Goal: Task Accomplishment & Management: Manage account settings

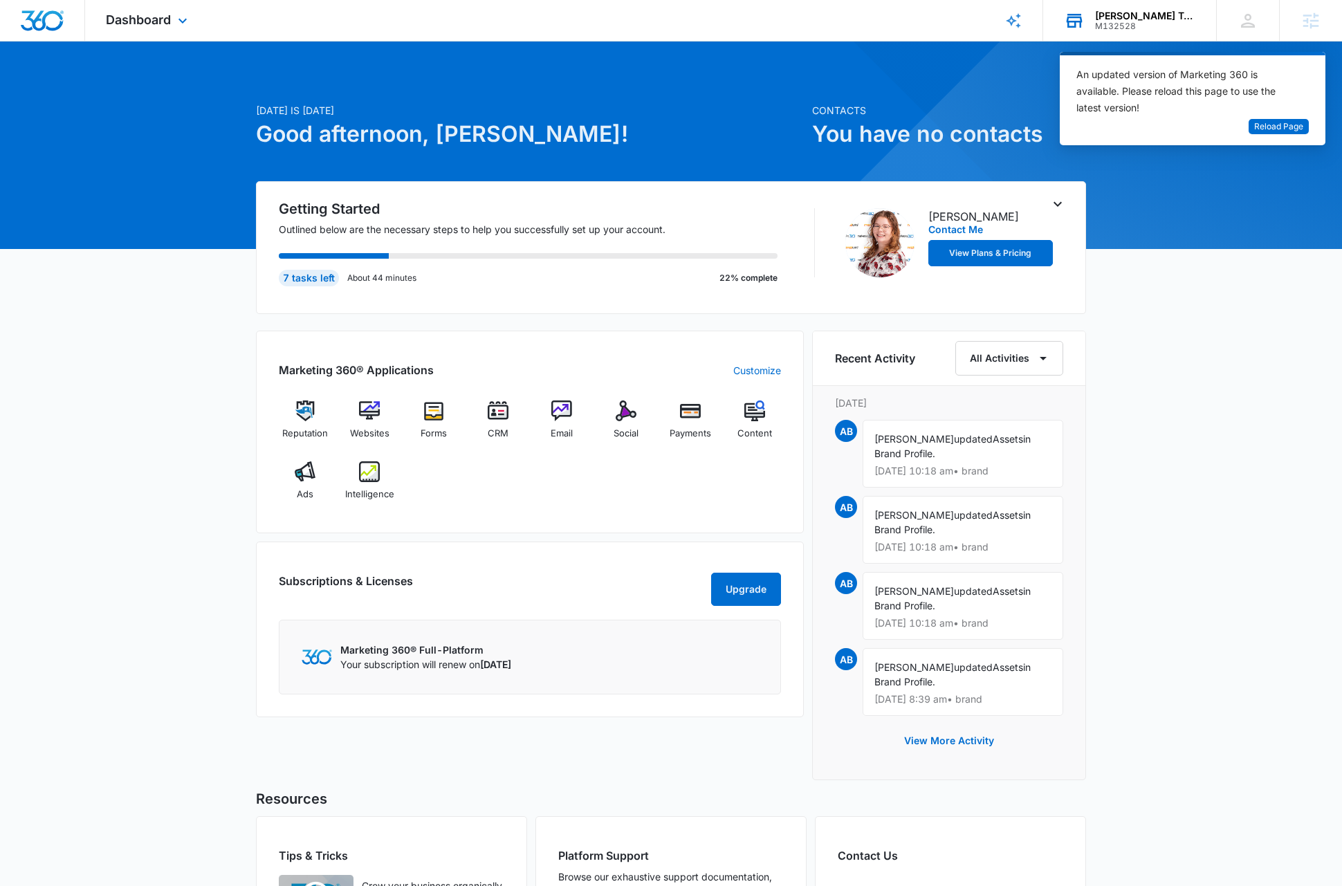
click at [1134, 27] on div "M132528" at bounding box center [1145, 26] width 101 height 10
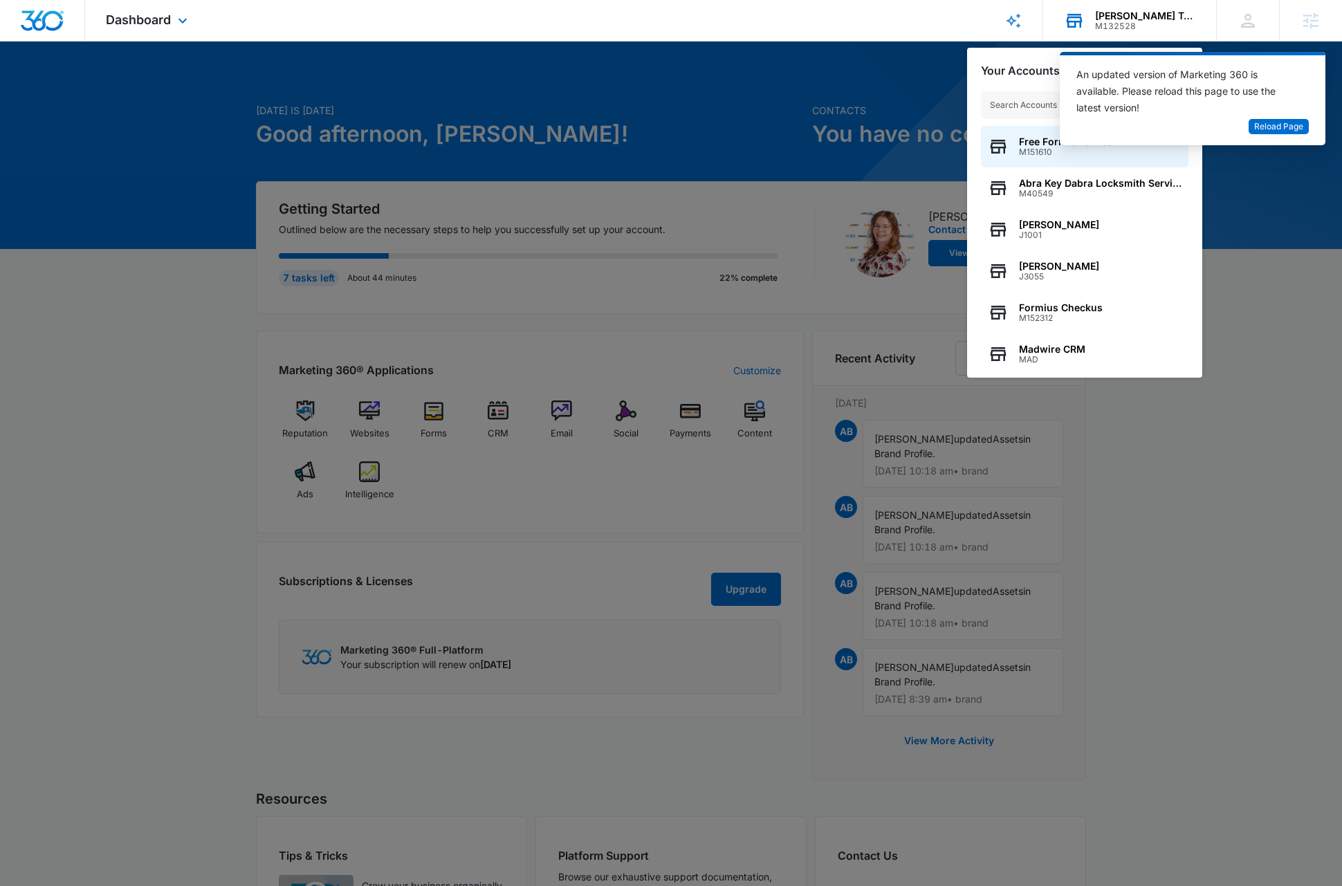
click at [1009, 104] on input "text" at bounding box center [1084, 105] width 207 height 28
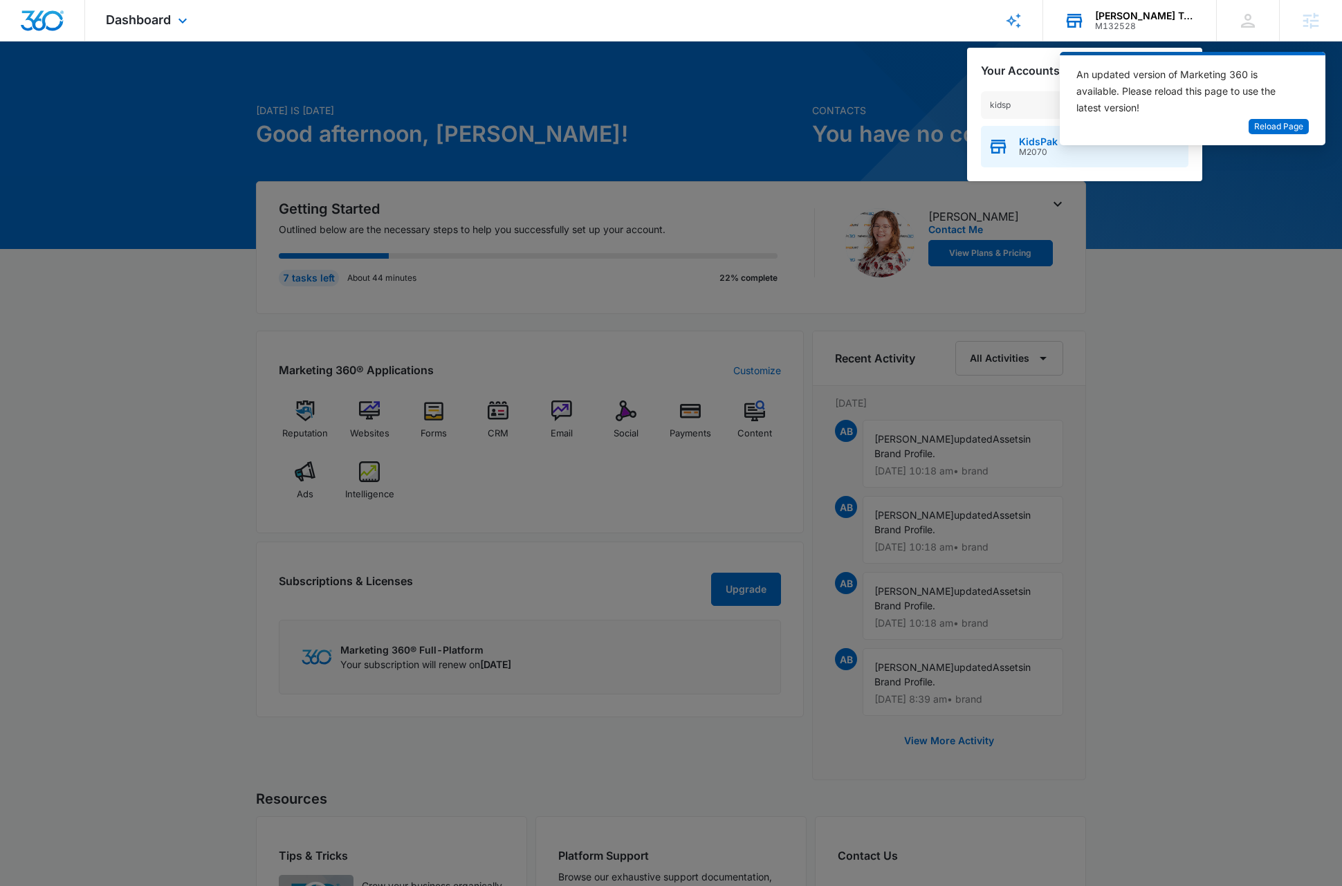
type input "kidsp"
click at [1033, 161] on div "KidsPak M2070" at bounding box center [1084, 146] width 207 height 41
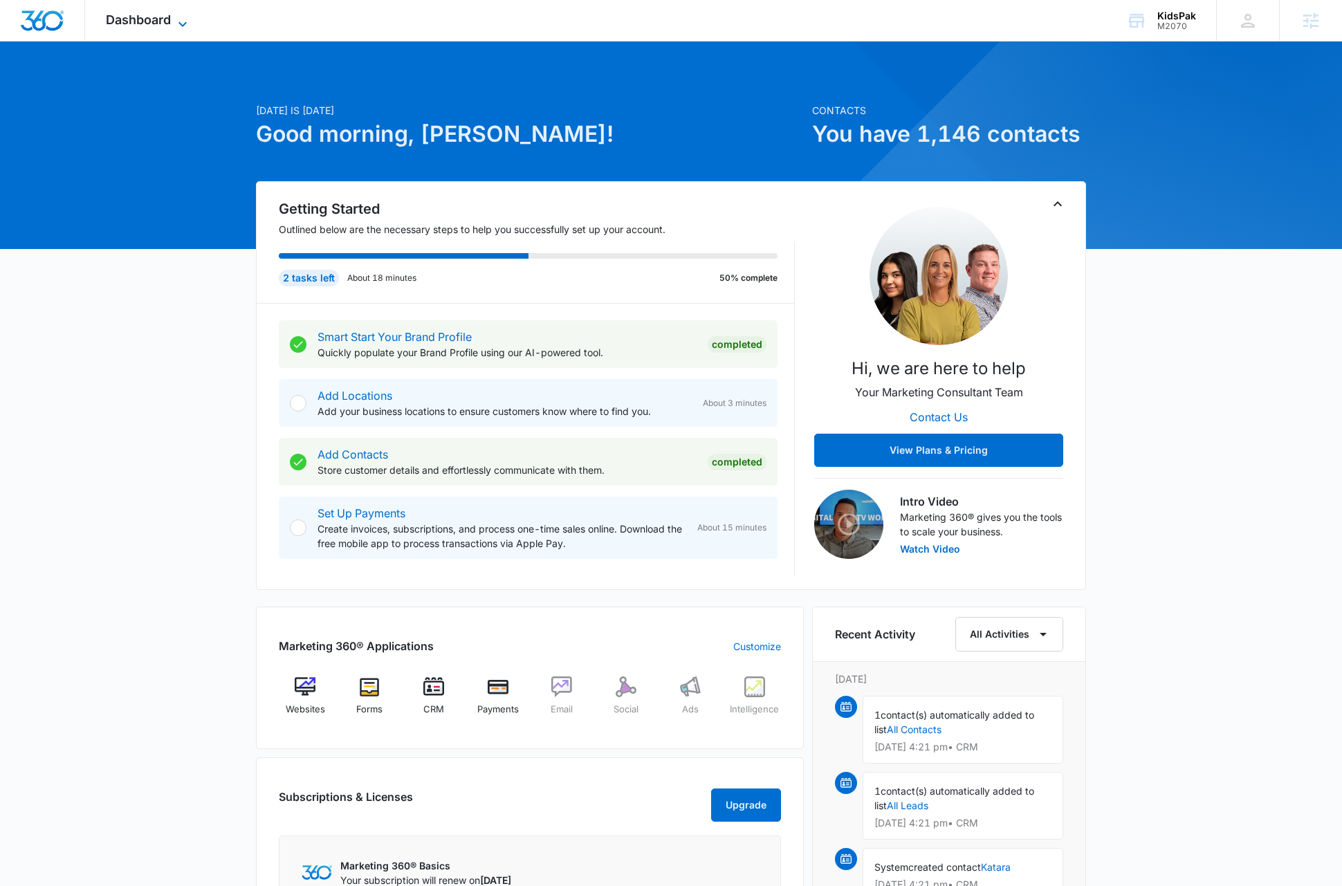
click at [186, 21] on icon at bounding box center [182, 24] width 17 height 17
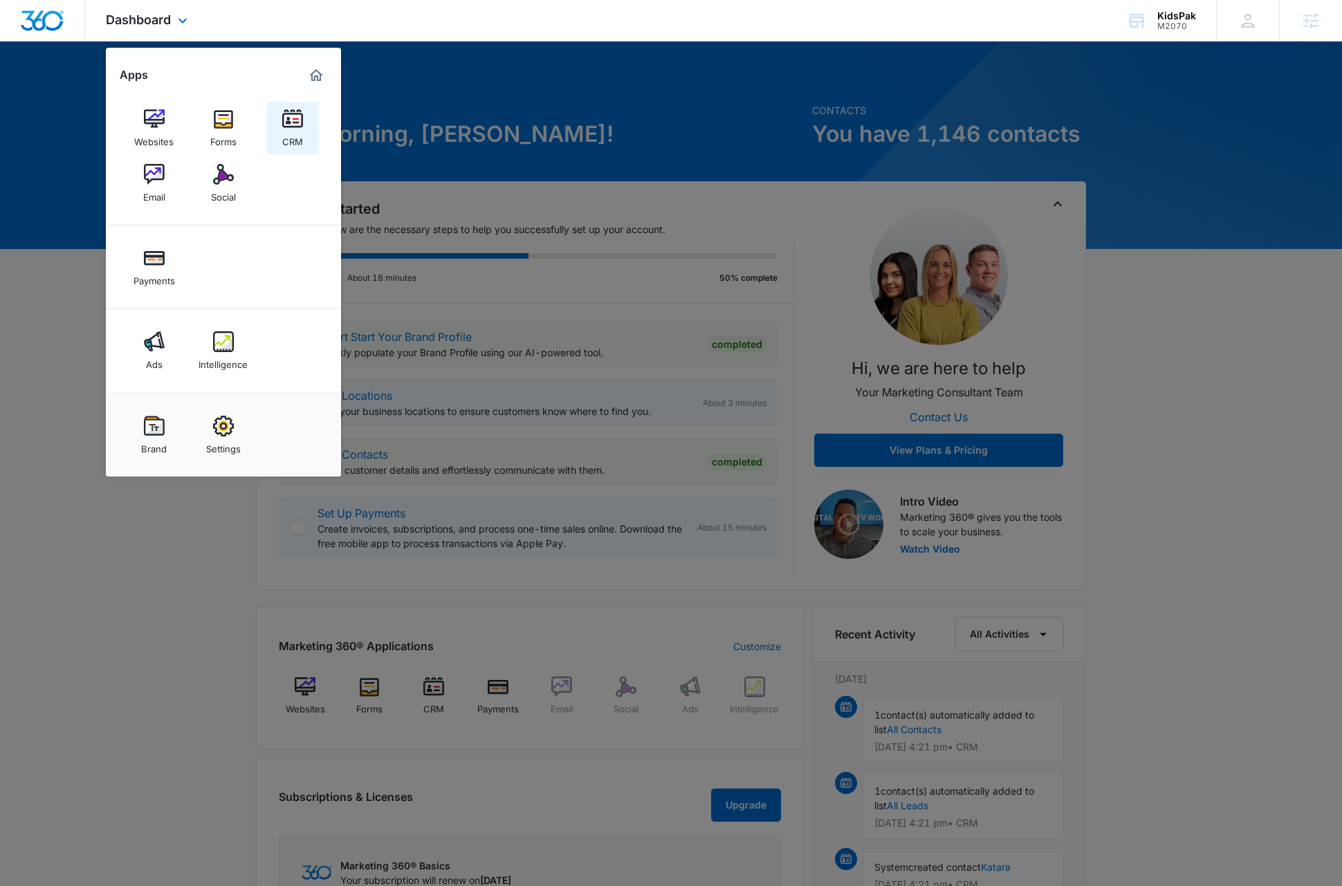
click at [300, 133] on div "CRM" at bounding box center [292, 138] width 21 height 18
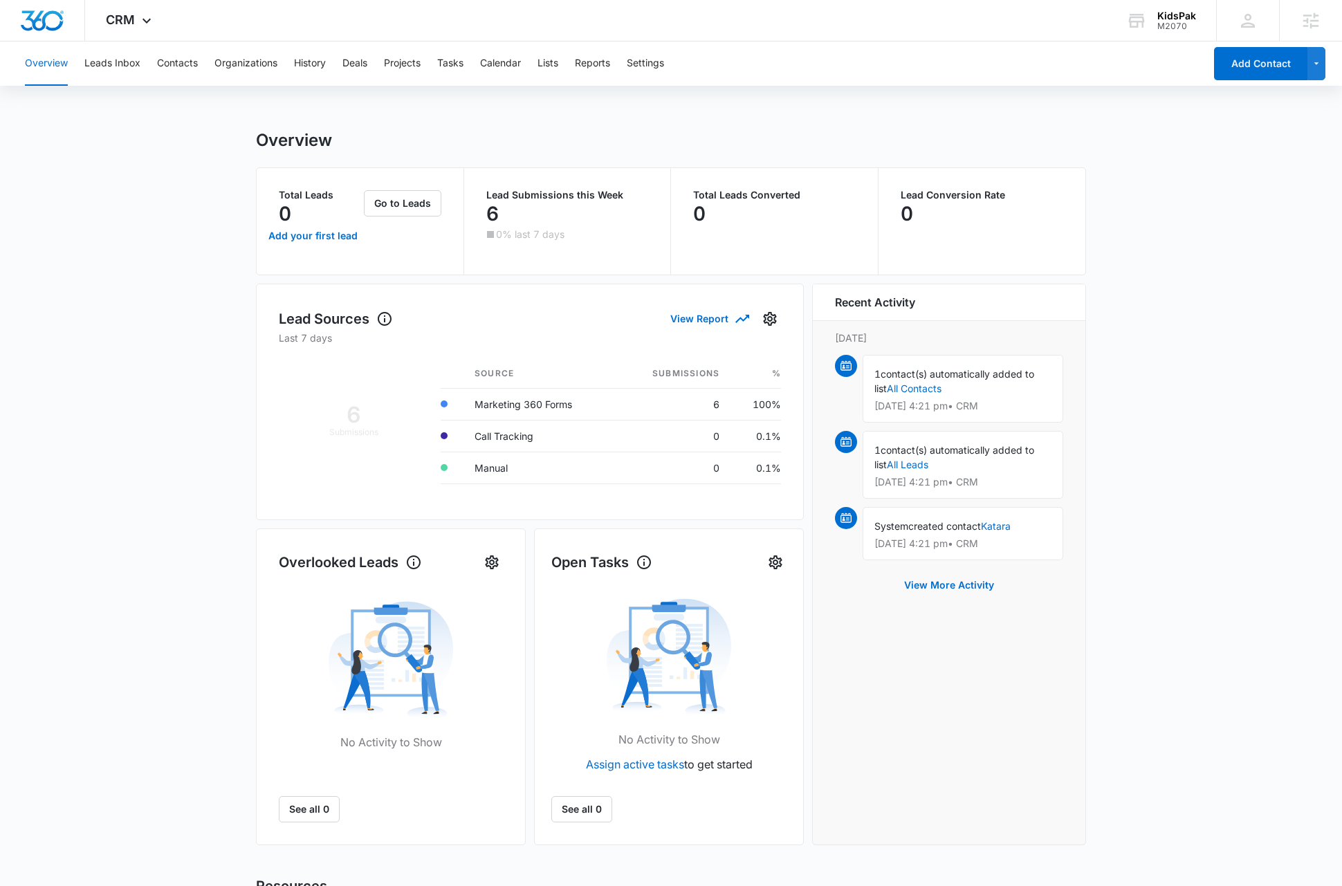
click at [183, 230] on main "Overview Total Leads 0 Add your first lead Go to Leads Lead Submissions this We…" at bounding box center [671, 631] width 1342 height 1002
click at [708, 322] on button "View Report" at bounding box center [708, 318] width 77 height 24
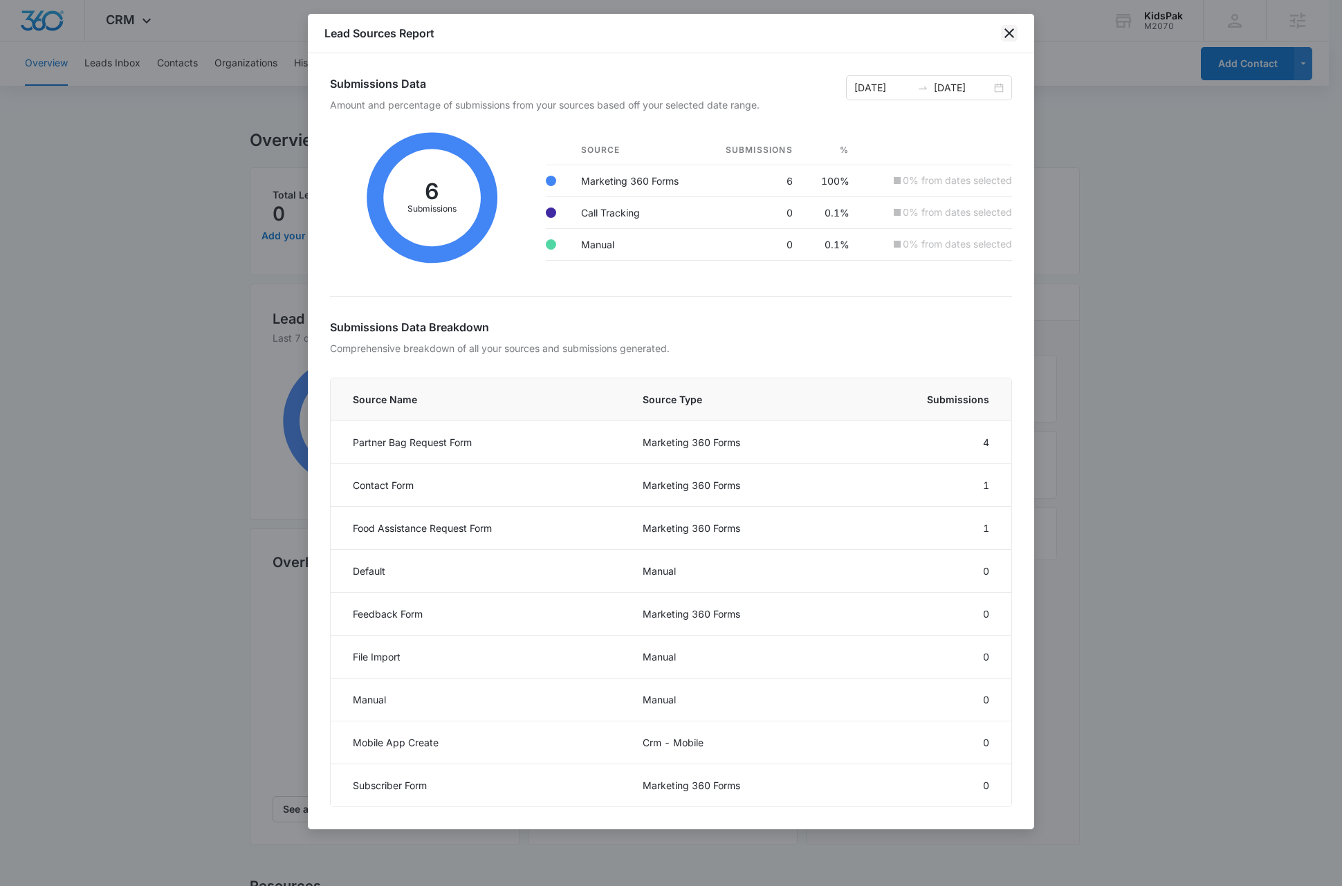
click at [1011, 35] on icon "close" at bounding box center [1009, 33] width 10 height 10
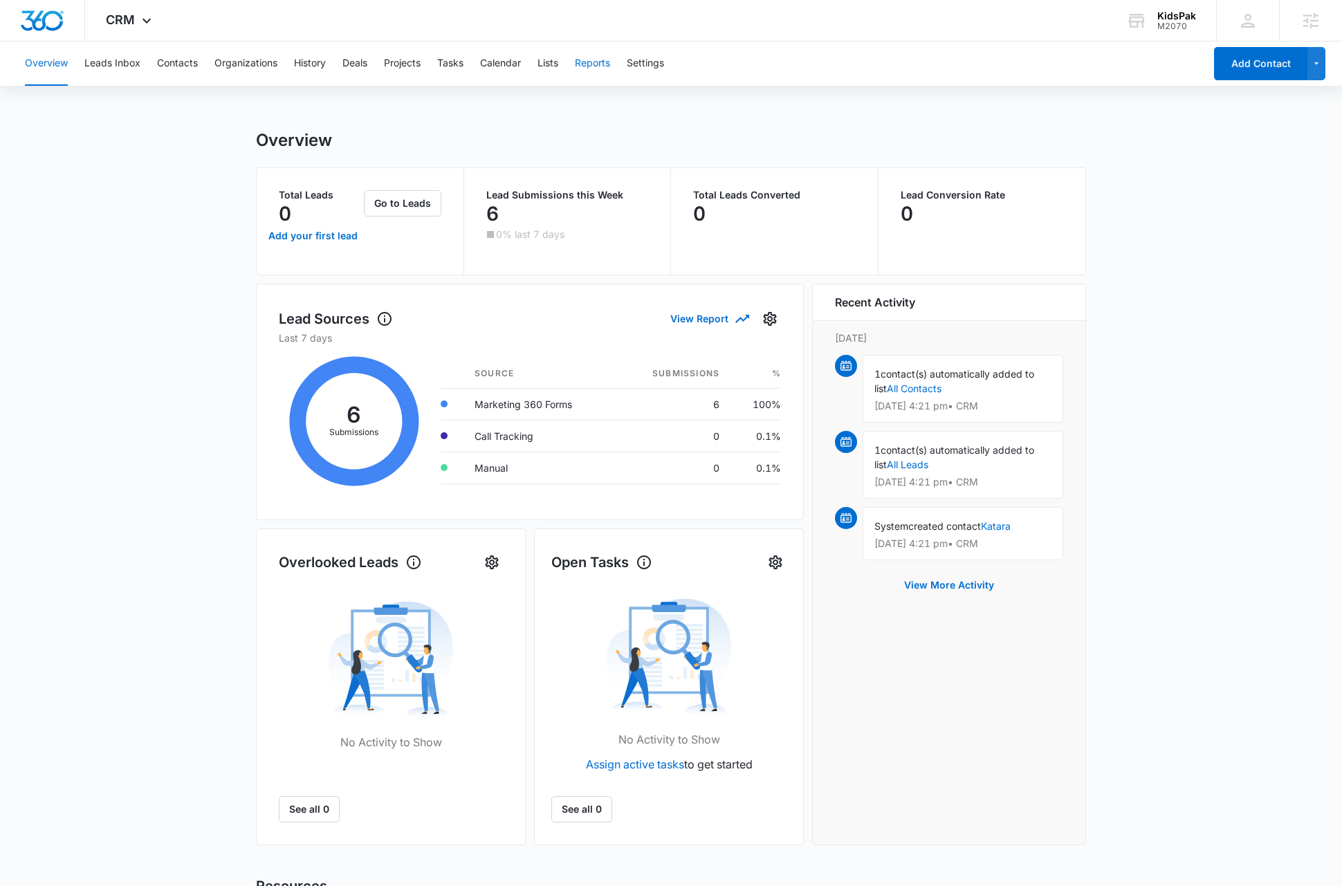
click at [593, 62] on button "Reports" at bounding box center [592, 63] width 35 height 44
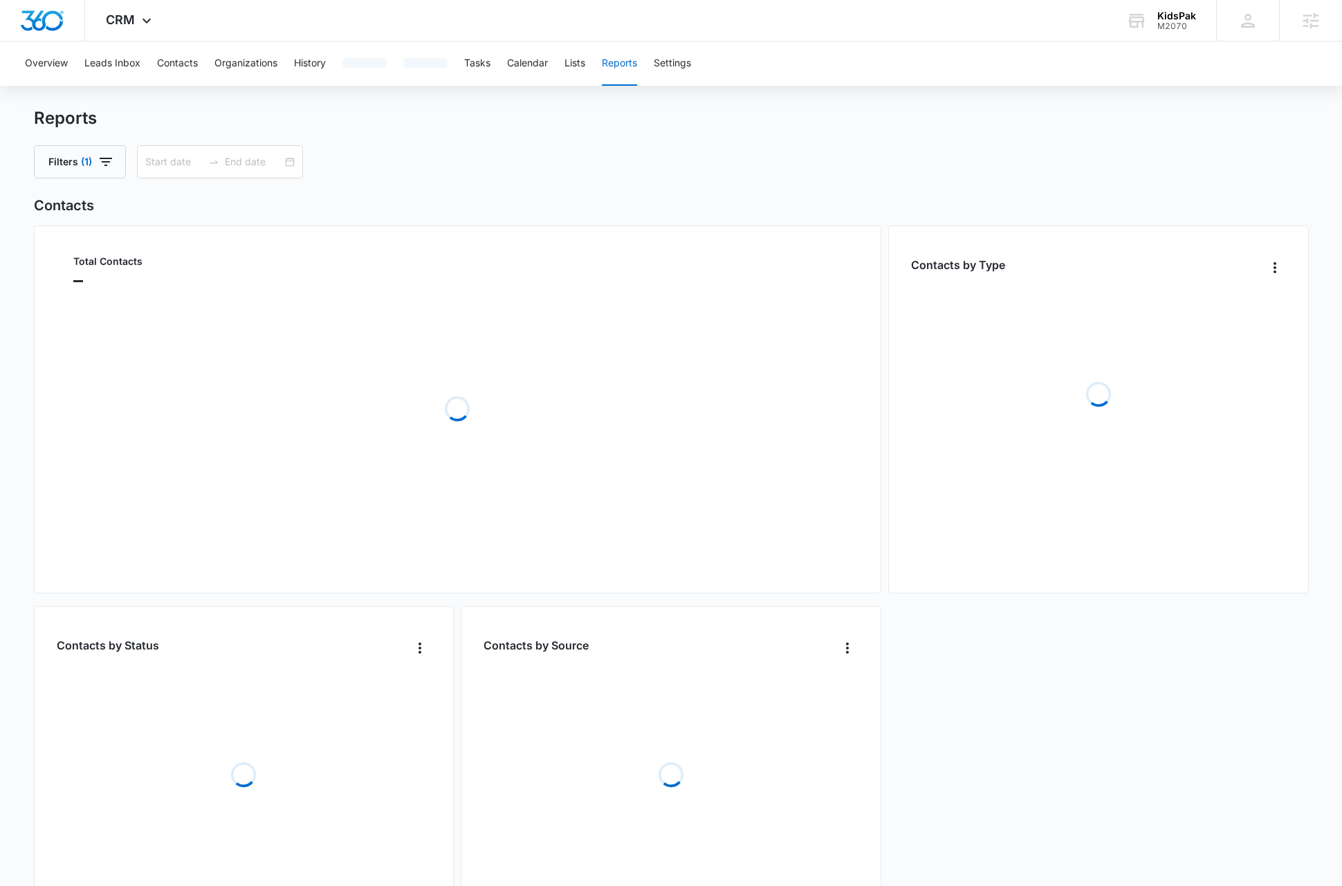
type input "07/12/2025"
type input "08/11/2025"
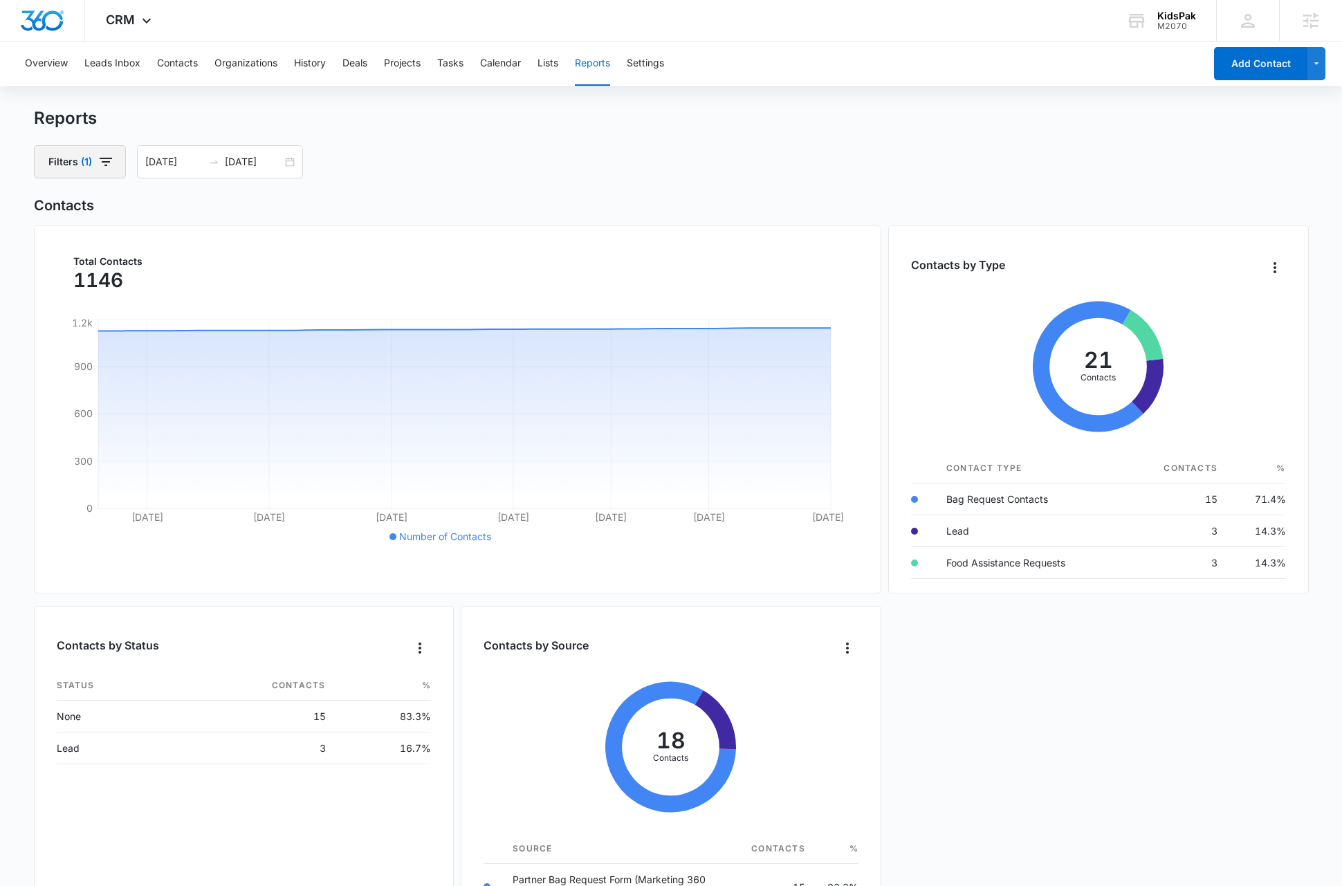
click at [109, 158] on icon "button" at bounding box center [106, 162] width 12 height 8
click at [138, 336] on button "Clear All" at bounding box center [130, 334] width 159 height 26
click at [811, 119] on div "Reports" at bounding box center [671, 118] width 1275 height 21
click at [57, 66] on button "Overview" at bounding box center [46, 63] width 43 height 44
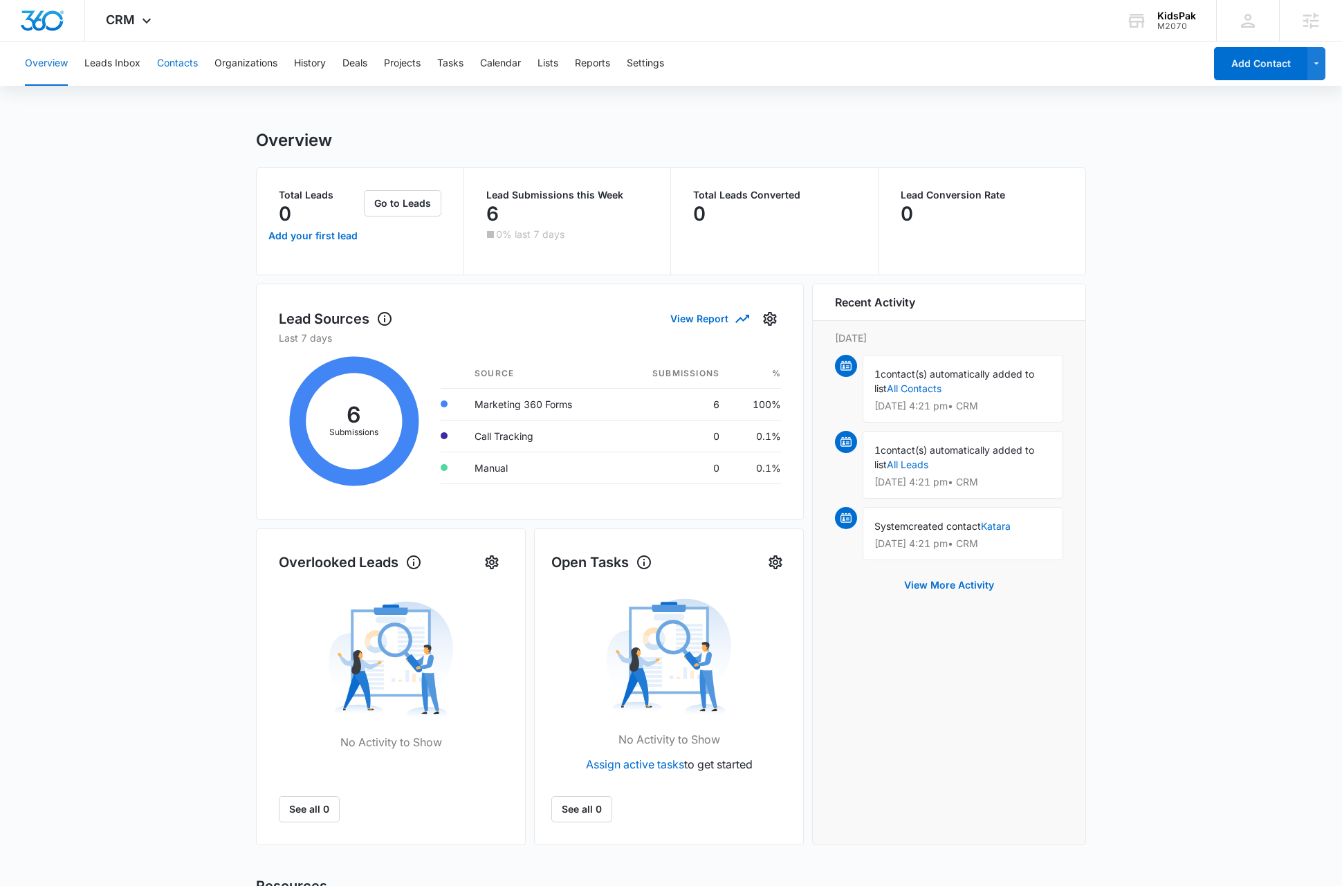
click at [173, 66] on button "Contacts" at bounding box center [177, 63] width 41 height 44
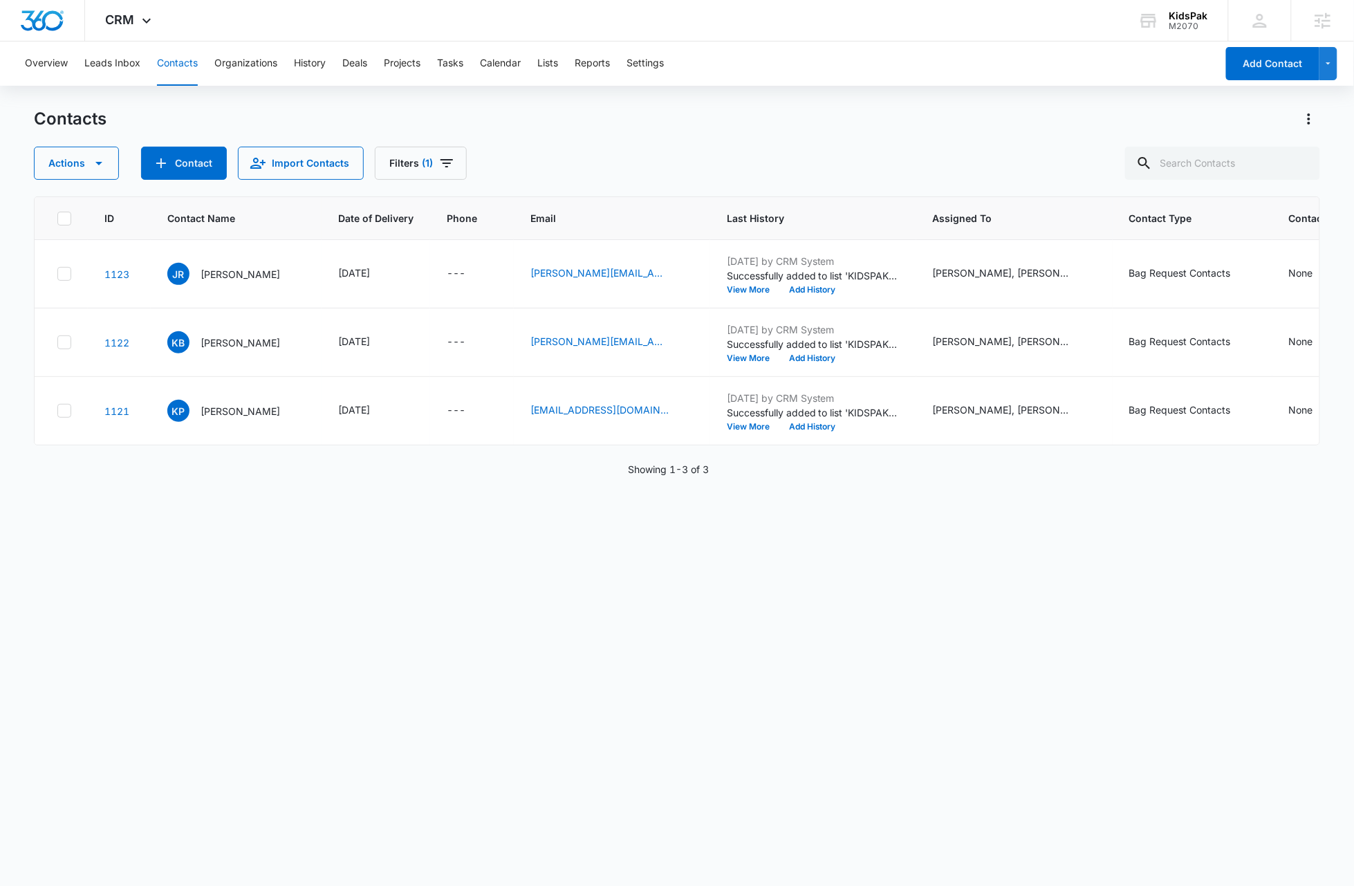
click at [606, 147] on div "Actions Contact Import Contacts Filters (1)" at bounding box center [677, 163] width 1286 height 33
click at [448, 161] on icon "Filters" at bounding box center [447, 163] width 17 height 17
click at [407, 396] on p "Custom Filters" at bounding box center [422, 393] width 64 height 15
click at [538, 393] on icon "Show Custom Filters filters" at bounding box center [538, 393] width 3 height 7
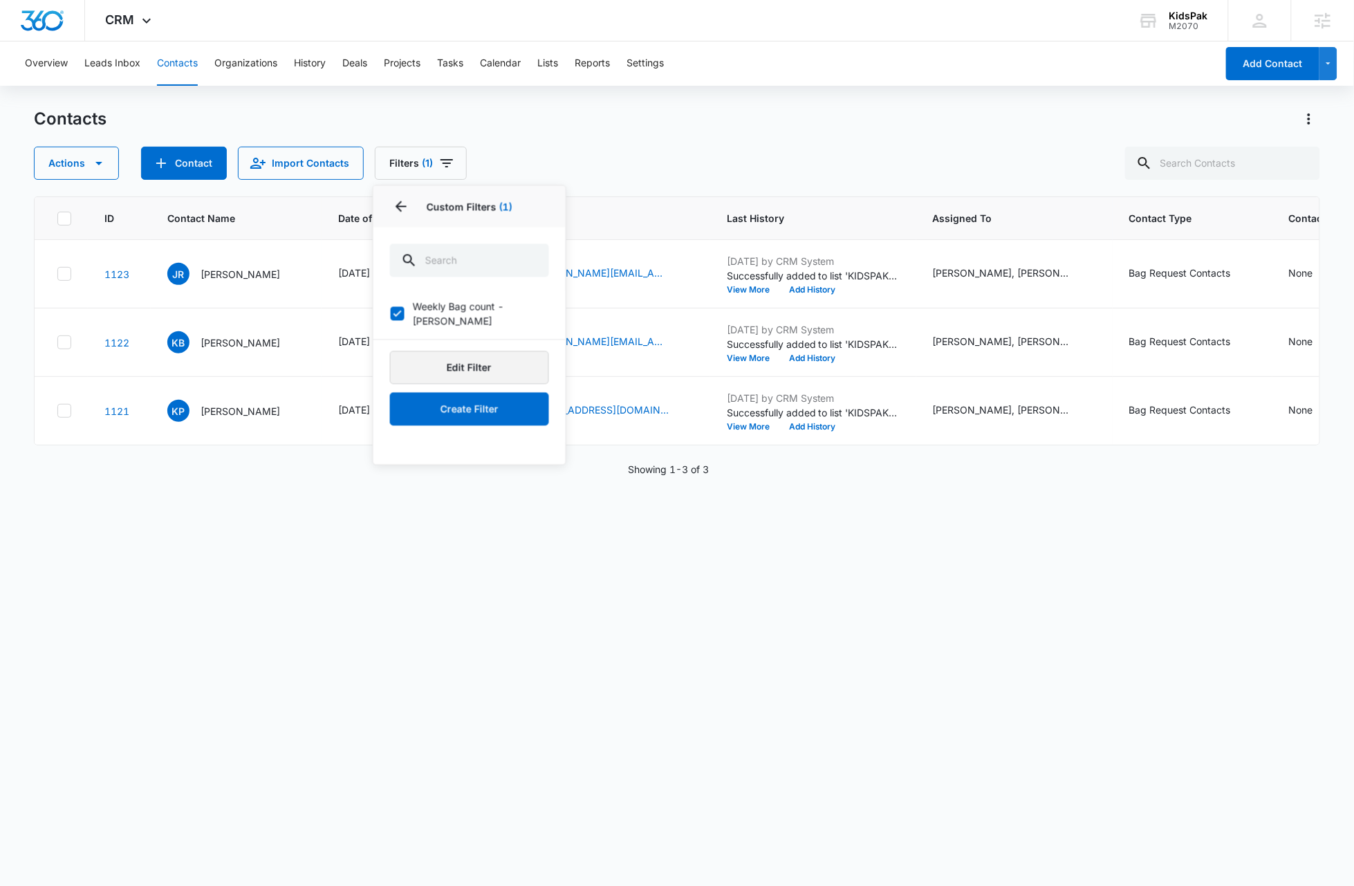
click at [473, 360] on button "Edit Filter" at bounding box center [469, 367] width 159 height 33
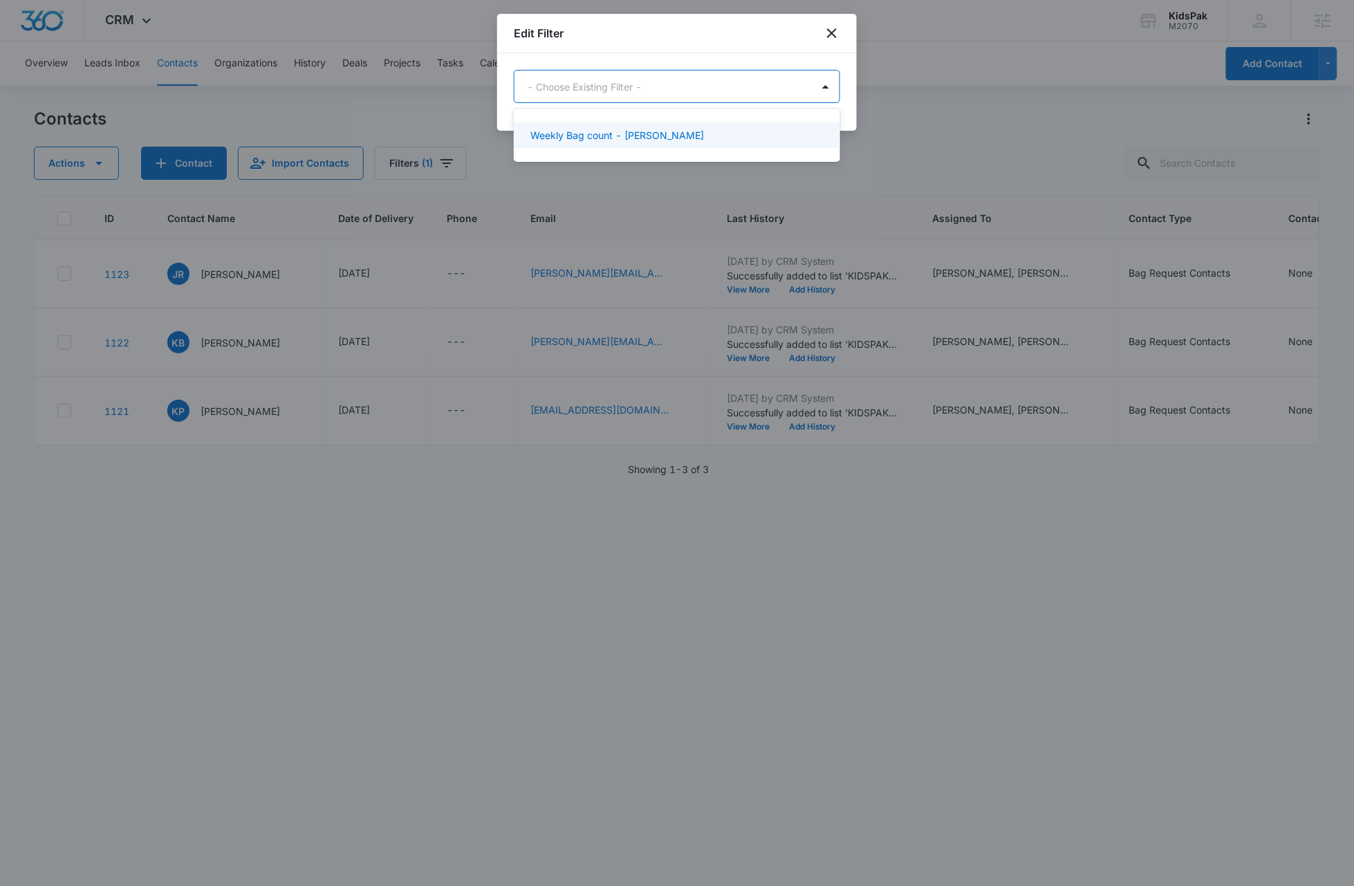
click at [741, 87] on body "CRM Apps Websites Forms CRM Email Social Payments Ads Intelligence Brand Settin…" at bounding box center [677, 443] width 1354 height 886
click at [645, 136] on div "Weekly Bag count - stan" at bounding box center [676, 135] width 290 height 15
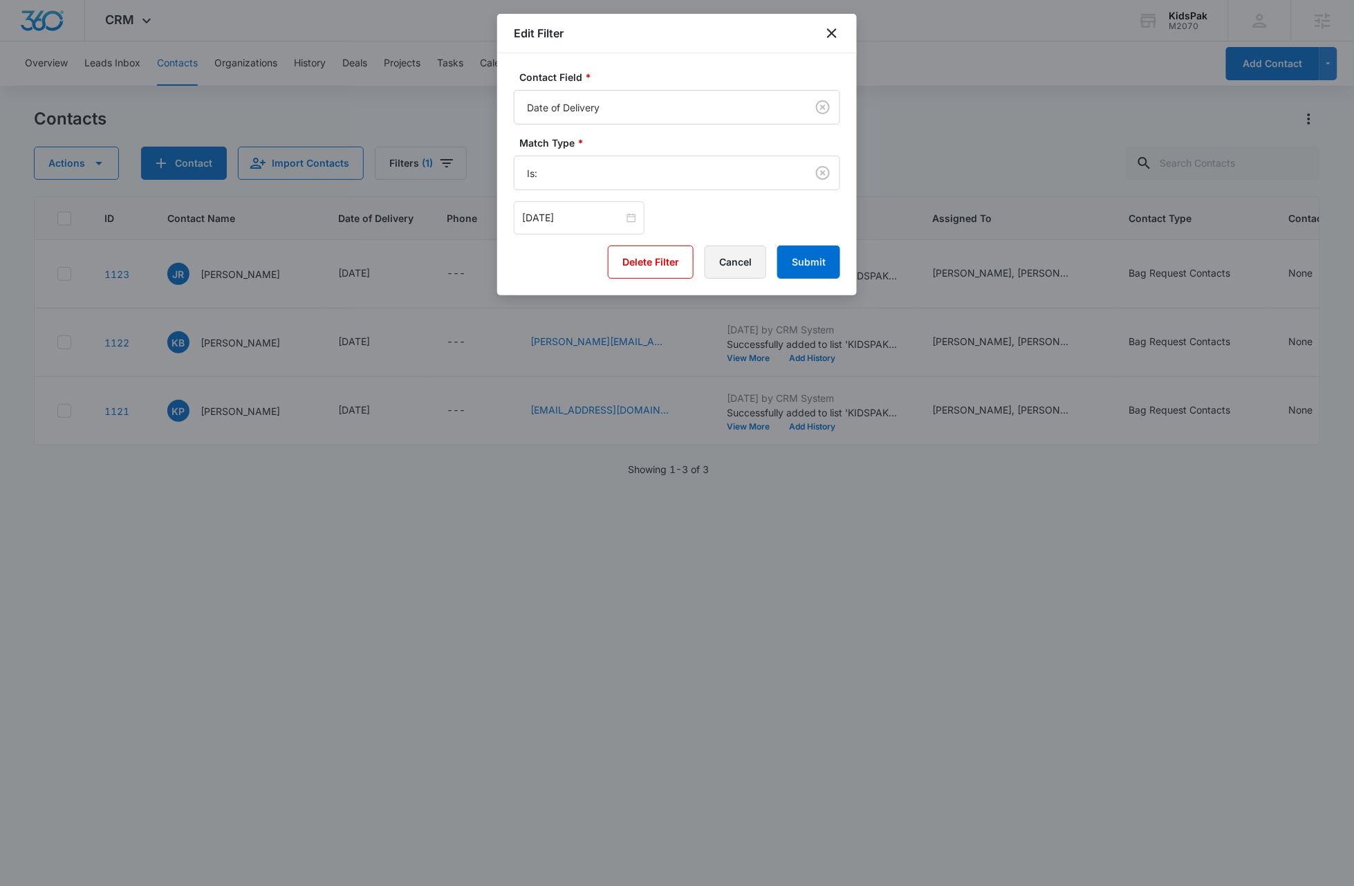
click at [737, 265] on button "Cancel" at bounding box center [736, 262] width 62 height 33
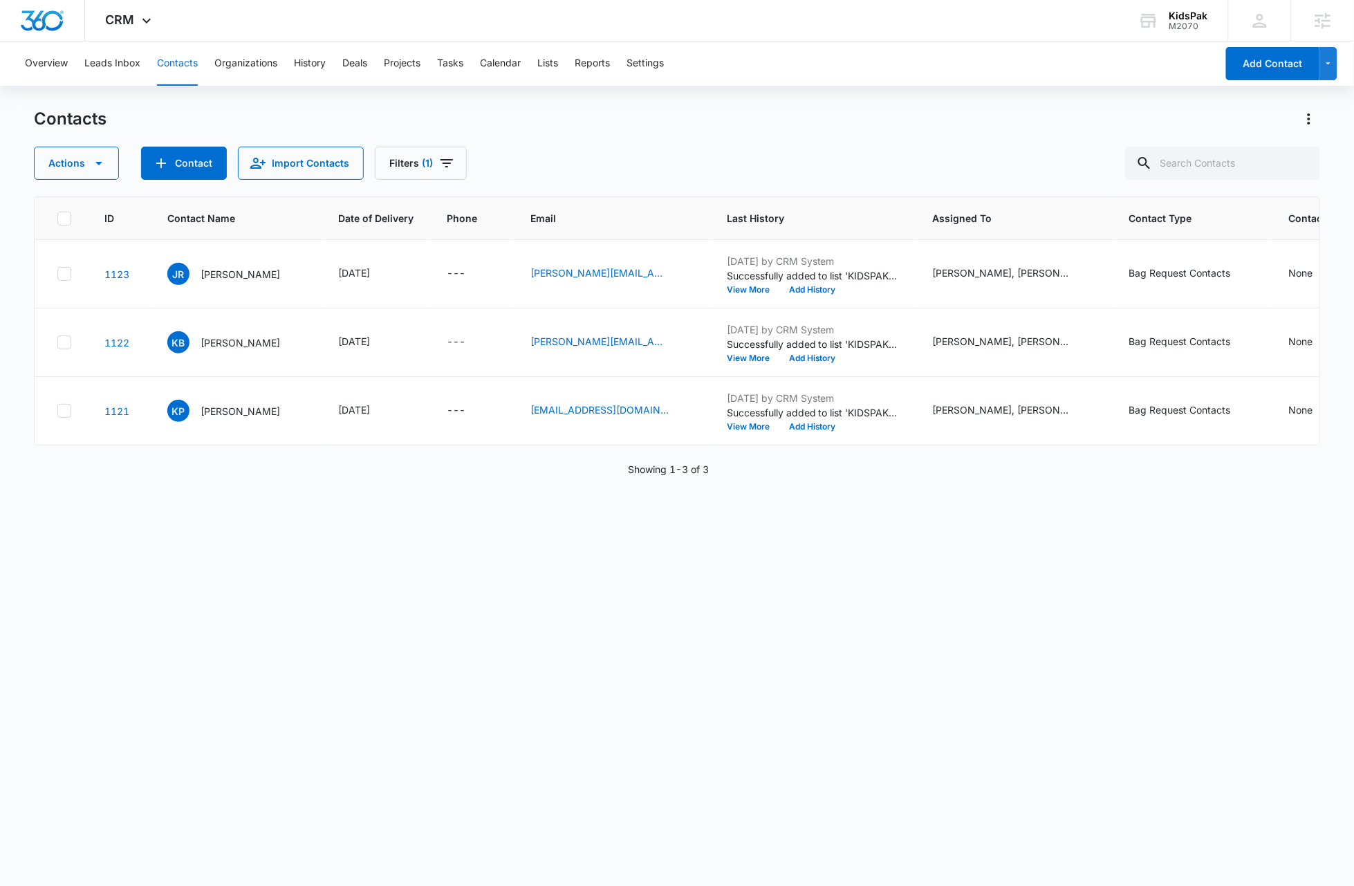
click at [475, 687] on div "ID Contact Name Date of Delivery Phone Email Last History Assigned To Contact T…" at bounding box center [677, 532] width 1286 height 672
click at [813, 118] on div "Contacts" at bounding box center [677, 119] width 1286 height 22
click at [371, 630] on div "ID Contact Name Date of Delivery Phone Email Last History Assigned To Contact T…" at bounding box center [677, 532] width 1286 height 672
click at [448, 167] on icon "Filters" at bounding box center [447, 163] width 17 height 17
click at [508, 440] on button "Clear All" at bounding box center [469, 443] width 159 height 26
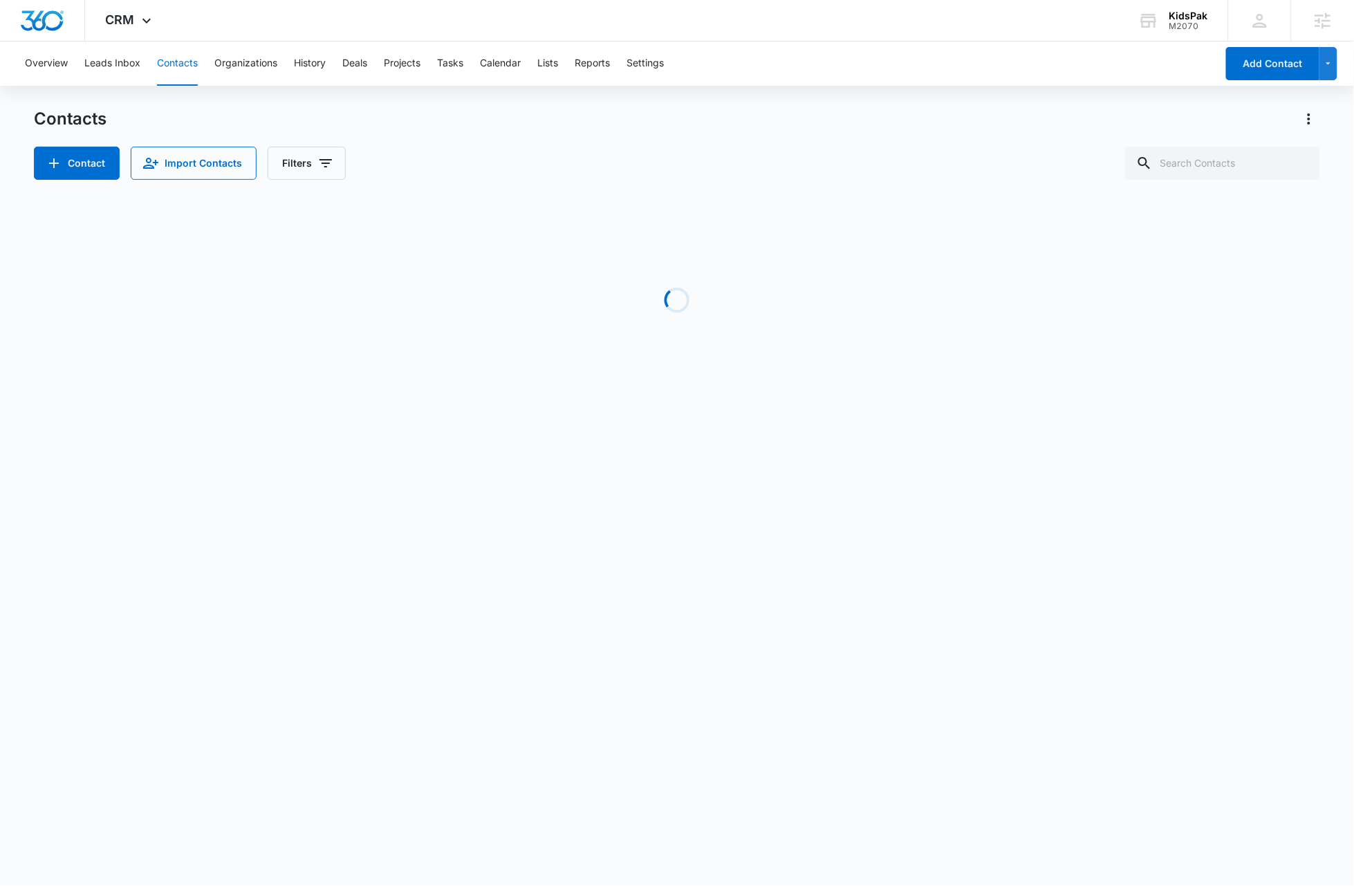
click at [558, 127] on div "Contacts" at bounding box center [677, 119] width 1286 height 22
click at [332, 165] on button "Filters" at bounding box center [307, 163] width 78 height 33
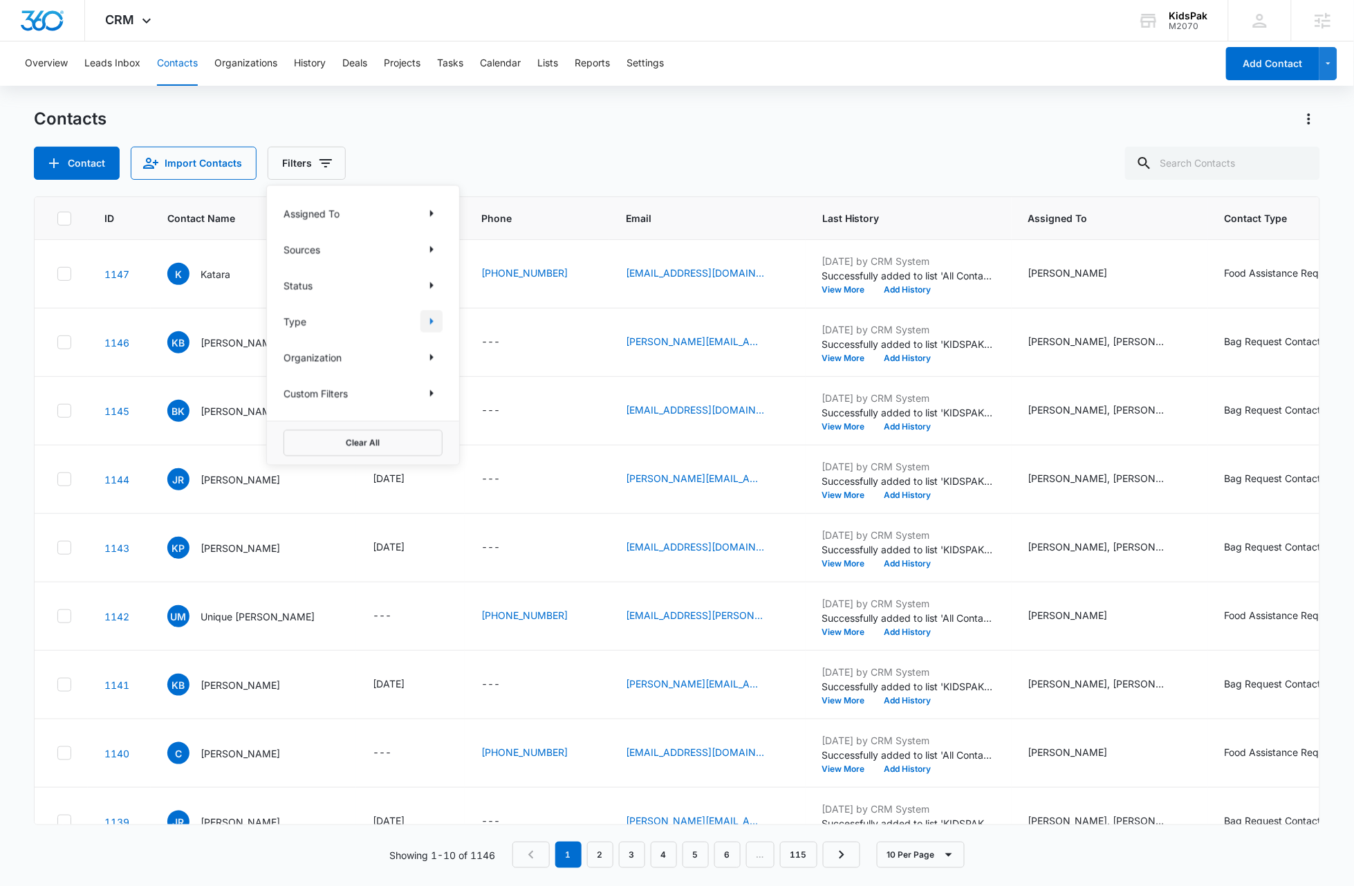
click at [428, 322] on icon "Show Type filters" at bounding box center [431, 321] width 17 height 17
click at [295, 353] on icon at bounding box center [291, 352] width 12 height 12
click at [284, 353] on input "Bag Request Contacts" at bounding box center [284, 352] width 1 height 1
checkbox input "true"
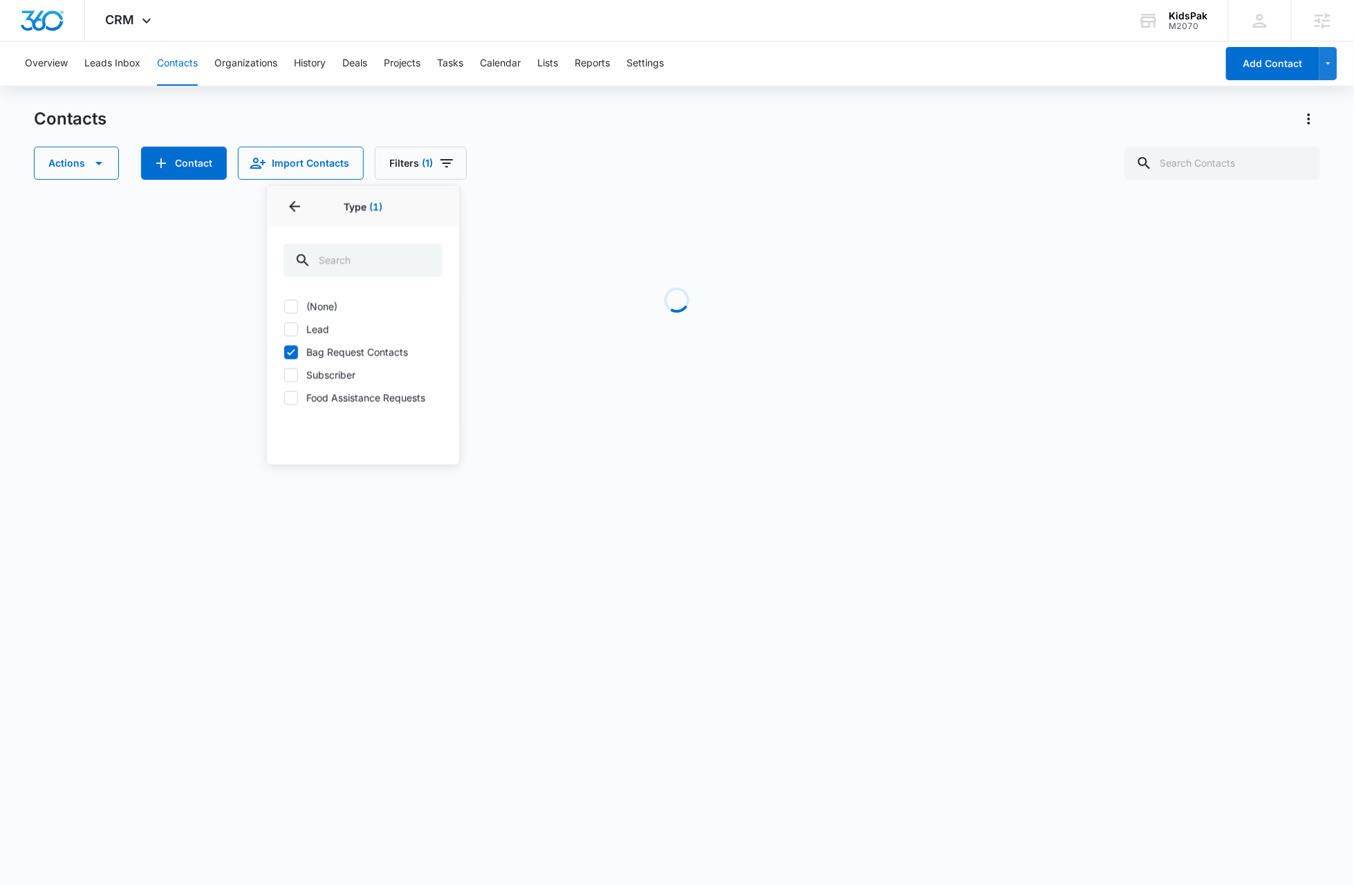
click at [596, 131] on div "Contacts Actions Contact Import Contacts Filters (1) Assigned To Sources Status…" at bounding box center [677, 144] width 1286 height 72
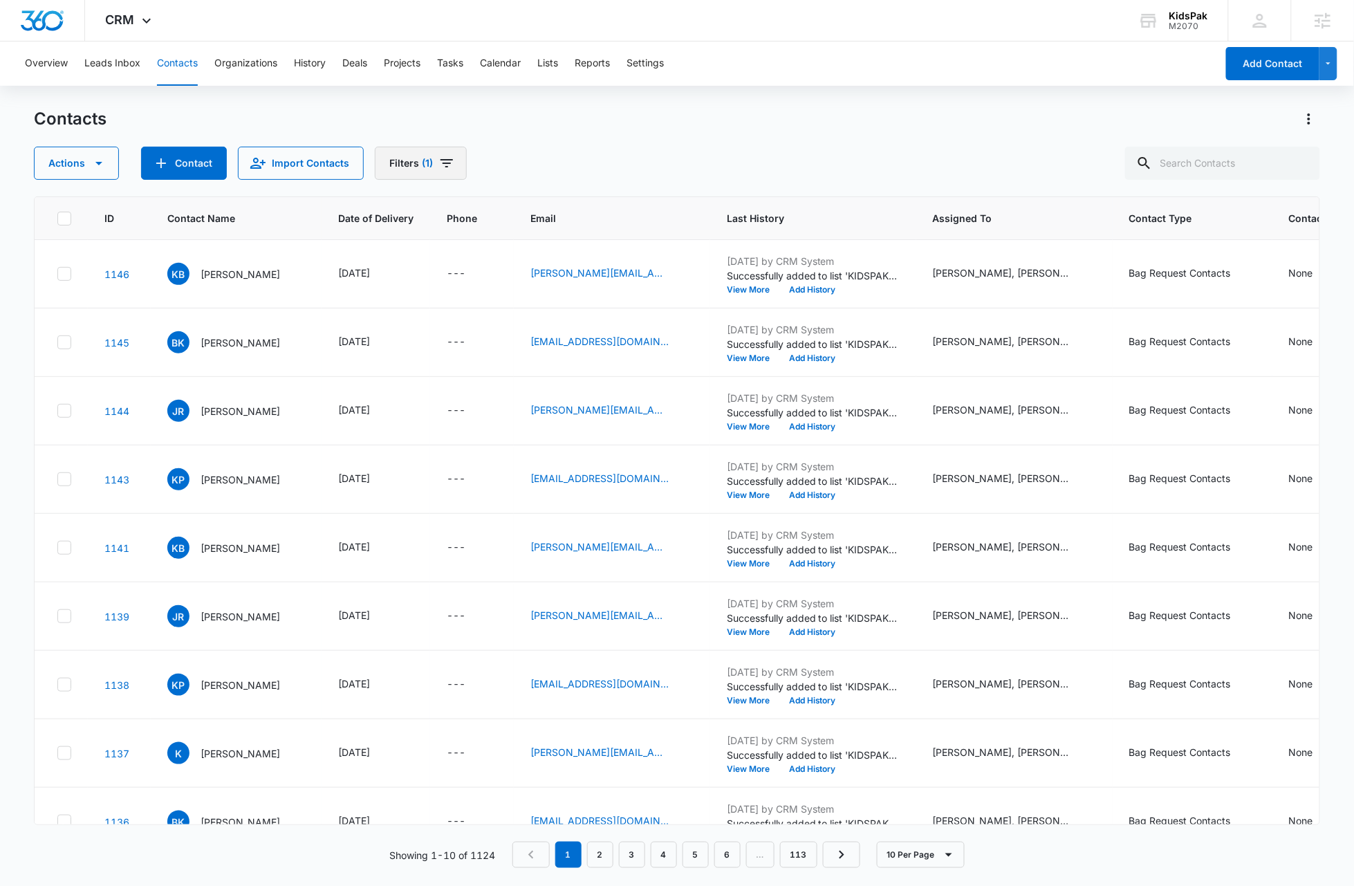
click at [448, 161] on icon "Filters" at bounding box center [447, 163] width 17 height 17
click at [537, 395] on icon "Show Custom Filters filters" at bounding box center [538, 393] width 3 height 7
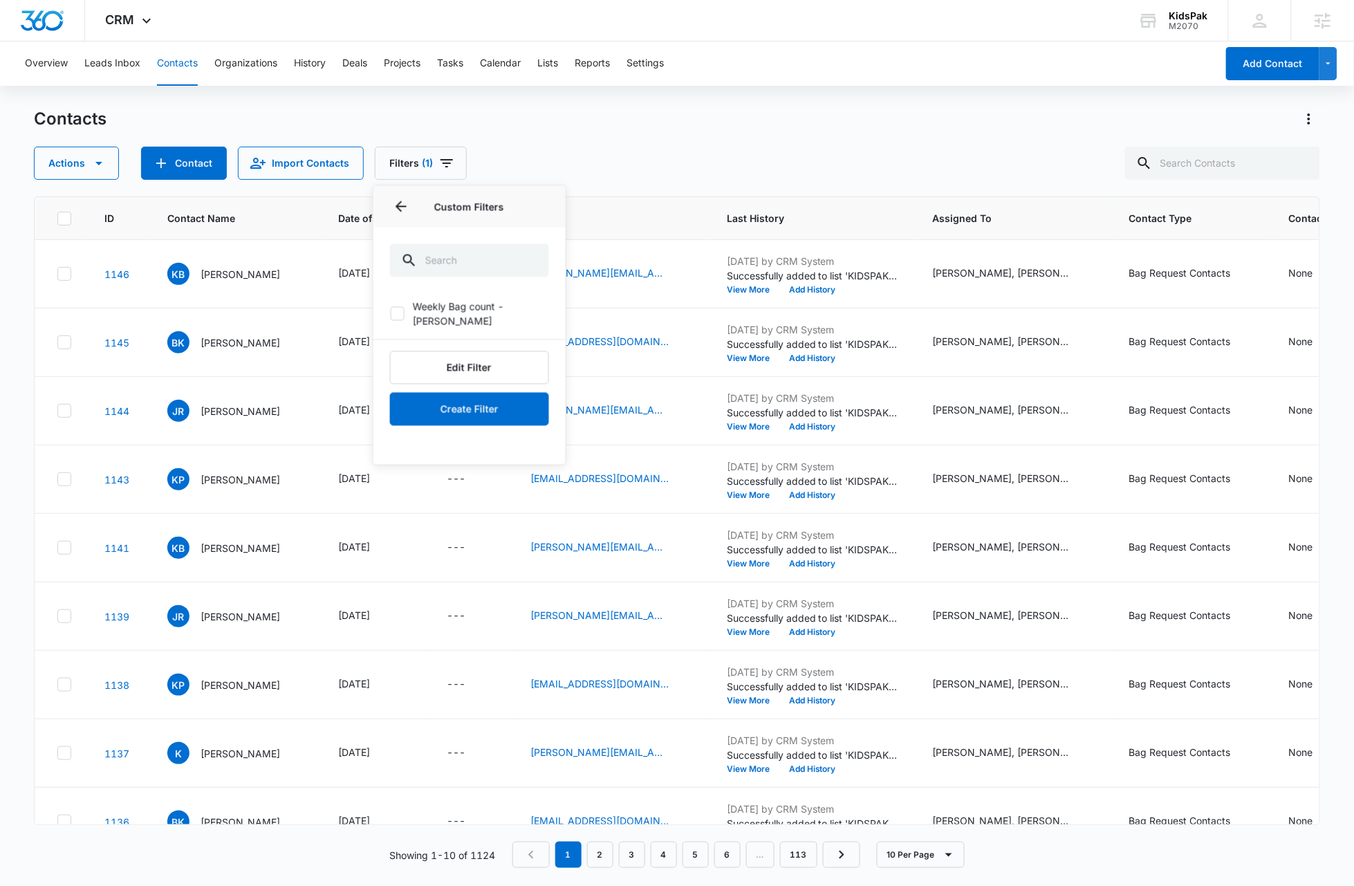
click at [397, 308] on icon at bounding box center [397, 314] width 12 height 12
click at [391, 313] on input "Weekly Bag count - stan" at bounding box center [390, 313] width 1 height 1
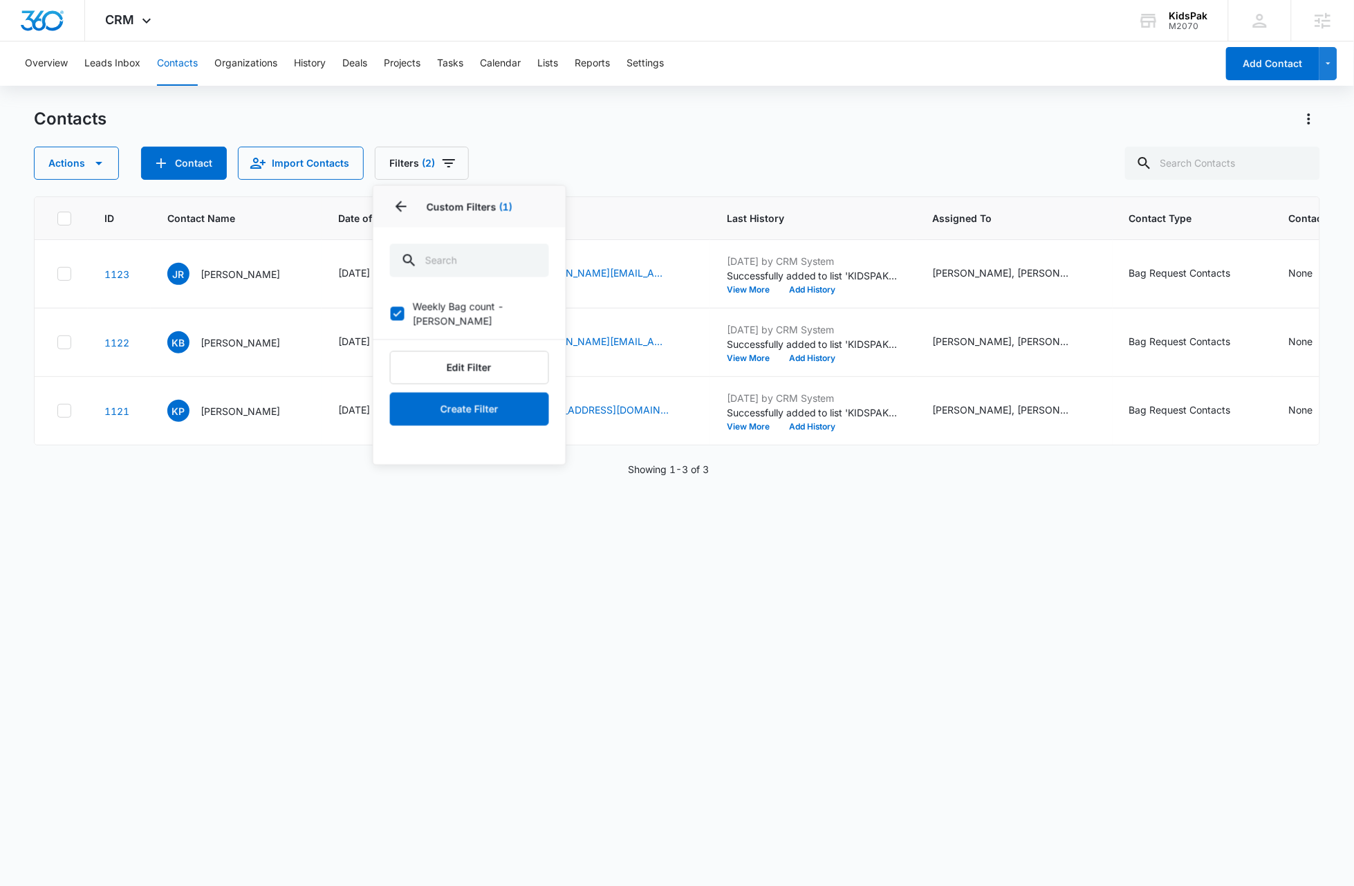
click at [399, 308] on icon at bounding box center [397, 314] width 12 height 12
click at [391, 313] on input "Weekly Bag count - stan" at bounding box center [390, 313] width 1 height 1
checkbox input "false"
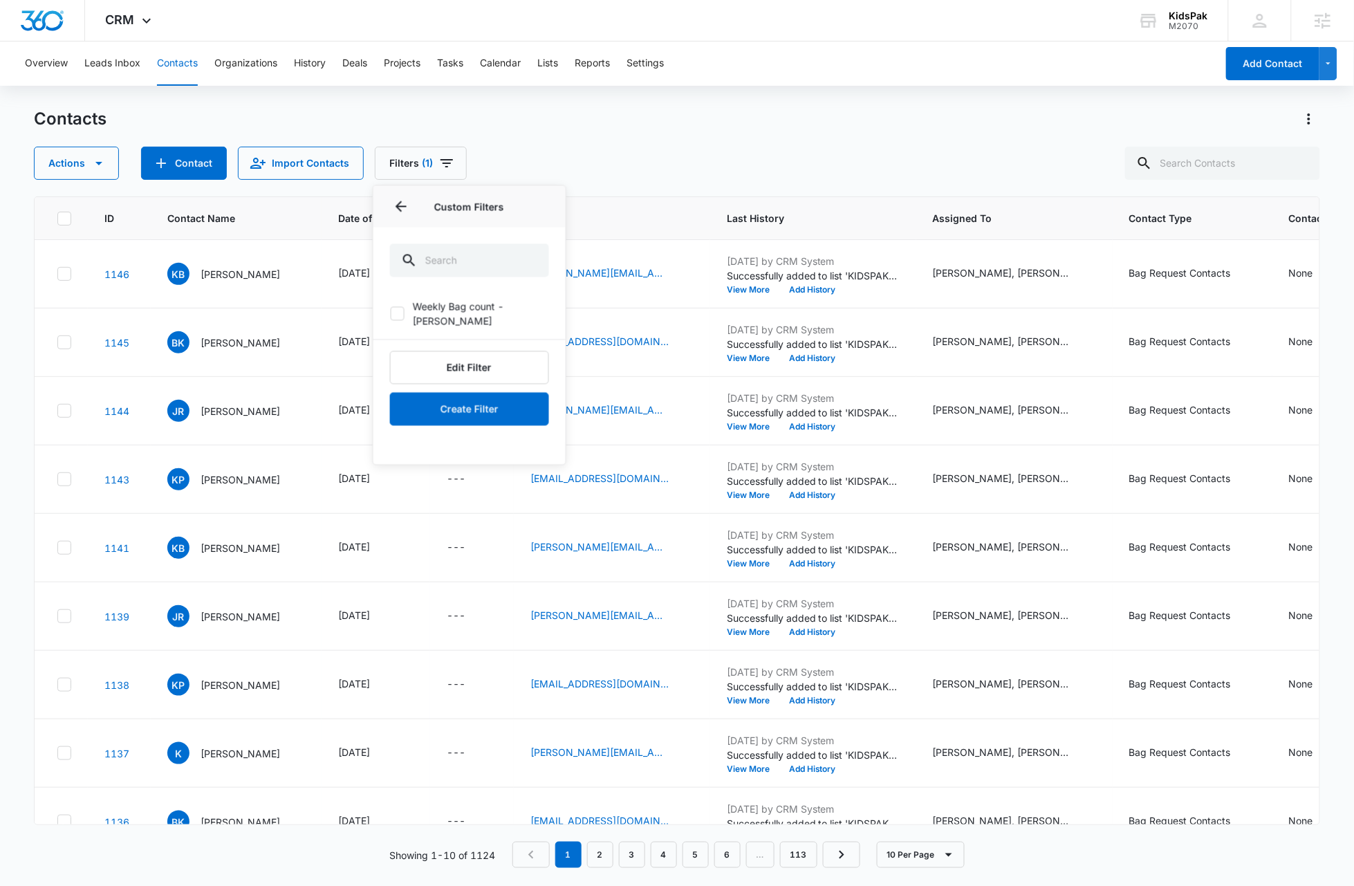
click at [744, 143] on div "Contacts Actions Contact Import Contacts Filters (1) Assigned To Sources Status…" at bounding box center [677, 144] width 1286 height 72
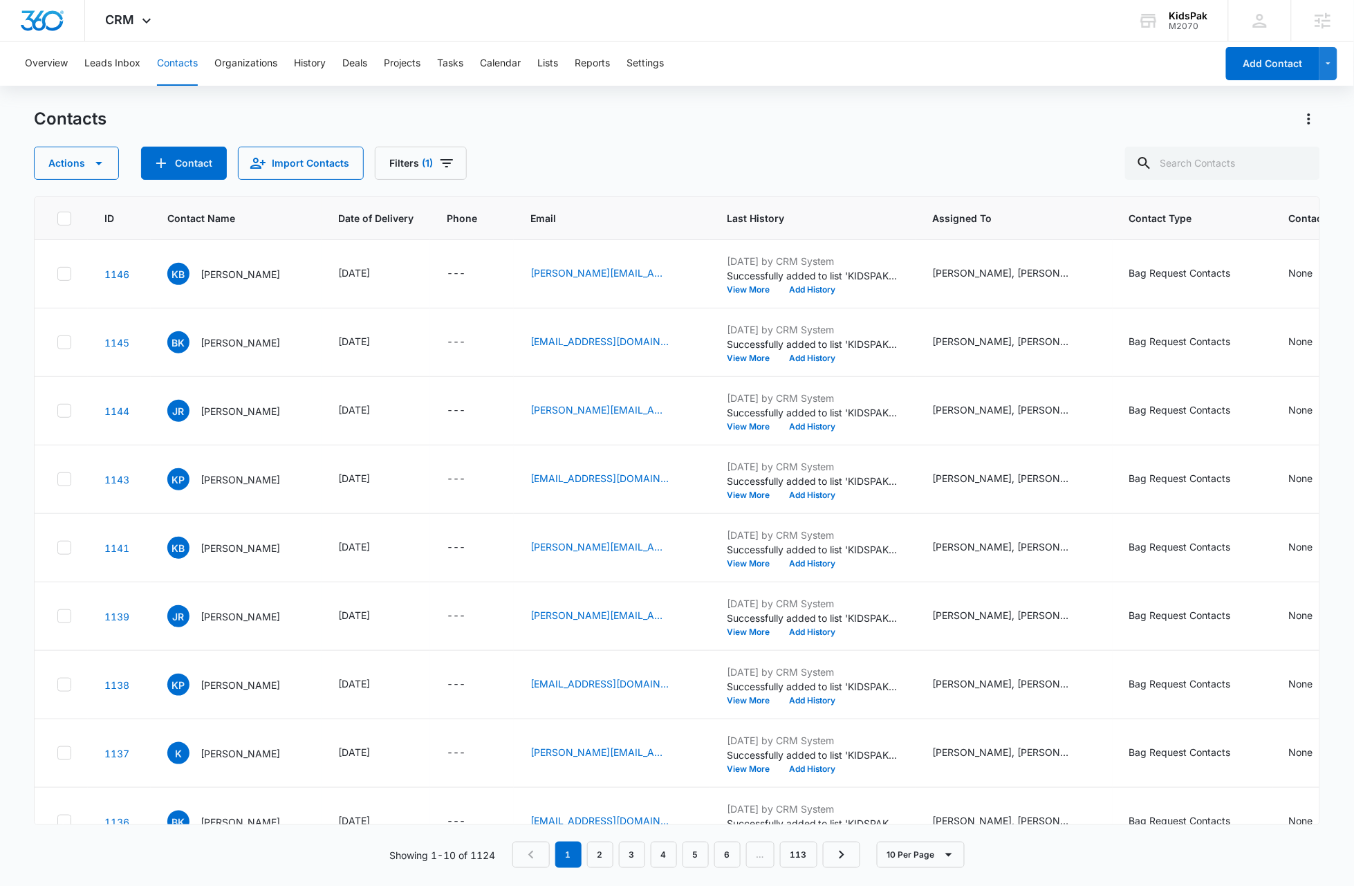
click at [744, 143] on div "Contacts Actions Contact Import Contacts Filters (1)" at bounding box center [677, 144] width 1286 height 72
click at [255, 341] on p "Brittany Kanzler" at bounding box center [241, 342] width 80 height 15
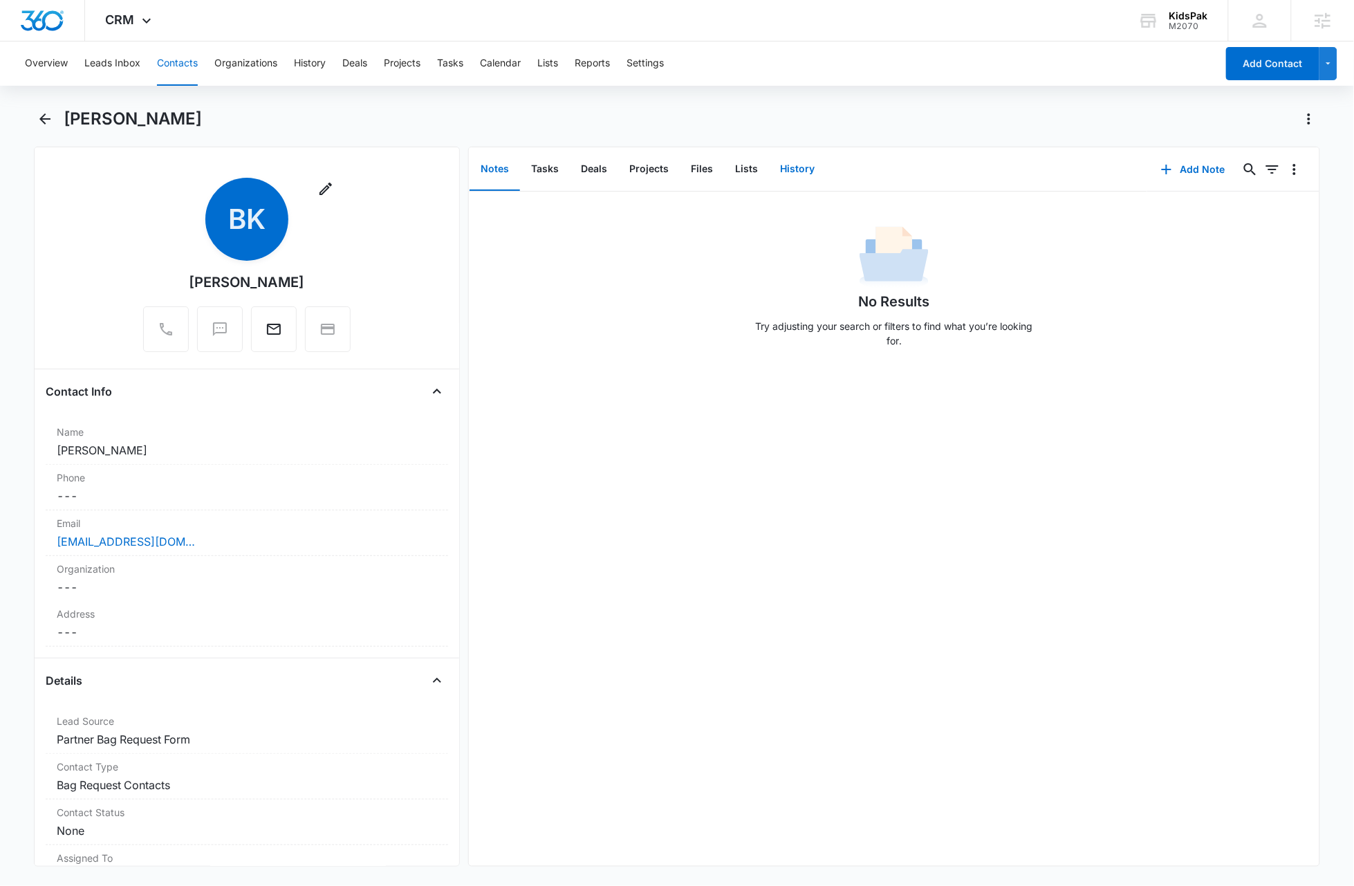
click at [802, 167] on button "History" at bounding box center [797, 169] width 57 height 43
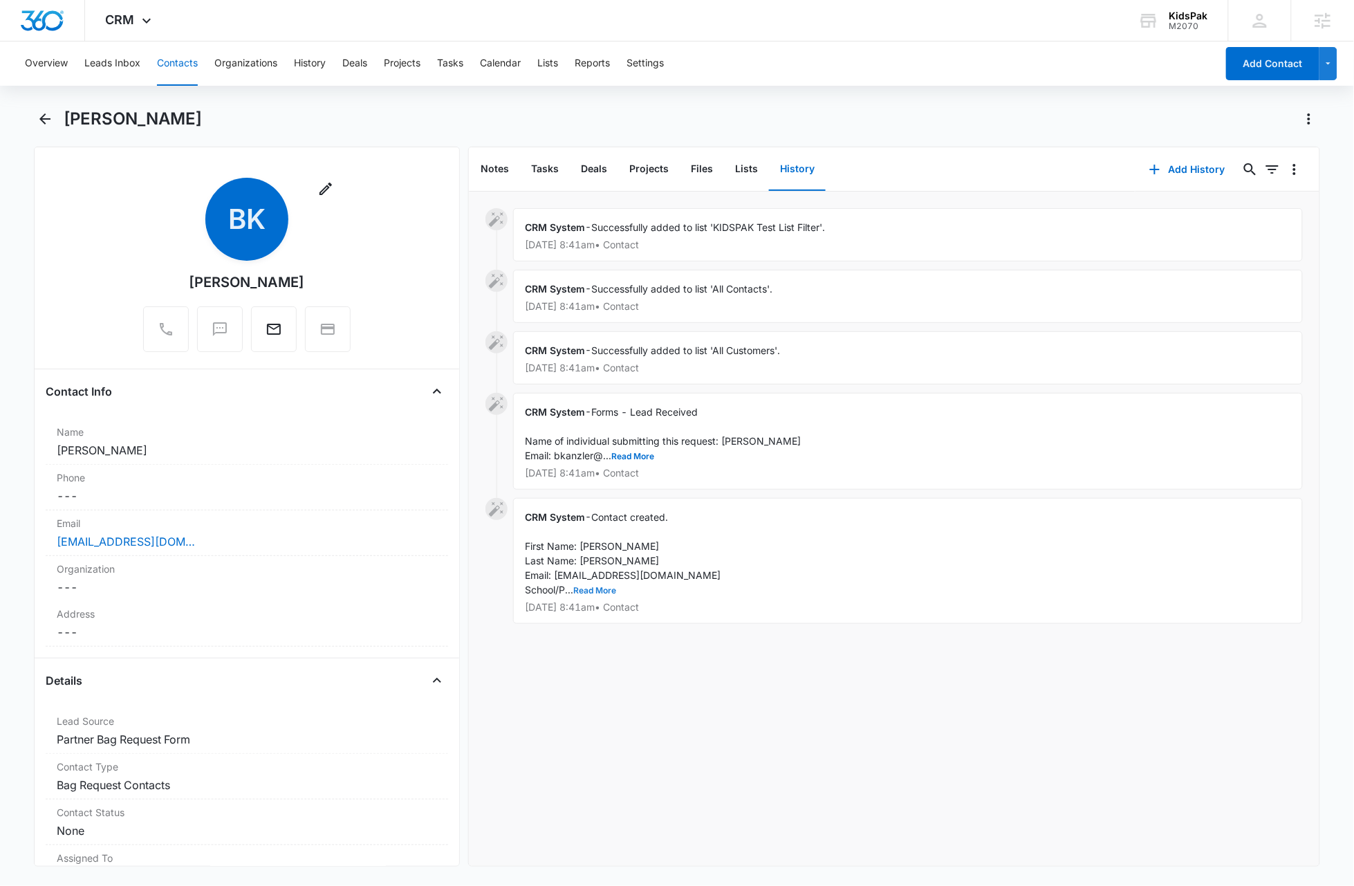
click at [606, 589] on button "Read More" at bounding box center [594, 591] width 43 height 8
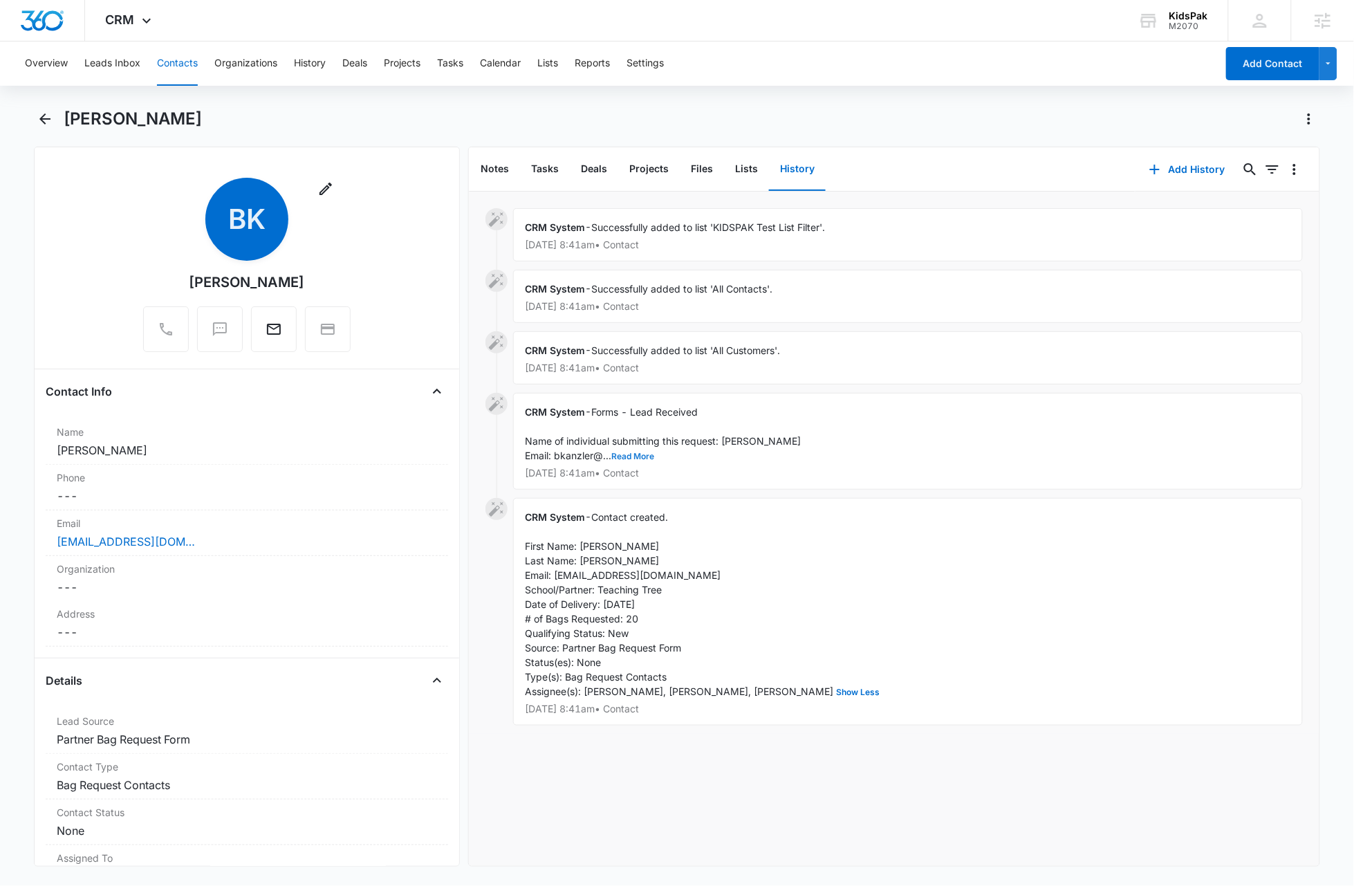
click at [645, 456] on button "Read More" at bounding box center [632, 456] width 43 height 8
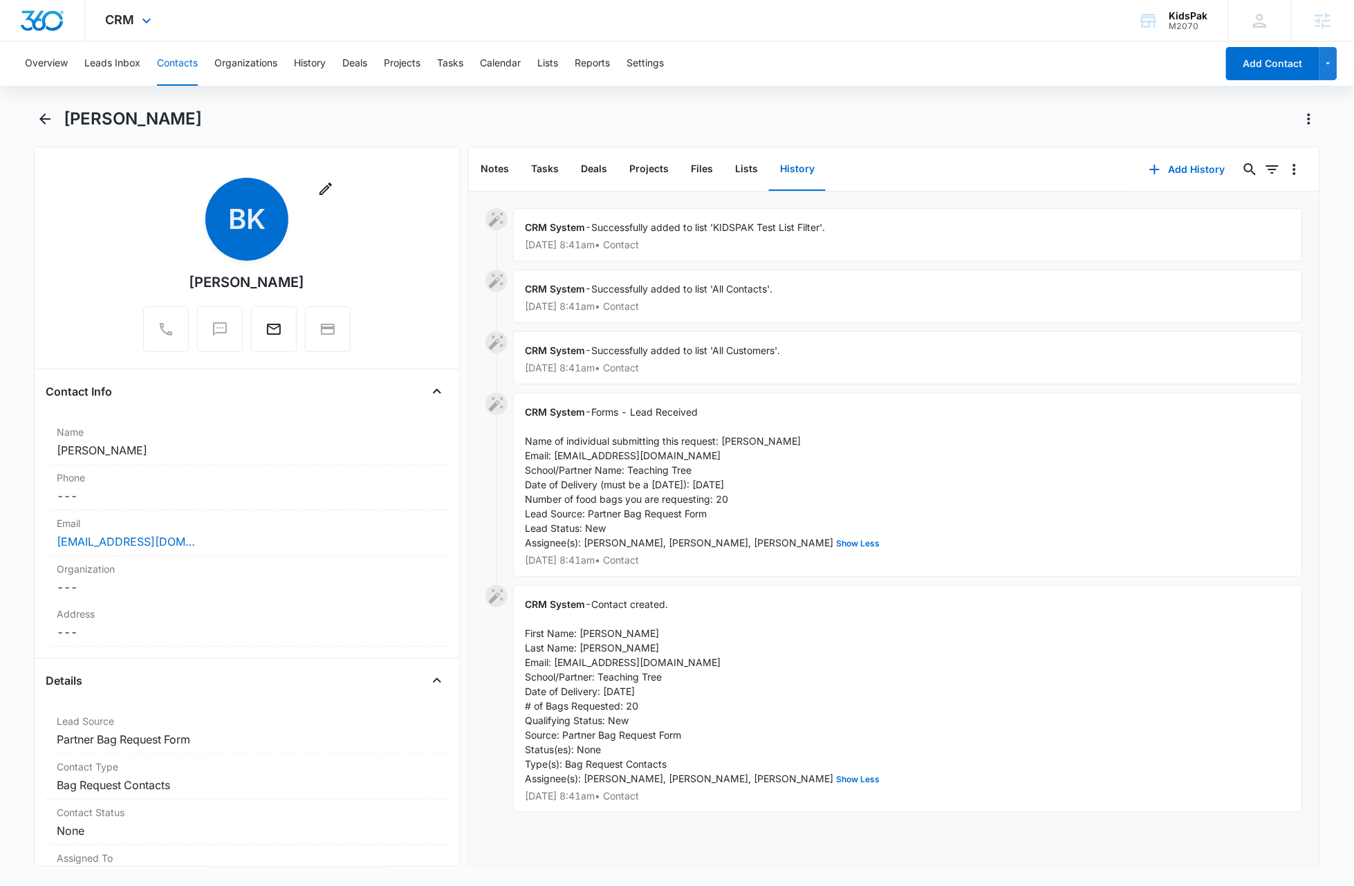
click at [47, 21] on img "Dashboard" at bounding box center [42, 20] width 44 height 21
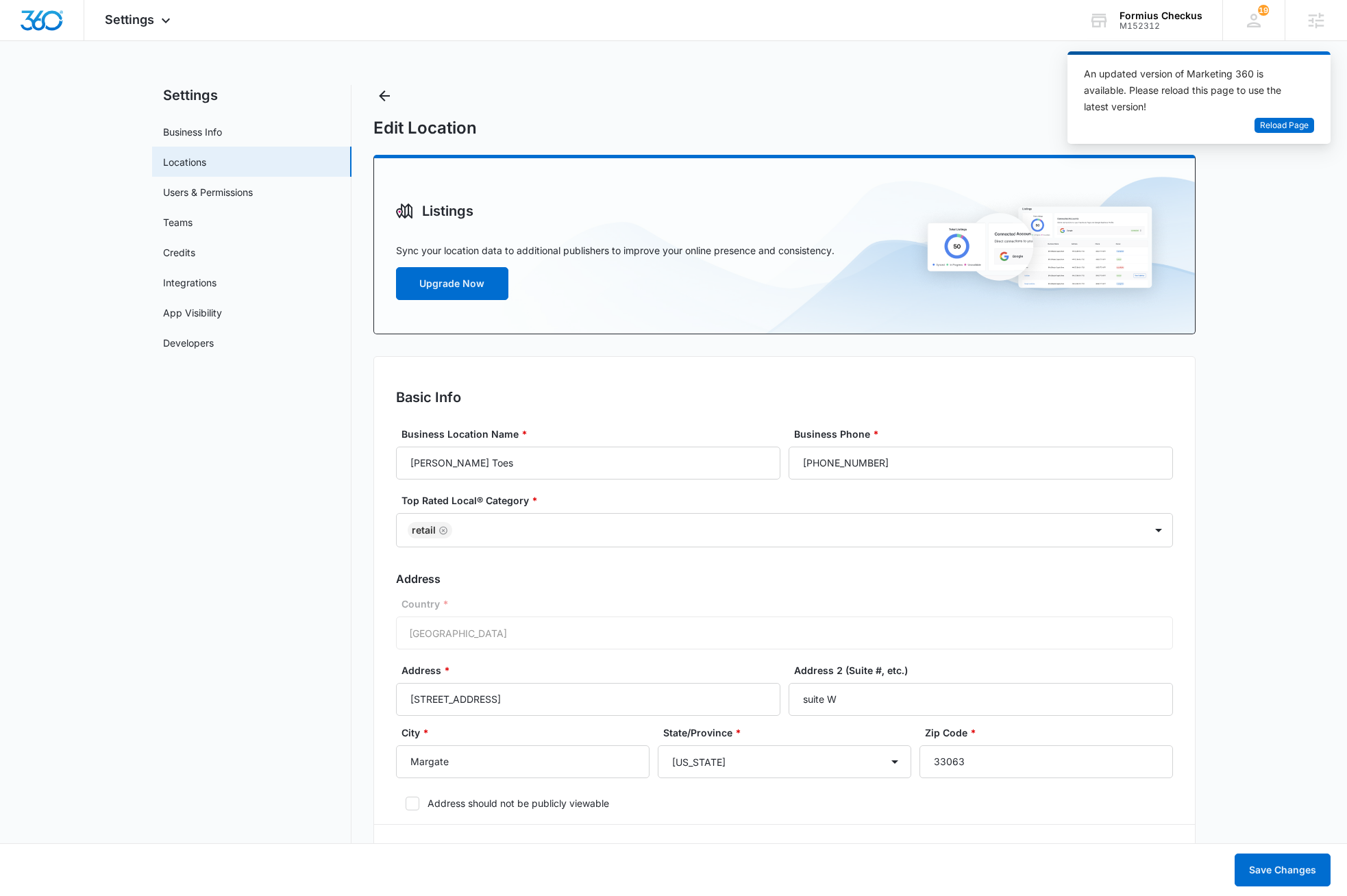
select select "[US_STATE]"
click at [1284, 126] on span "Reload Page" at bounding box center [1284, 125] width 49 height 13
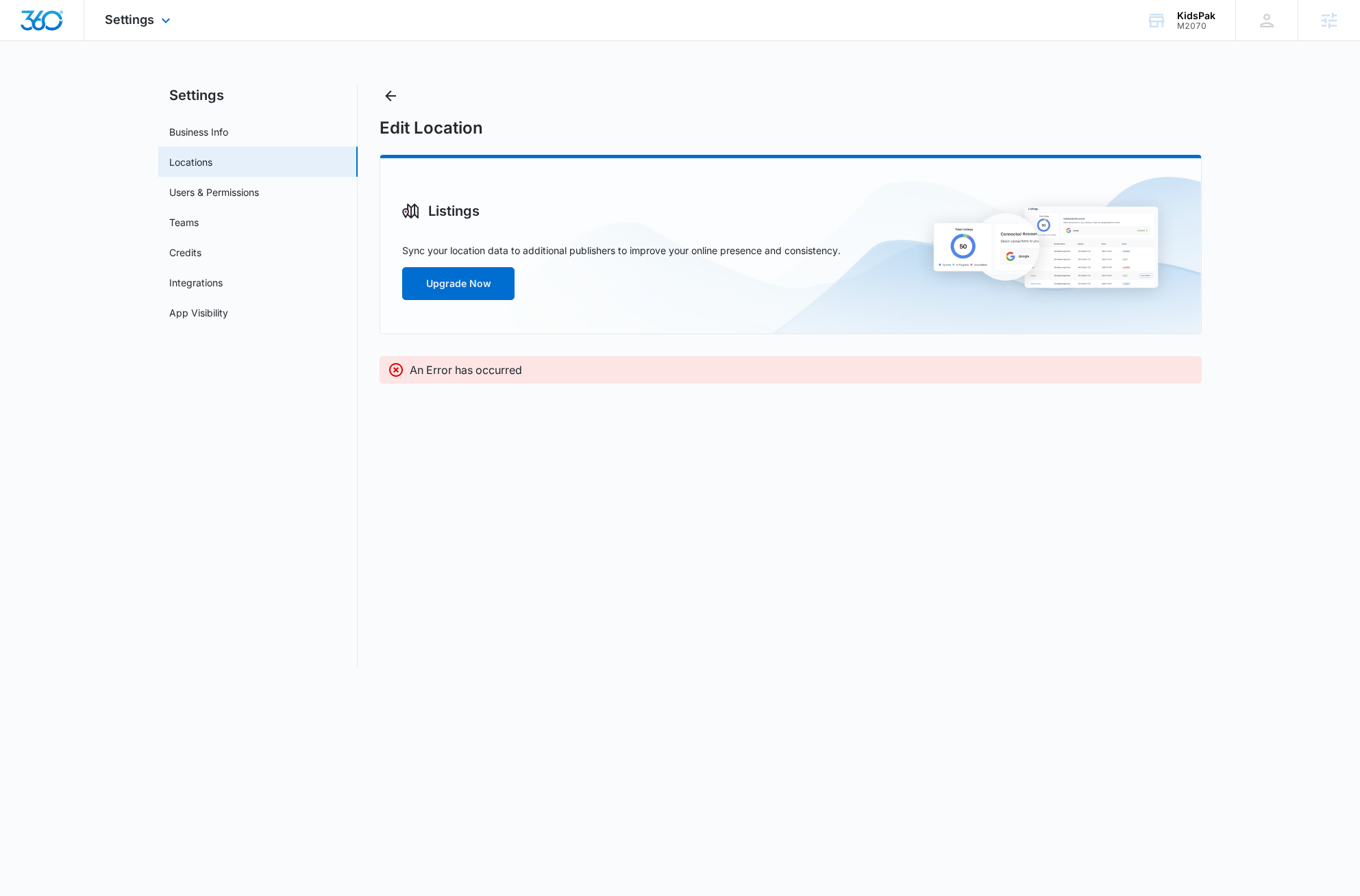
click at [52, 27] on img "Dashboard" at bounding box center [42, 20] width 44 height 21
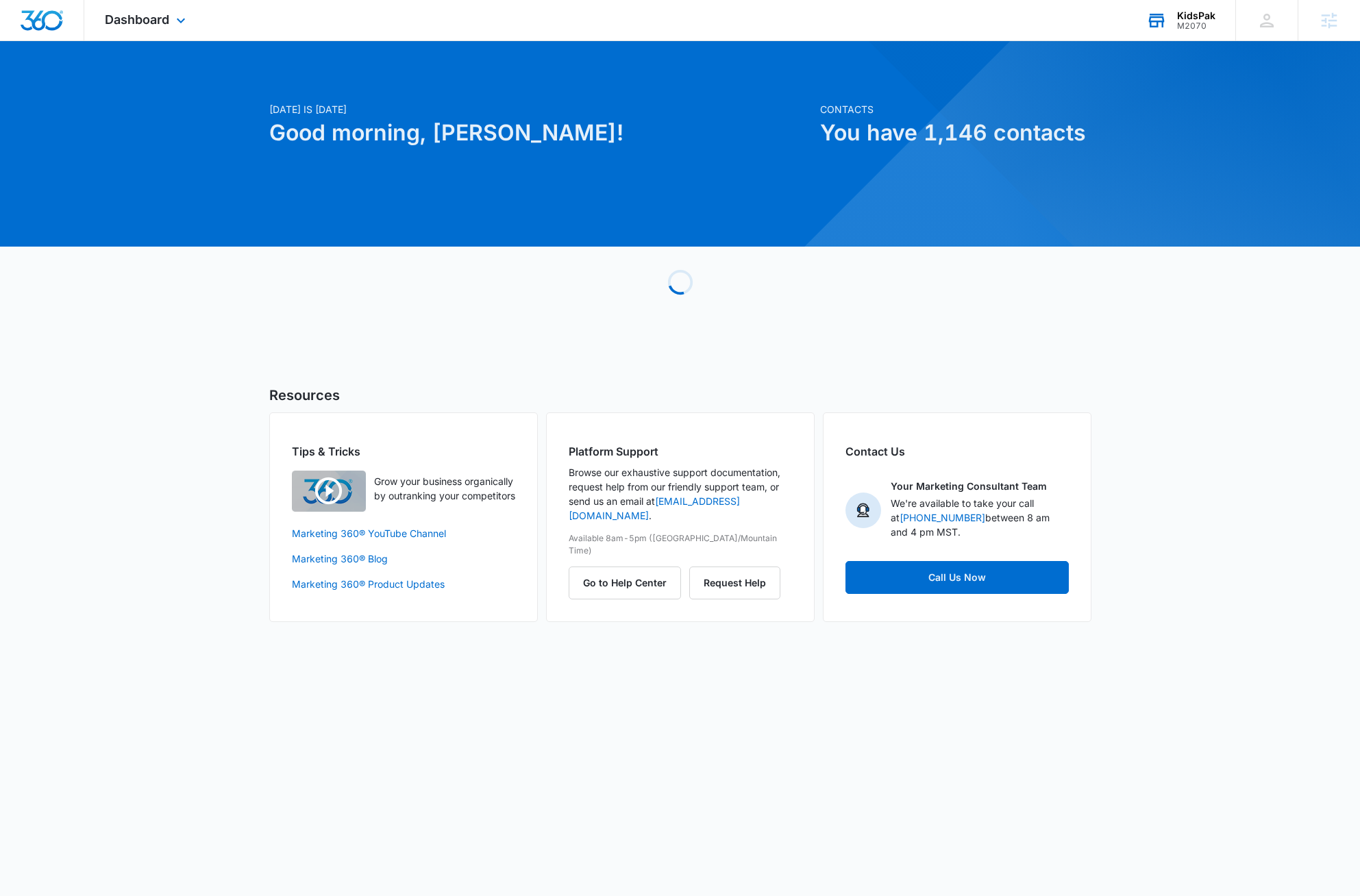
click at [1203, 21] on div "M2070" at bounding box center [1196, 26] width 39 height 10
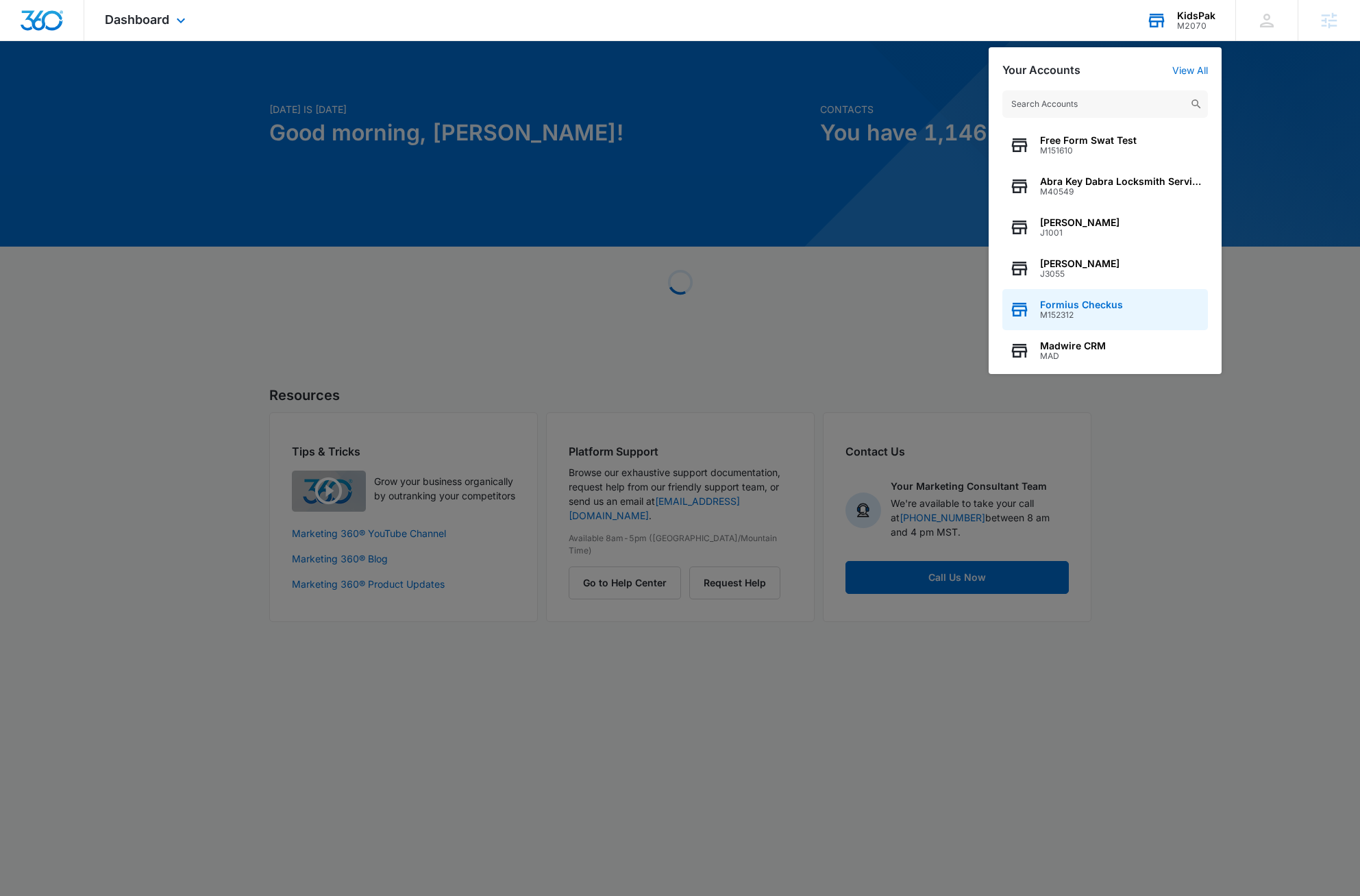
click at [1079, 310] on span "M152312" at bounding box center [1082, 315] width 83 height 10
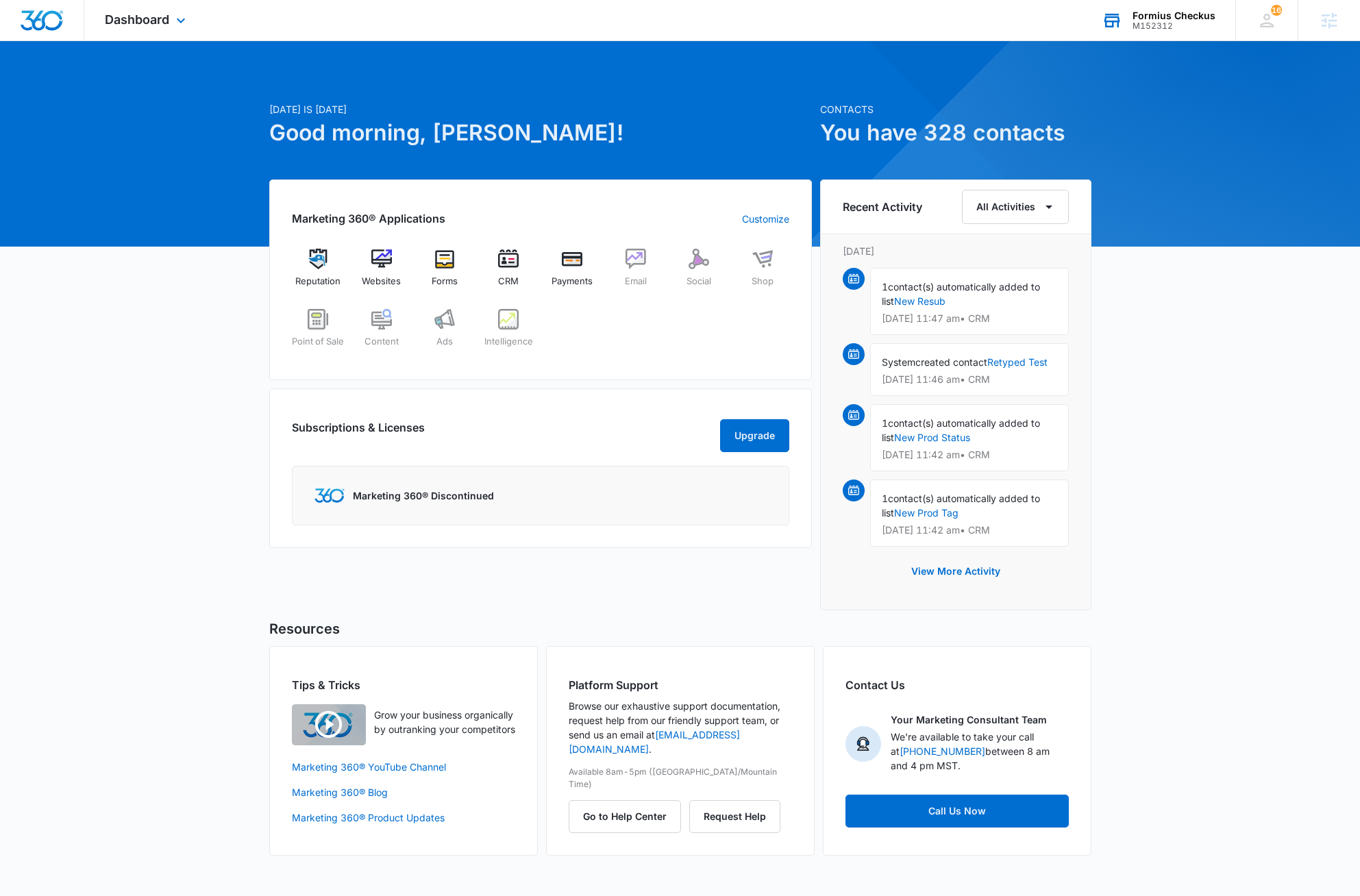
click at [1172, 21] on div "M152312" at bounding box center [1174, 26] width 83 height 10
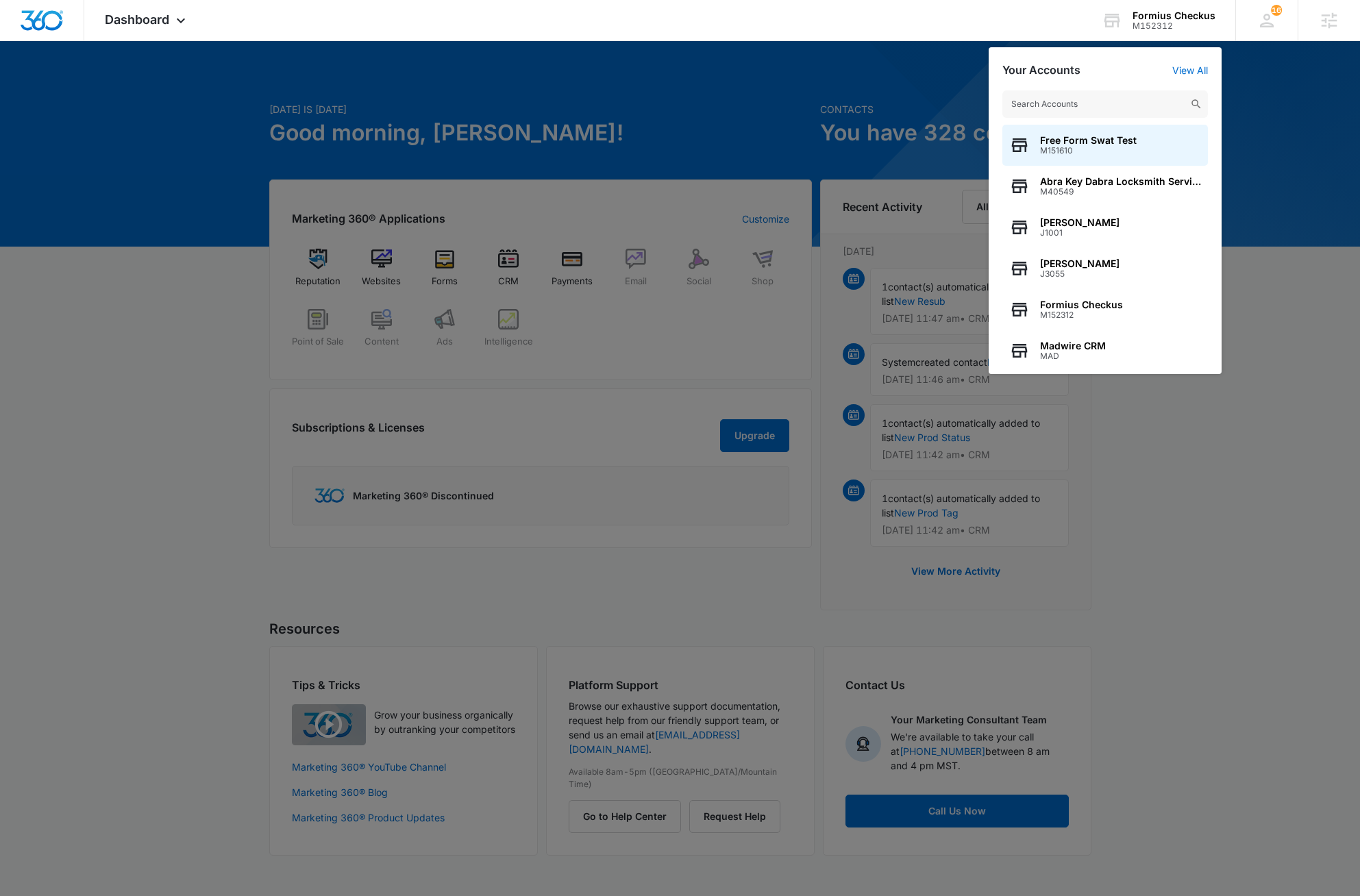
click at [1098, 103] on input "text" at bounding box center [1104, 104] width 205 height 28
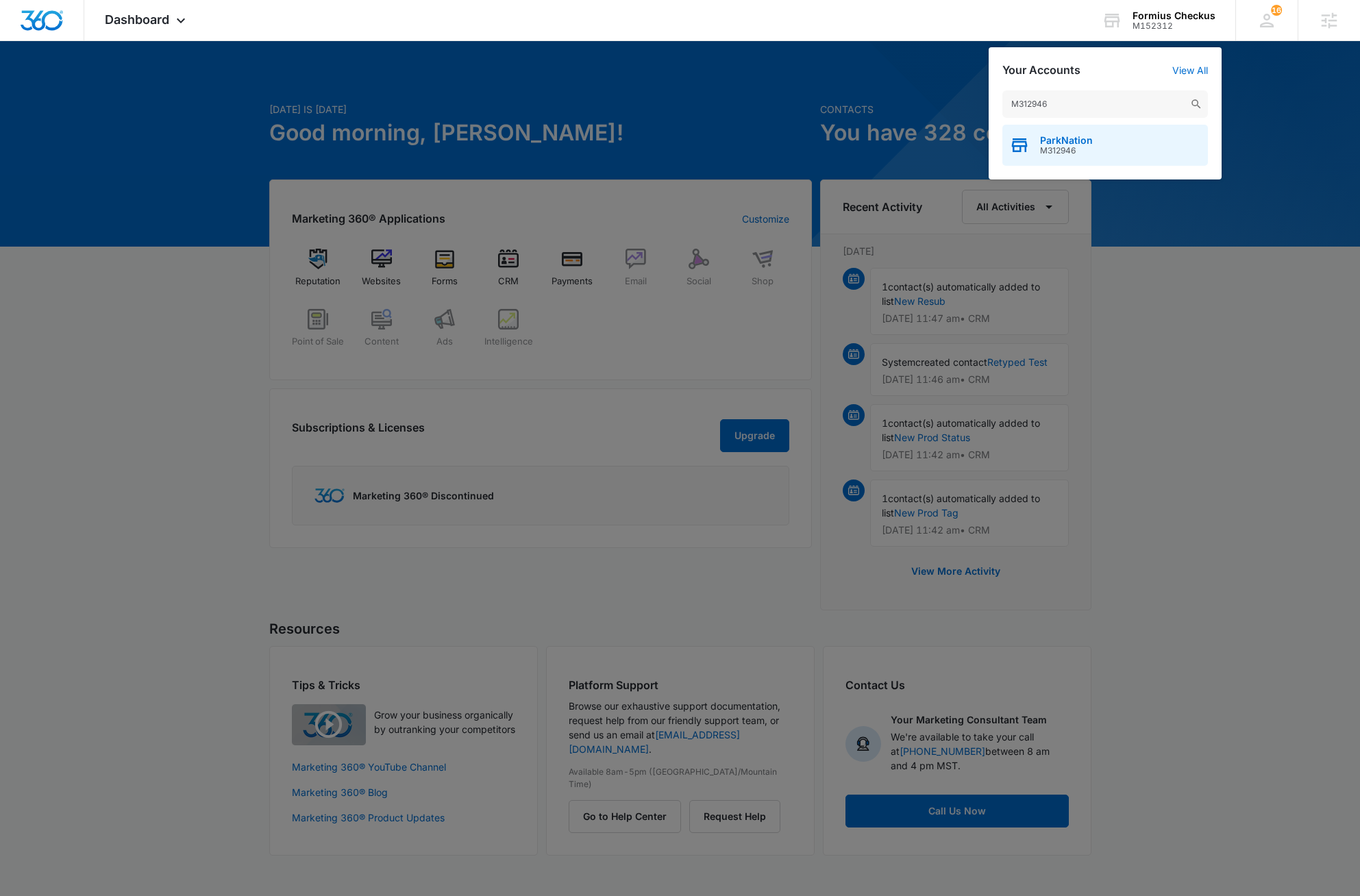
type input "M312946"
click at [1141, 136] on div "ParkNation M312946" at bounding box center [1104, 145] width 205 height 41
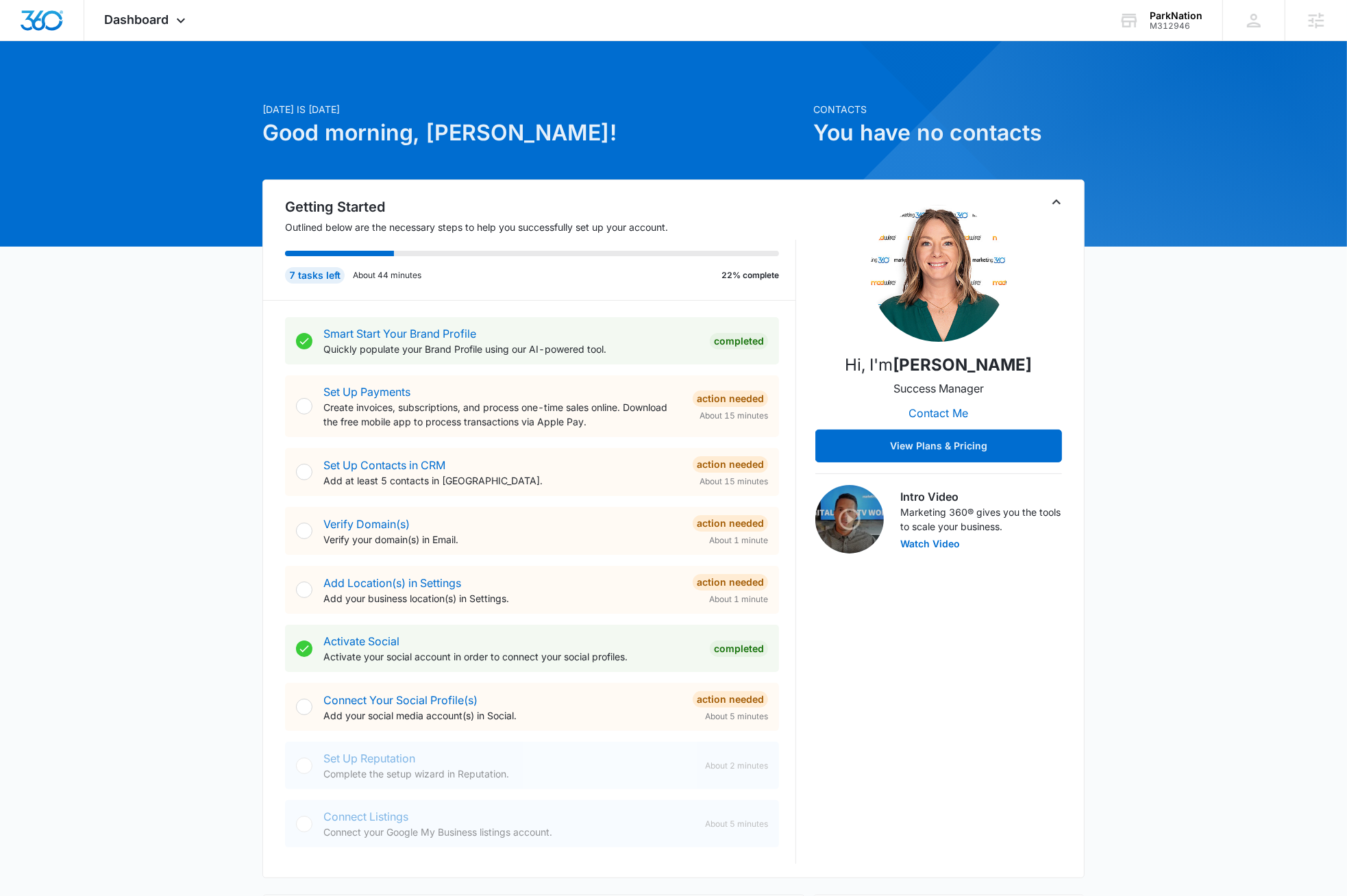
click at [208, 417] on div "Today is Monday, August 11th Good morning, Dave! Contacts You have no contacts …" at bounding box center [674, 798] width 1347 height 1480
click at [186, 479] on div "Today is Monday, August 11th Good morning, Dave! Contacts You have no contacts …" at bounding box center [674, 798] width 1347 height 1480
click at [181, 21] on icon at bounding box center [180, 24] width 17 height 17
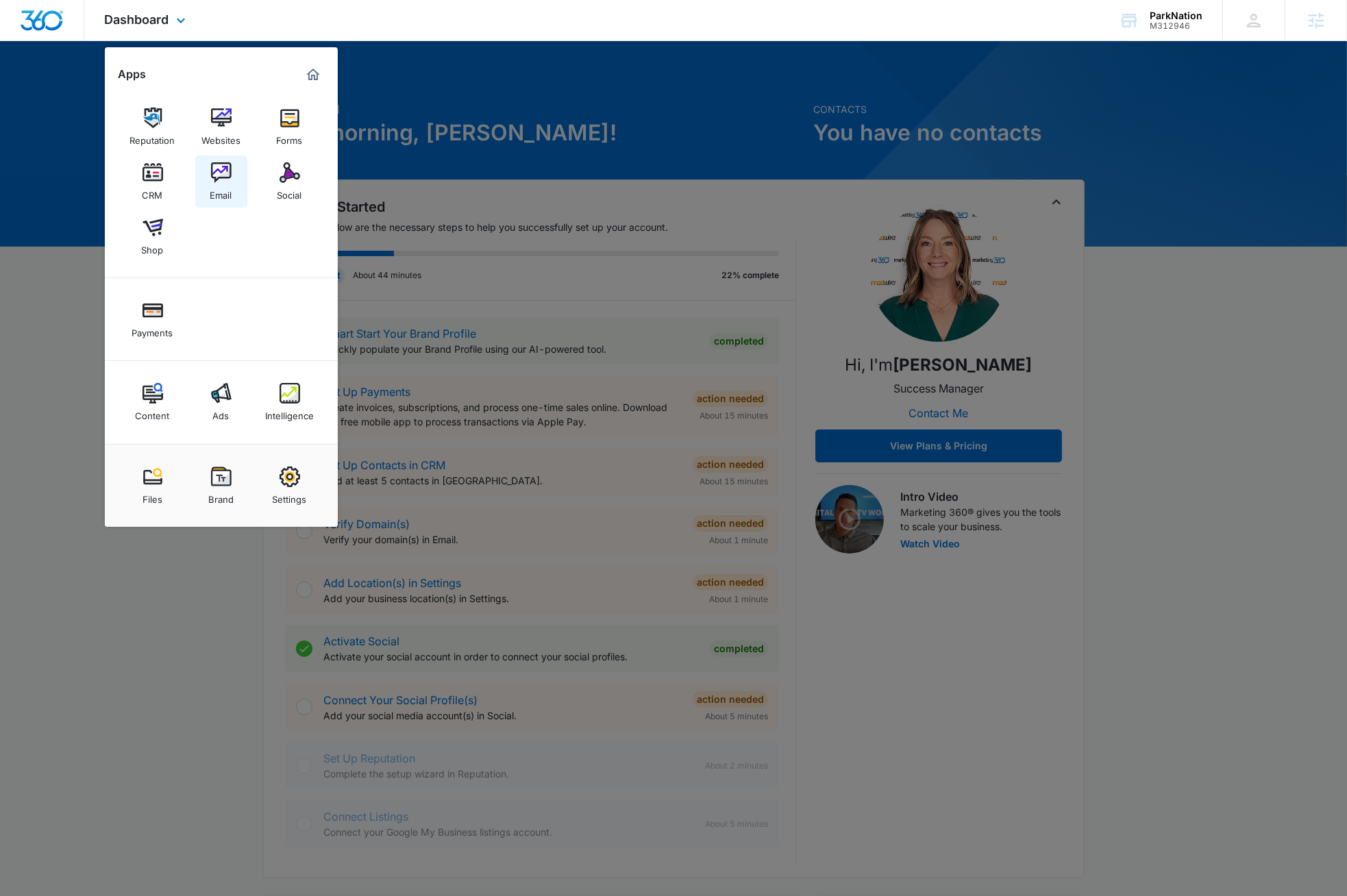
click at [212, 174] on img at bounding box center [221, 172] width 21 height 21
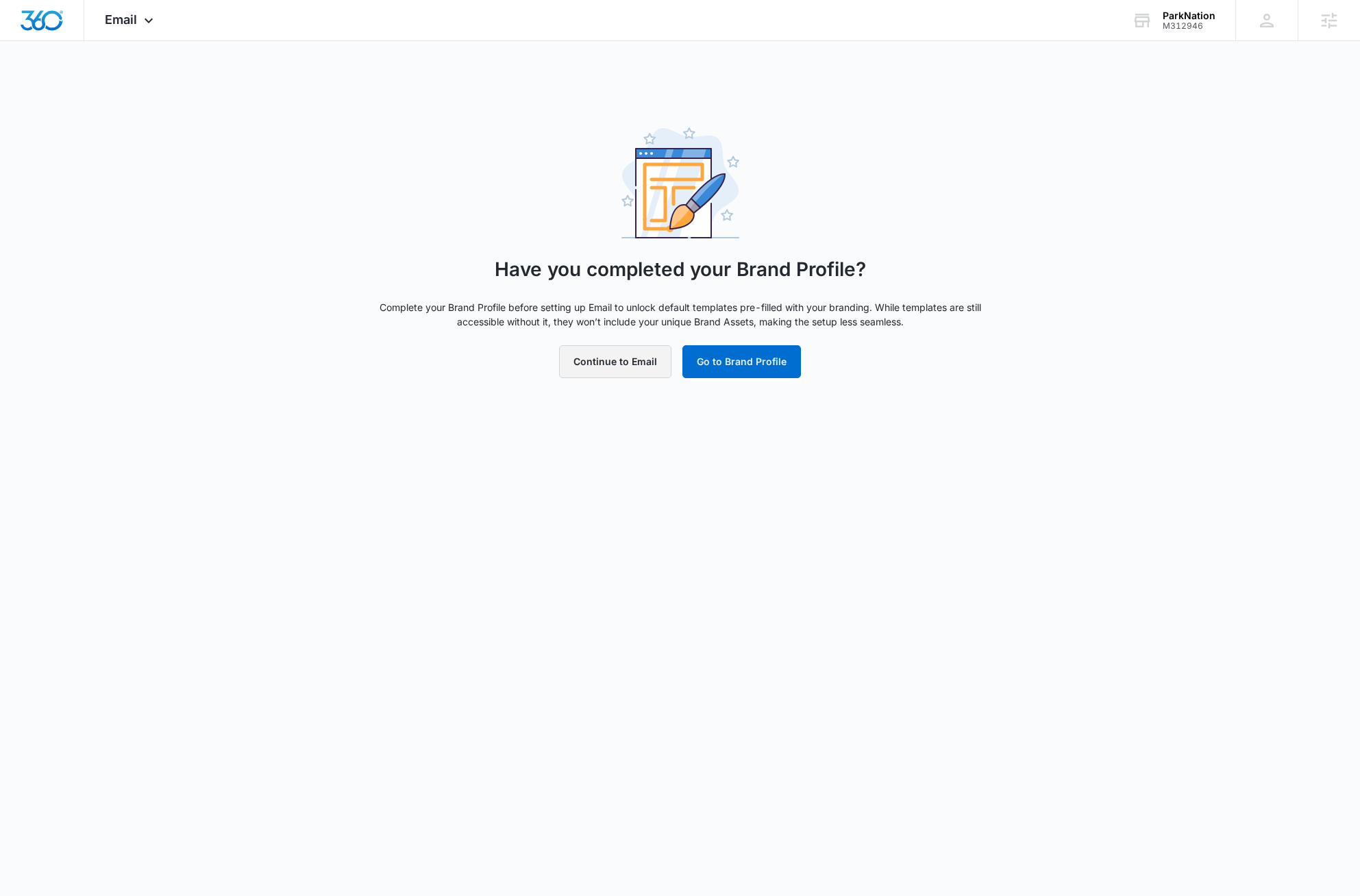
click at [627, 367] on button "Continue to Email" at bounding box center [614, 361] width 112 height 33
click at [483, 529] on body "Email Apps Reputation Websites Forms CRM Email Social Shop Payments Content Ads…" at bounding box center [680, 448] width 1360 height 896
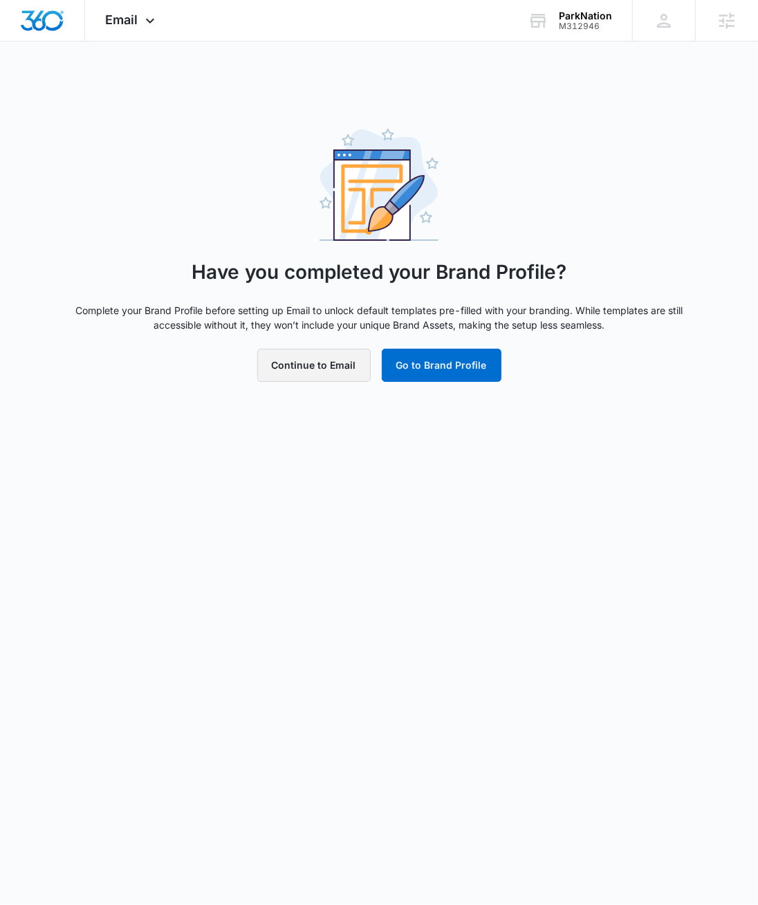
click at [302, 360] on button "Continue to Email" at bounding box center [313, 365] width 113 height 33
click at [466, 553] on body "Email Apps Reputation Websites Forms CRM Email Social Shop Payments Content Ads…" at bounding box center [379, 452] width 758 height 905
click at [437, 369] on button "Go to Brand Profile" at bounding box center [442, 365] width 120 height 33
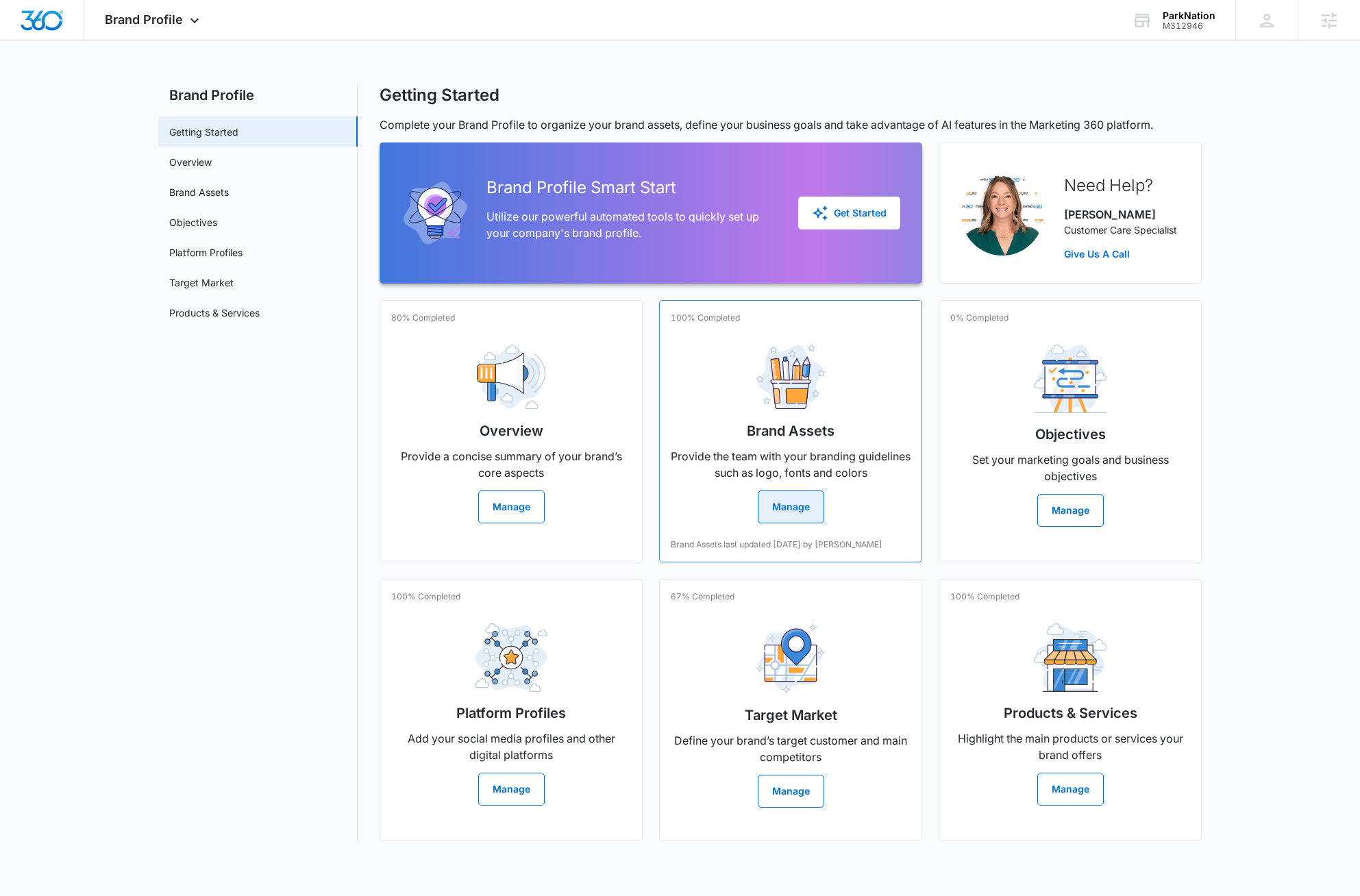
click at [750, 513] on button "Manage" at bounding box center [790, 506] width 66 height 33
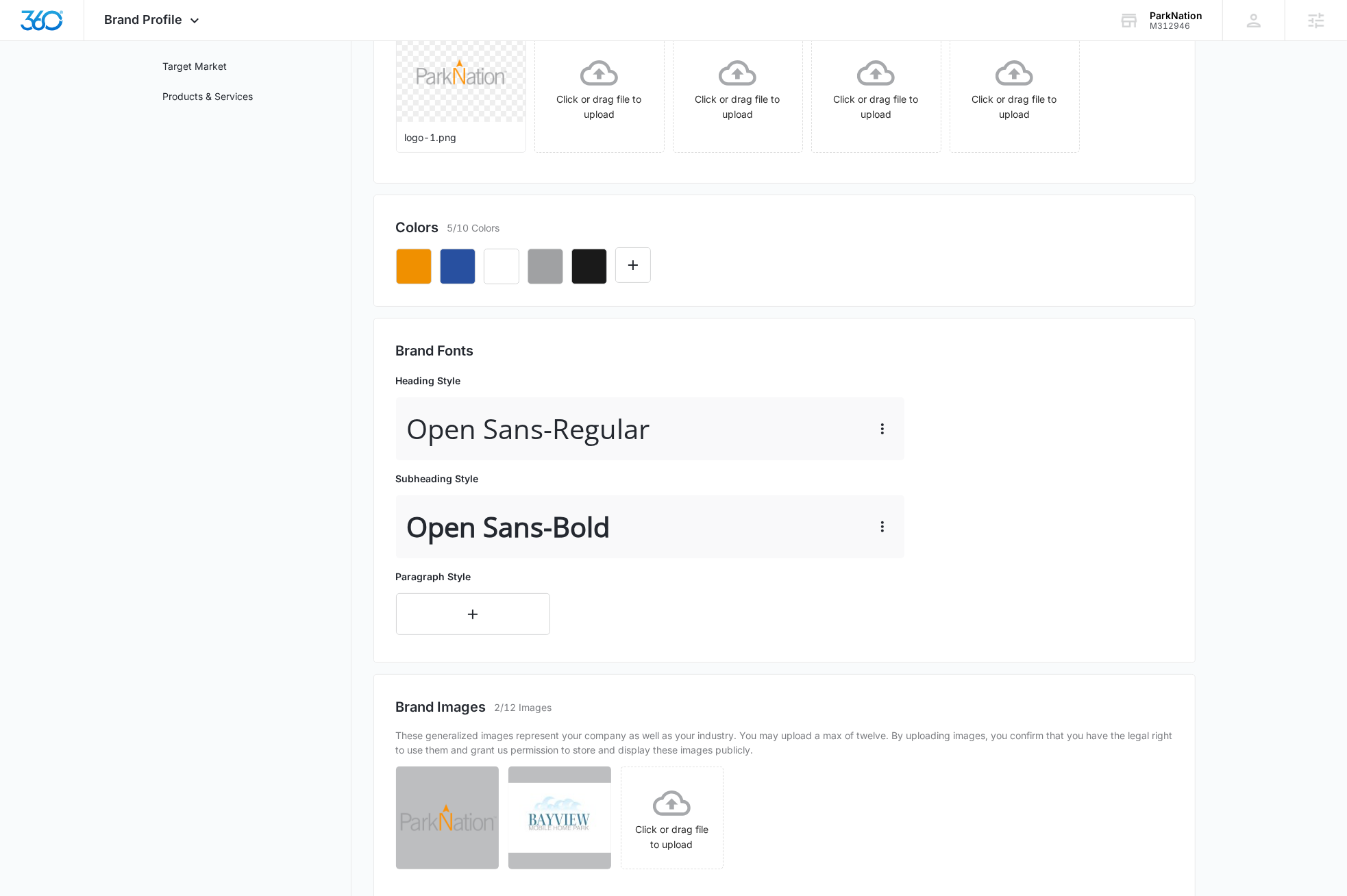
scroll to position [378, 0]
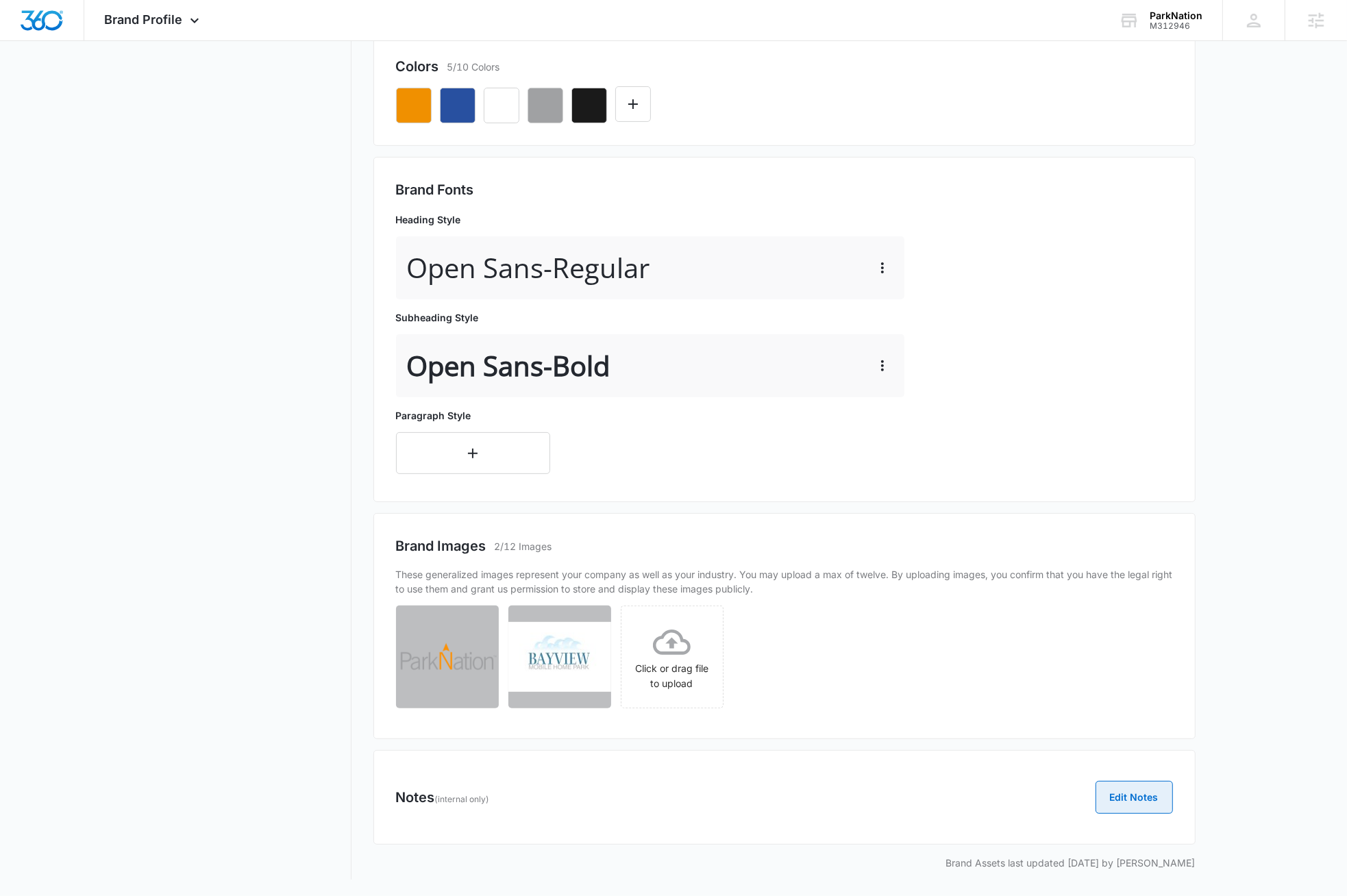
click at [750, 803] on button "Edit Notes" at bounding box center [1134, 796] width 77 height 33
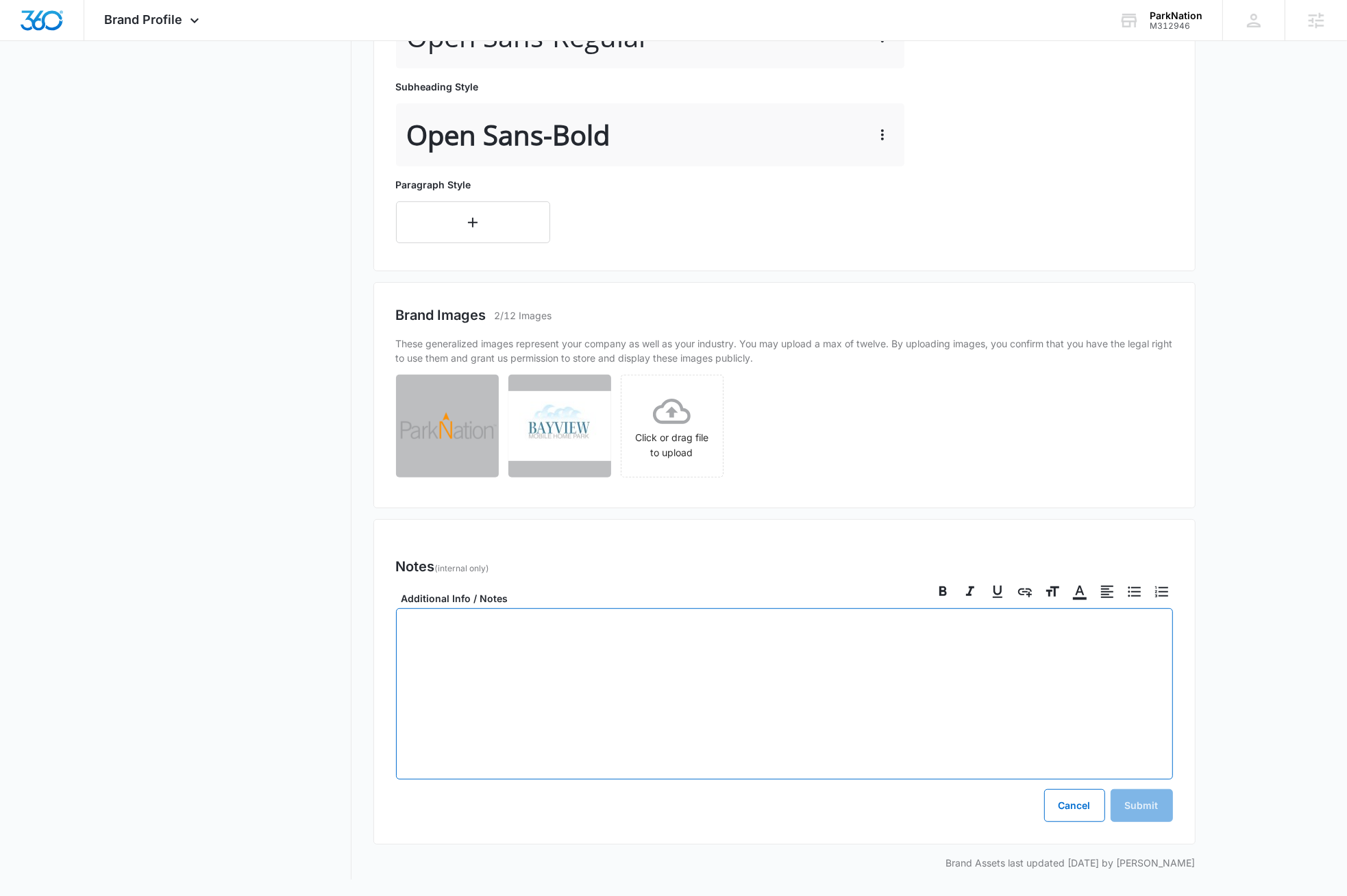
scroll to position [610, 0]
click at [750, 807] on button "Cancel" at bounding box center [1075, 805] width 61 height 33
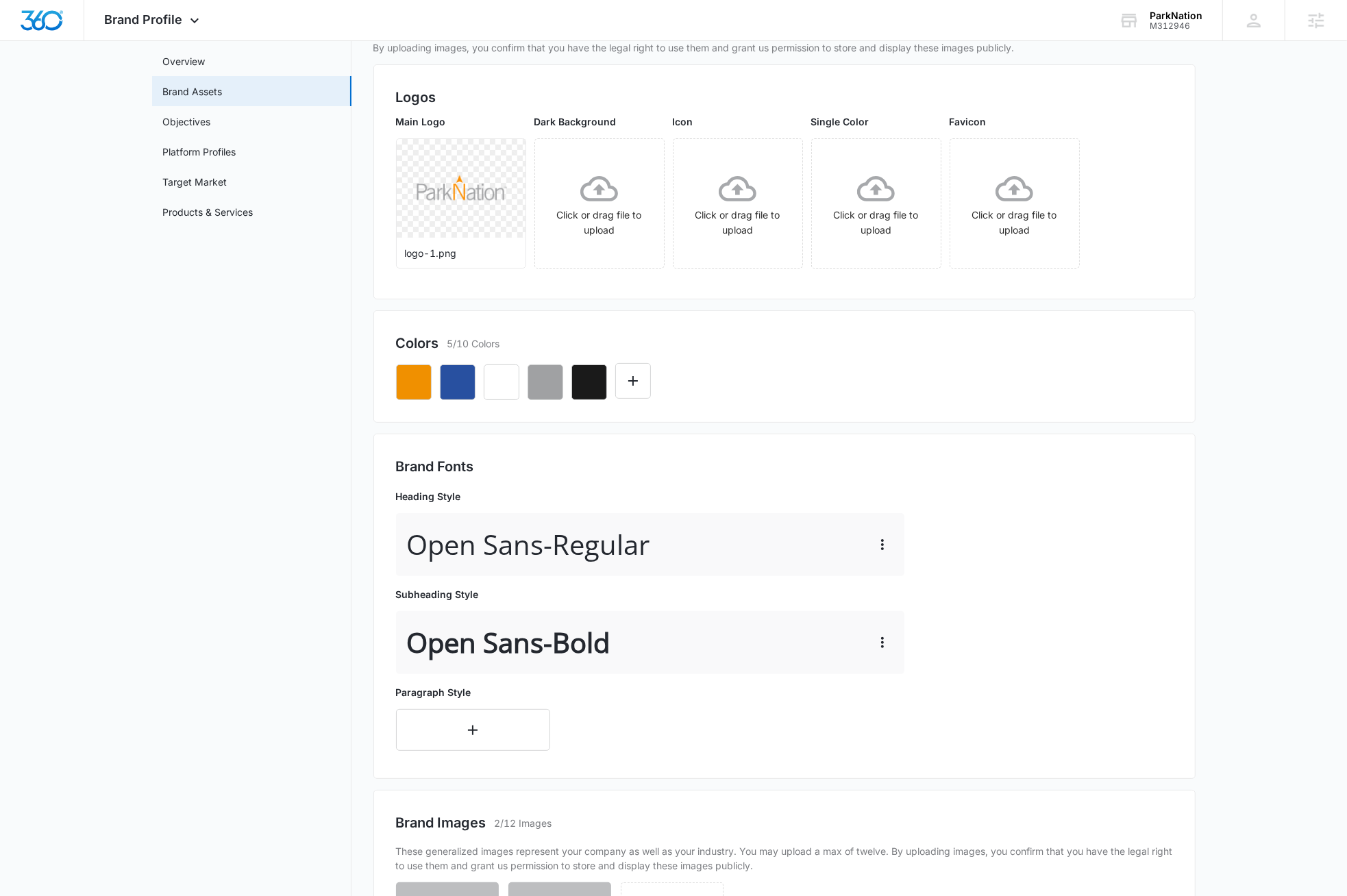
scroll to position [0, 0]
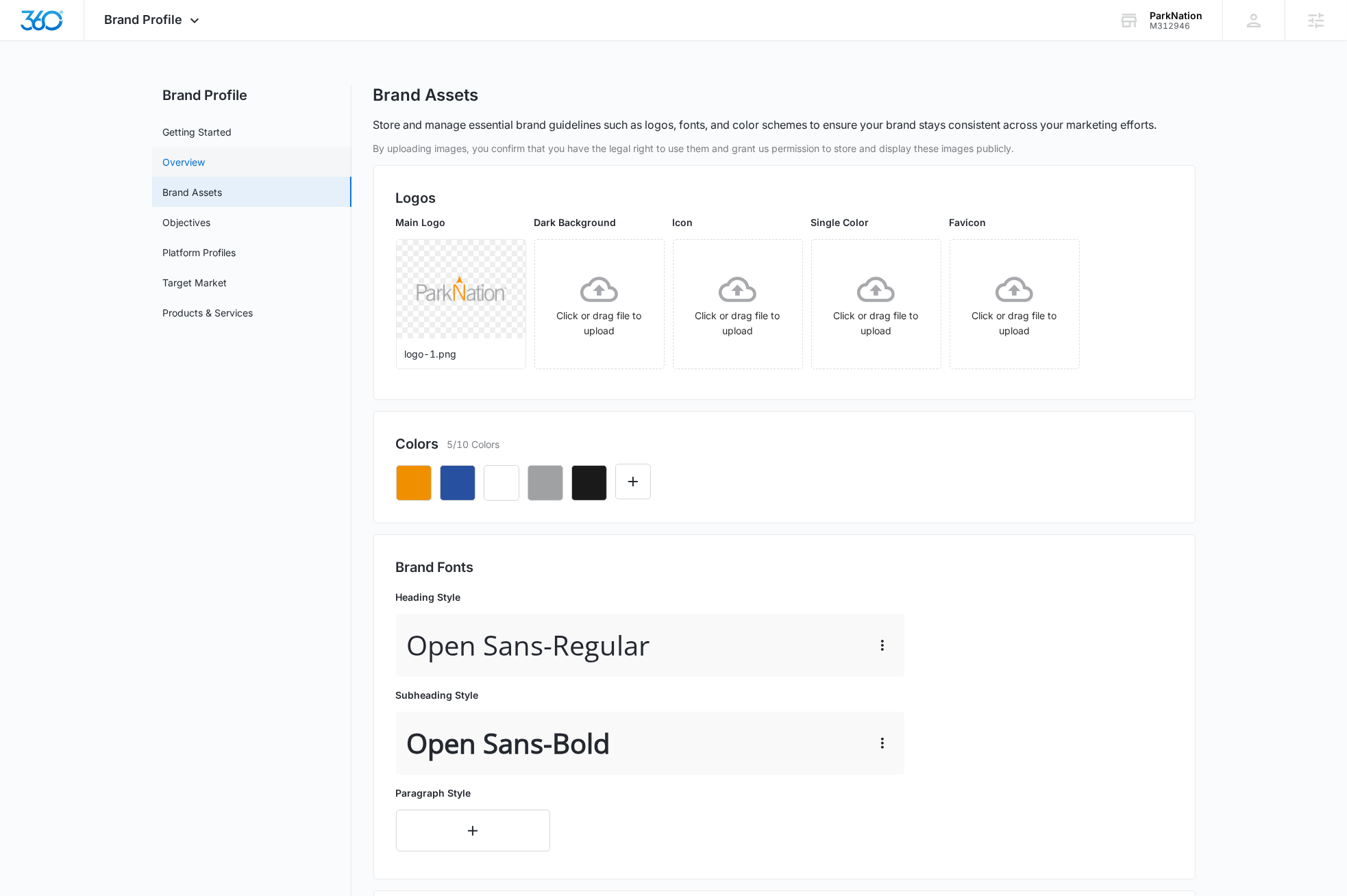
click at [201, 165] on link "Overview" at bounding box center [184, 161] width 43 height 15
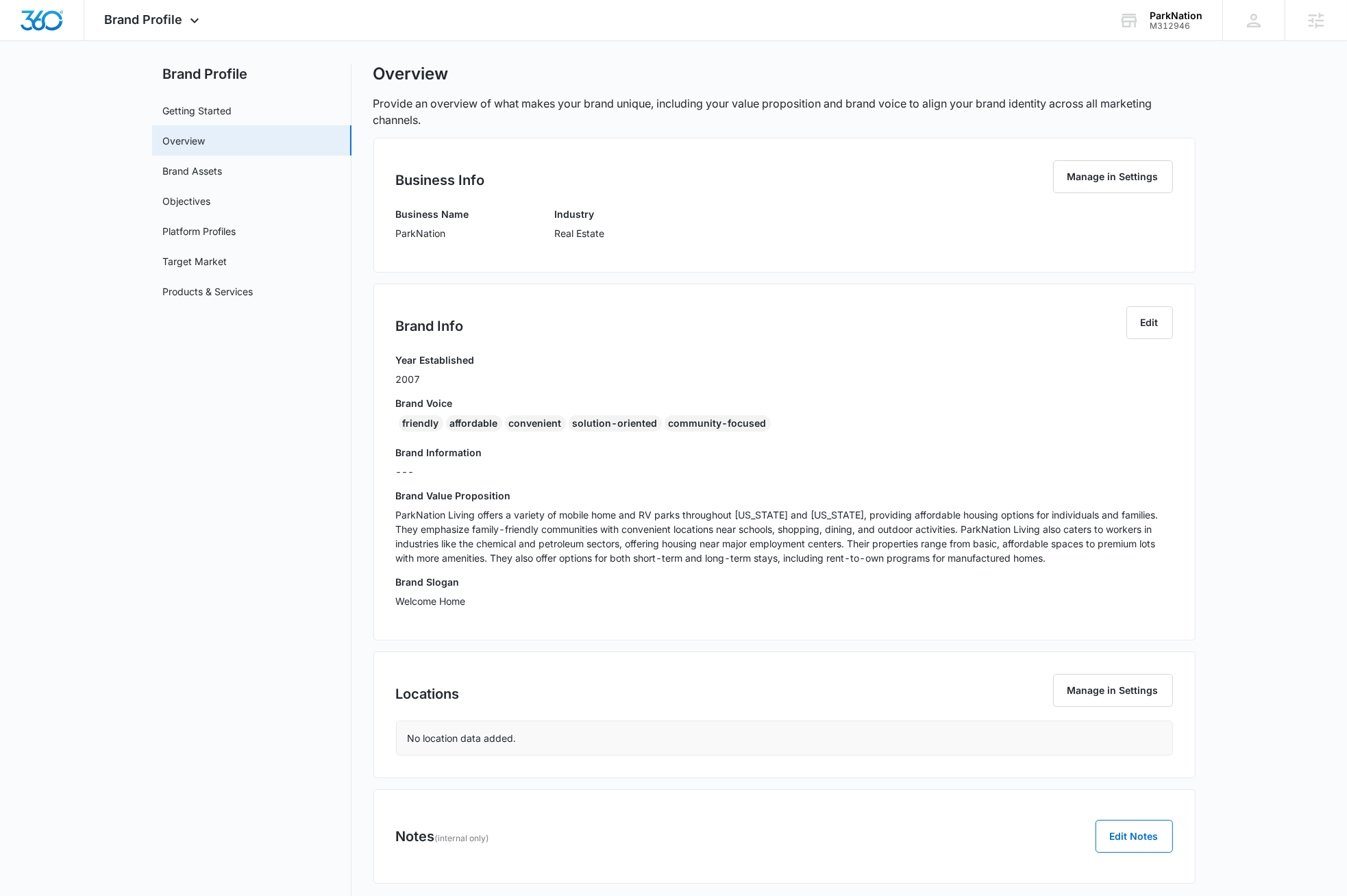
scroll to position [60, 0]
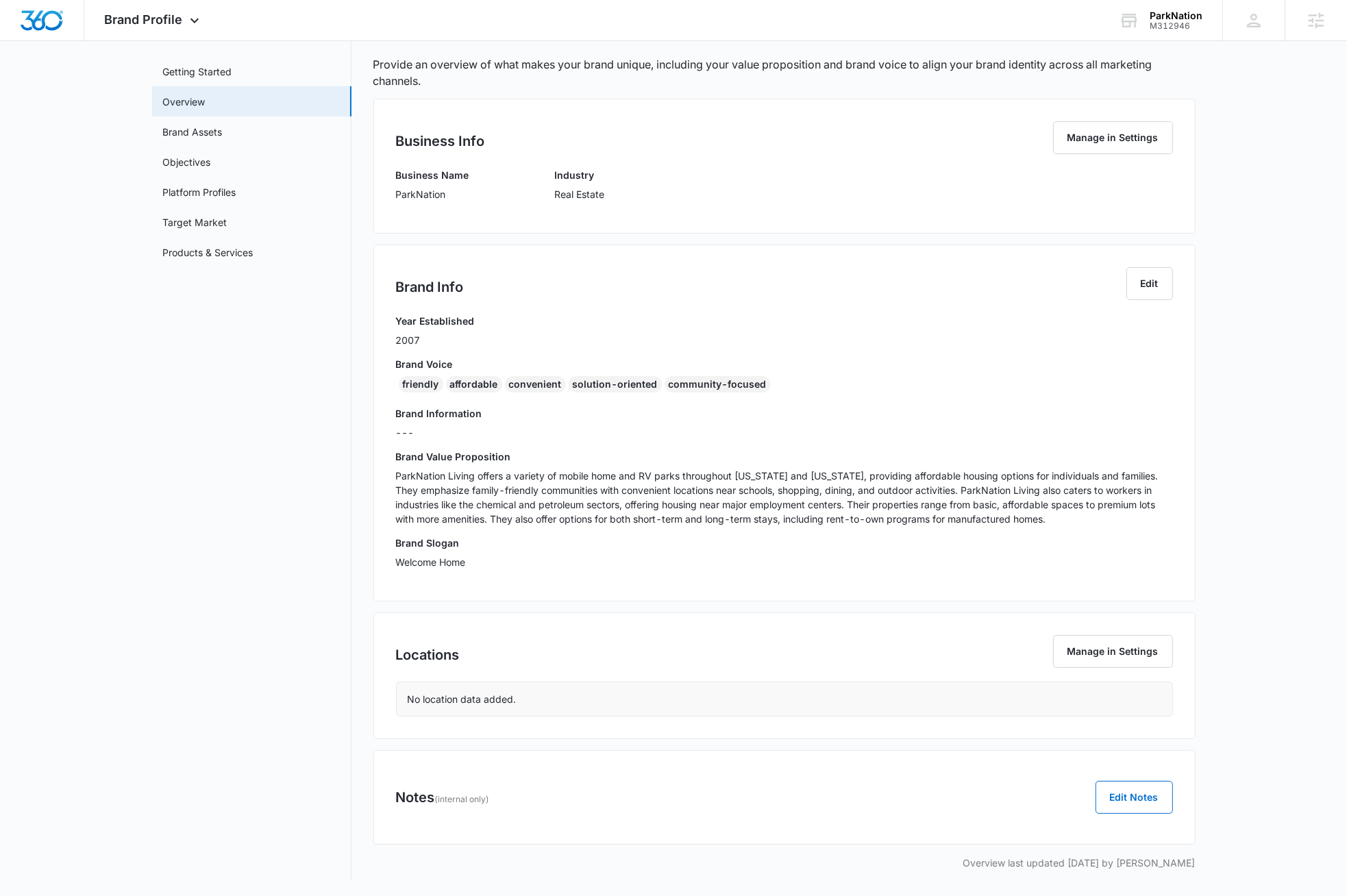
click at [750, 533] on div "Brand Value Proposition ParkNation Living offers a variety of mobile home and R…" at bounding box center [784, 492] width 777 height 86
click at [750, 511] on p "ParkNation Living offers a variety of mobile home and RV parks throughout Texas…" at bounding box center [784, 497] width 777 height 57
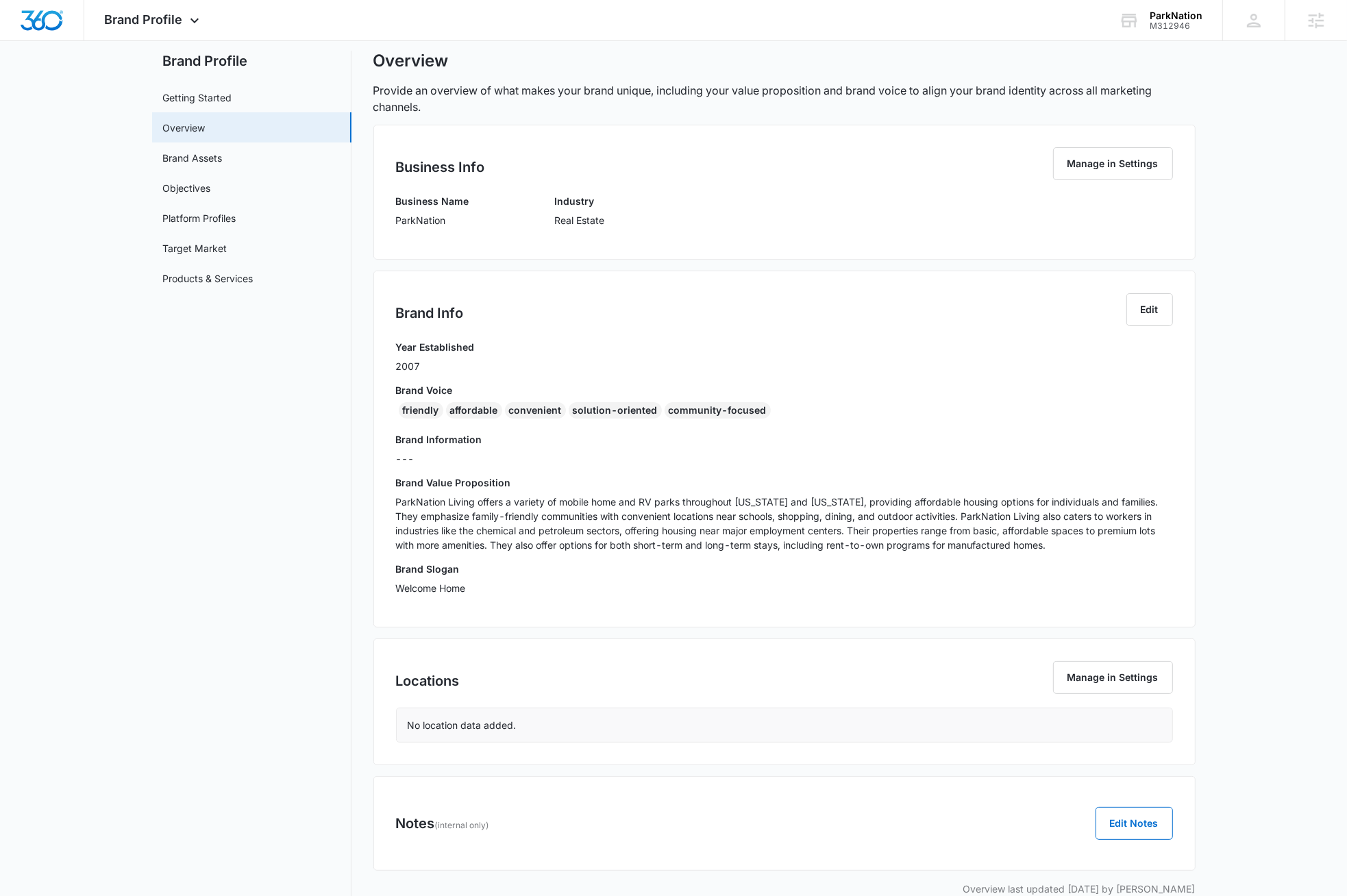
scroll to position [0, 0]
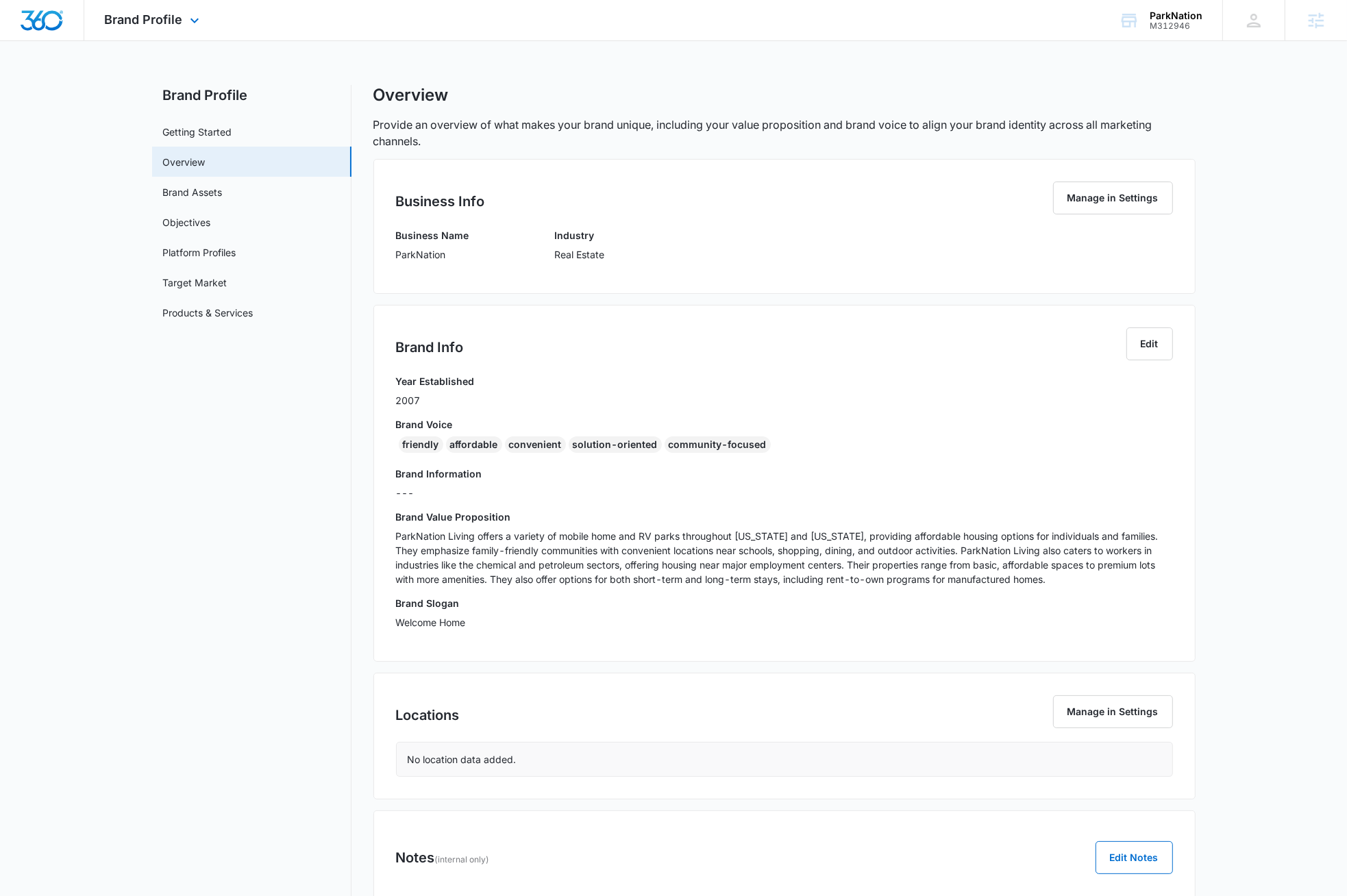
click at [40, 18] on img "Dashboard" at bounding box center [42, 20] width 44 height 21
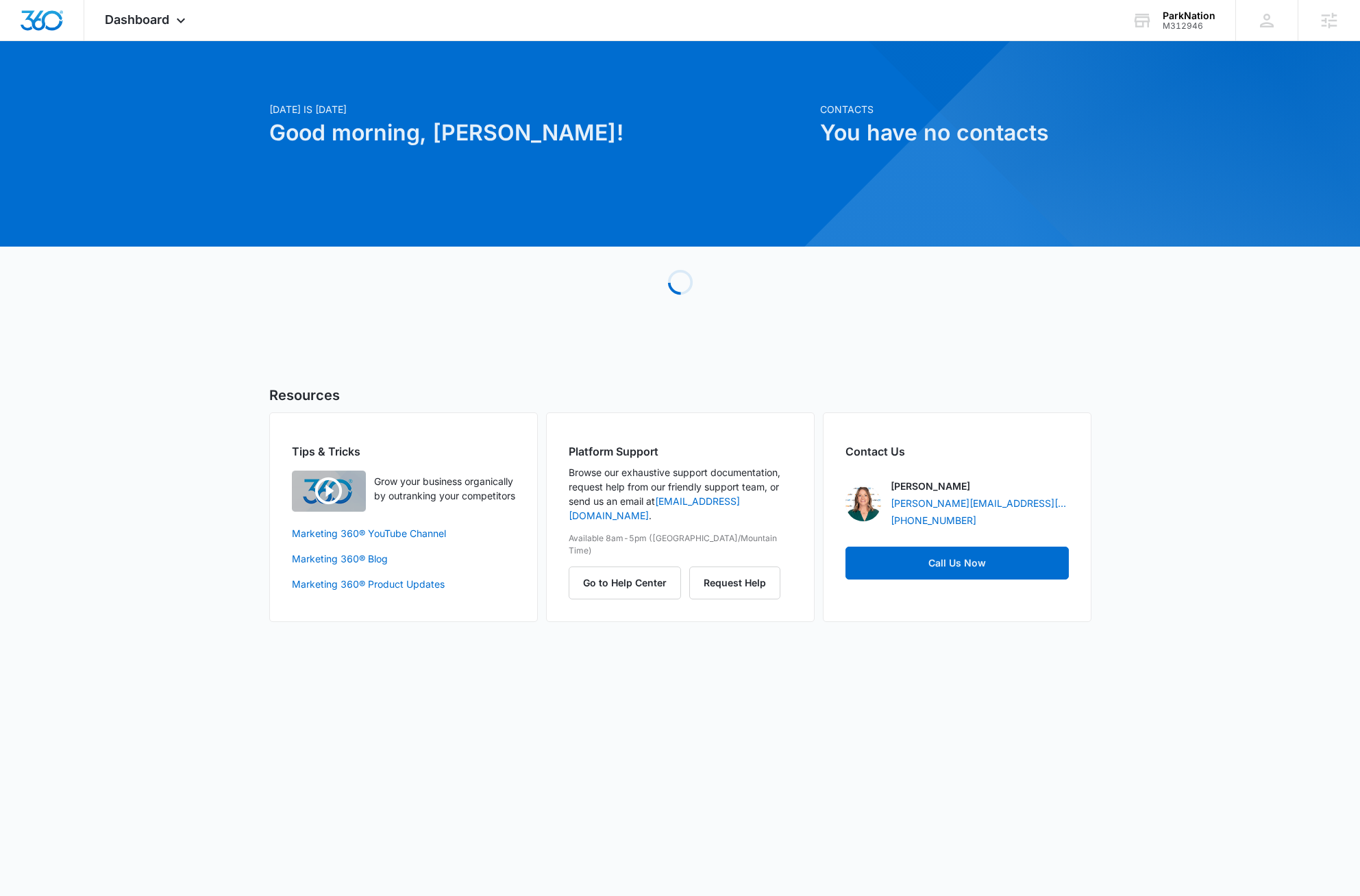
click at [750, 412] on div "Today is Monday, August 11th Good morning, Dave! Contacts You have no contacts …" at bounding box center [680, 348] width 1360 height 580
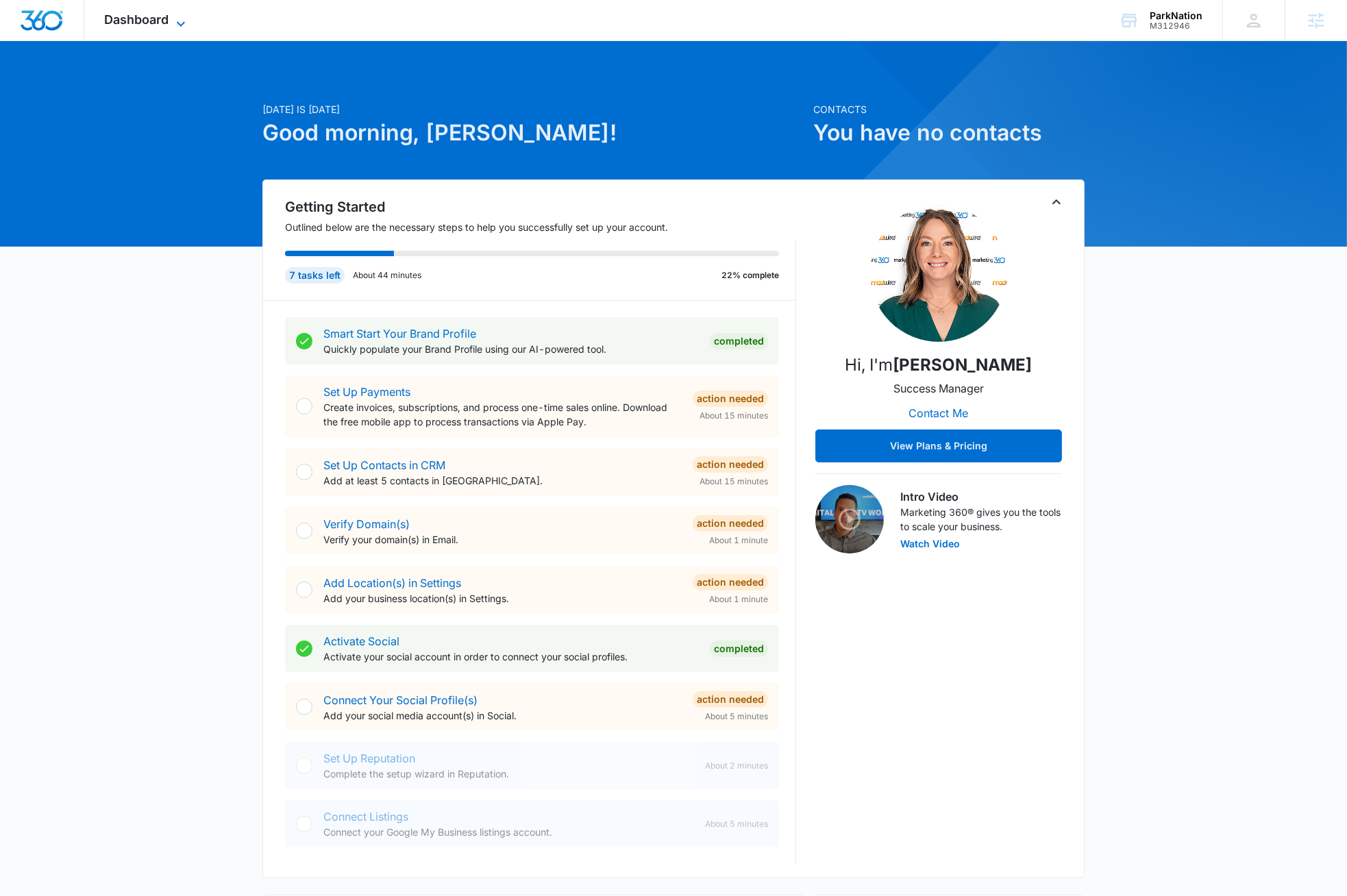
click at [183, 26] on icon at bounding box center [180, 24] width 17 height 17
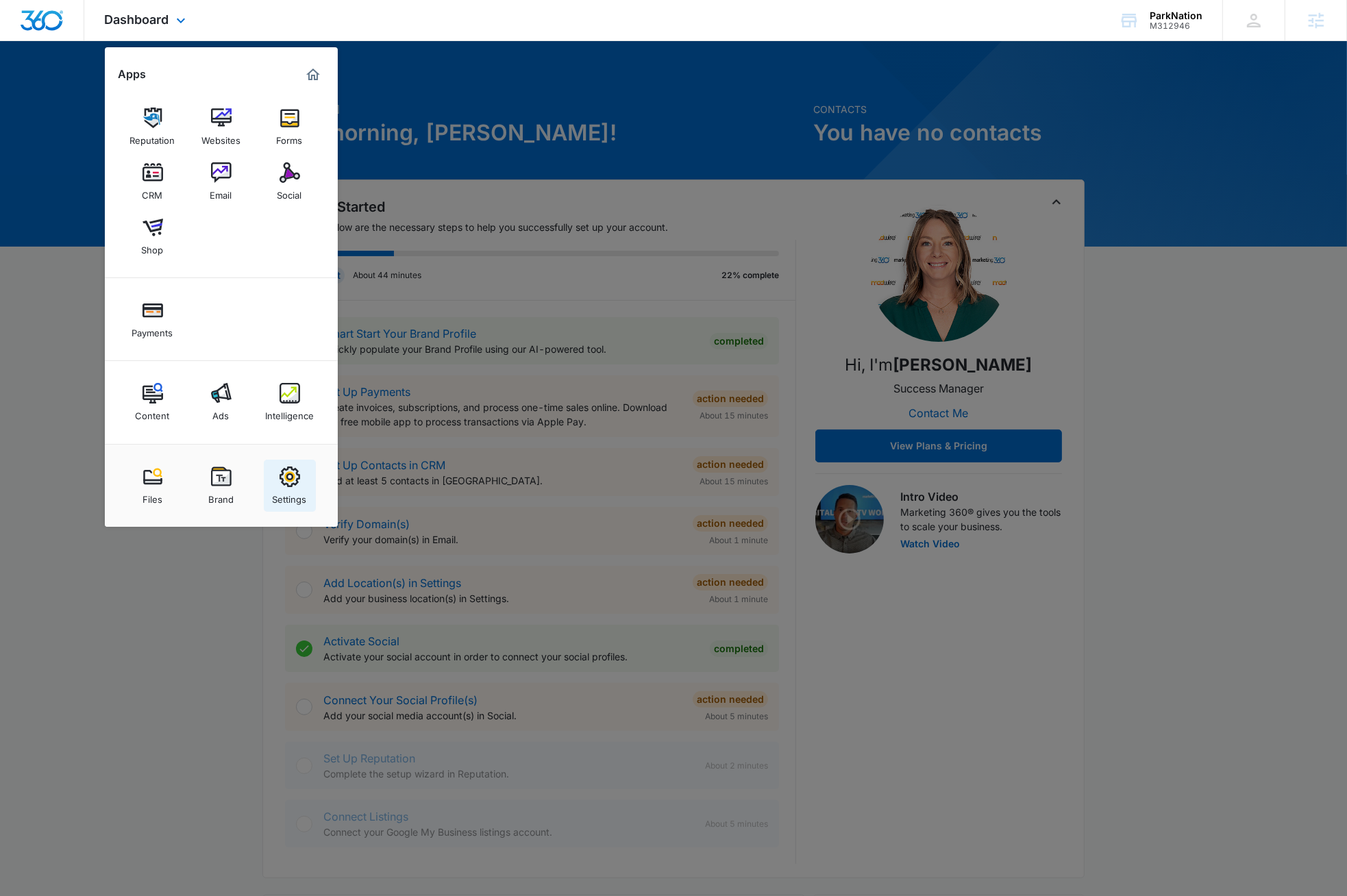
click at [288, 485] on img at bounding box center [289, 476] width 21 height 21
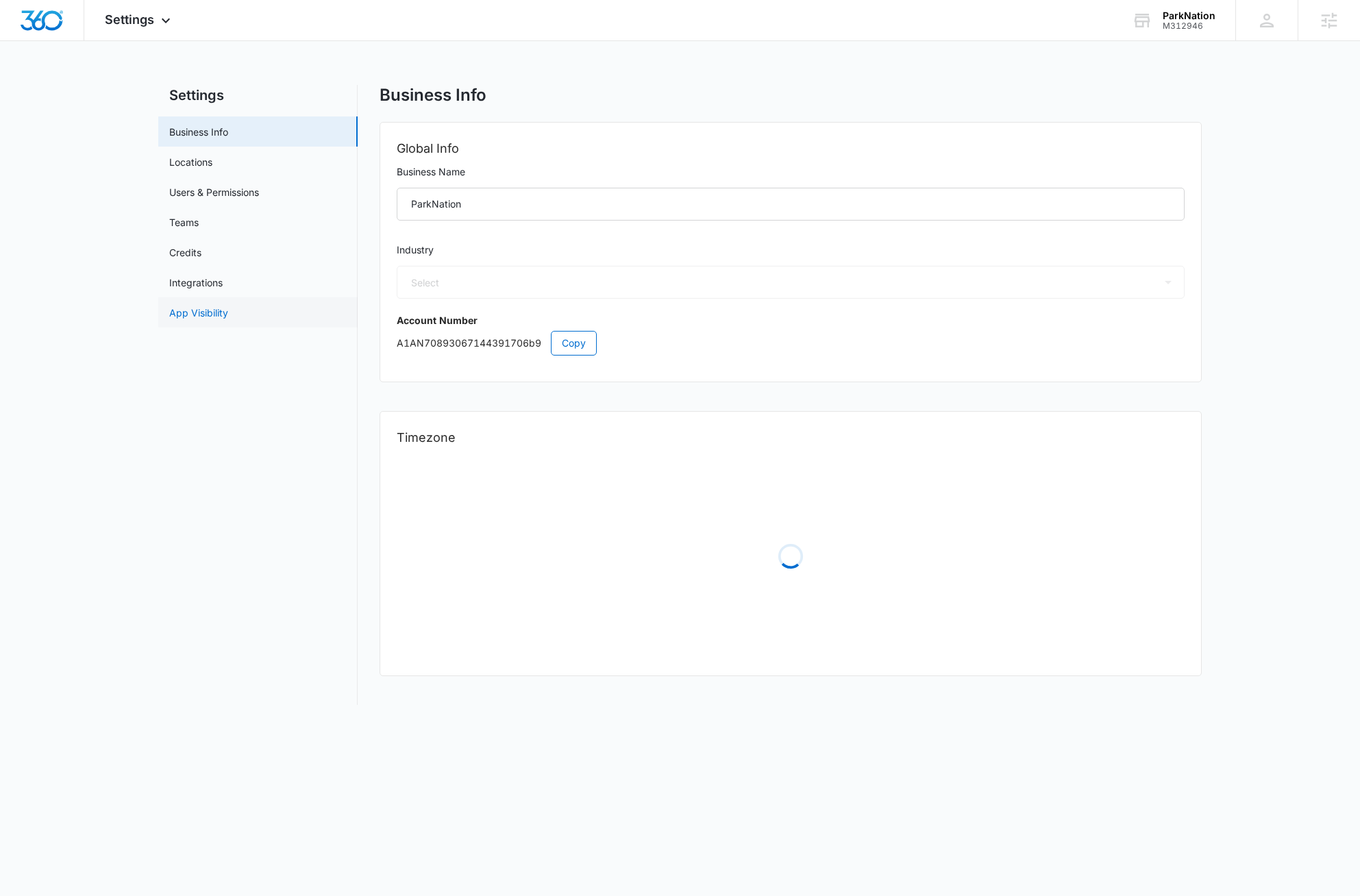
select select "35"
select select "US"
select select "America/[GEOGRAPHIC_DATA]"
click at [583, 343] on span "Copy" at bounding box center [574, 343] width 24 height 15
click at [167, 21] on icon at bounding box center [165, 24] width 17 height 17
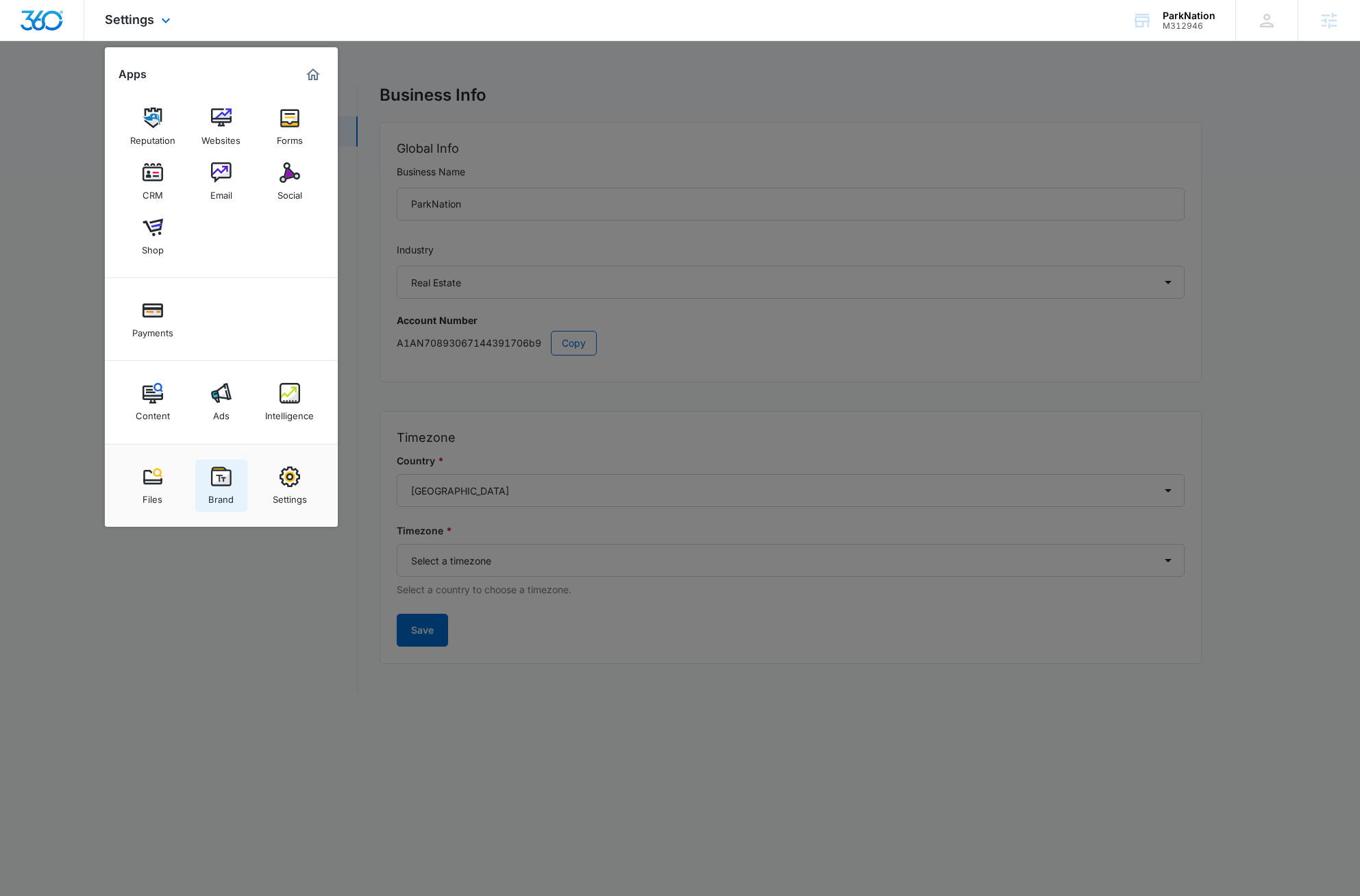
click at [223, 477] on img at bounding box center [221, 476] width 21 height 21
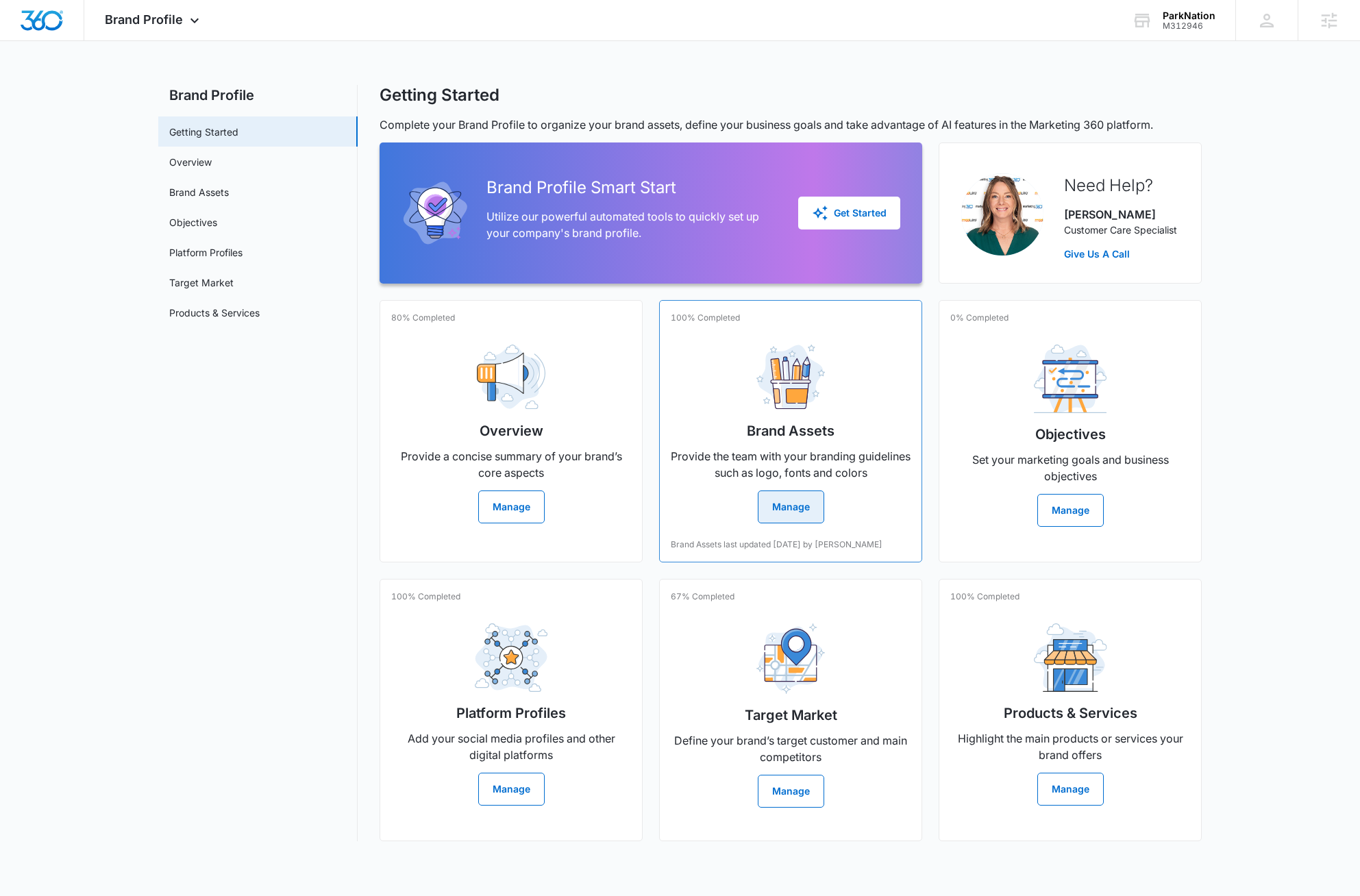
click at [750, 503] on button "Manage" at bounding box center [790, 506] width 66 height 33
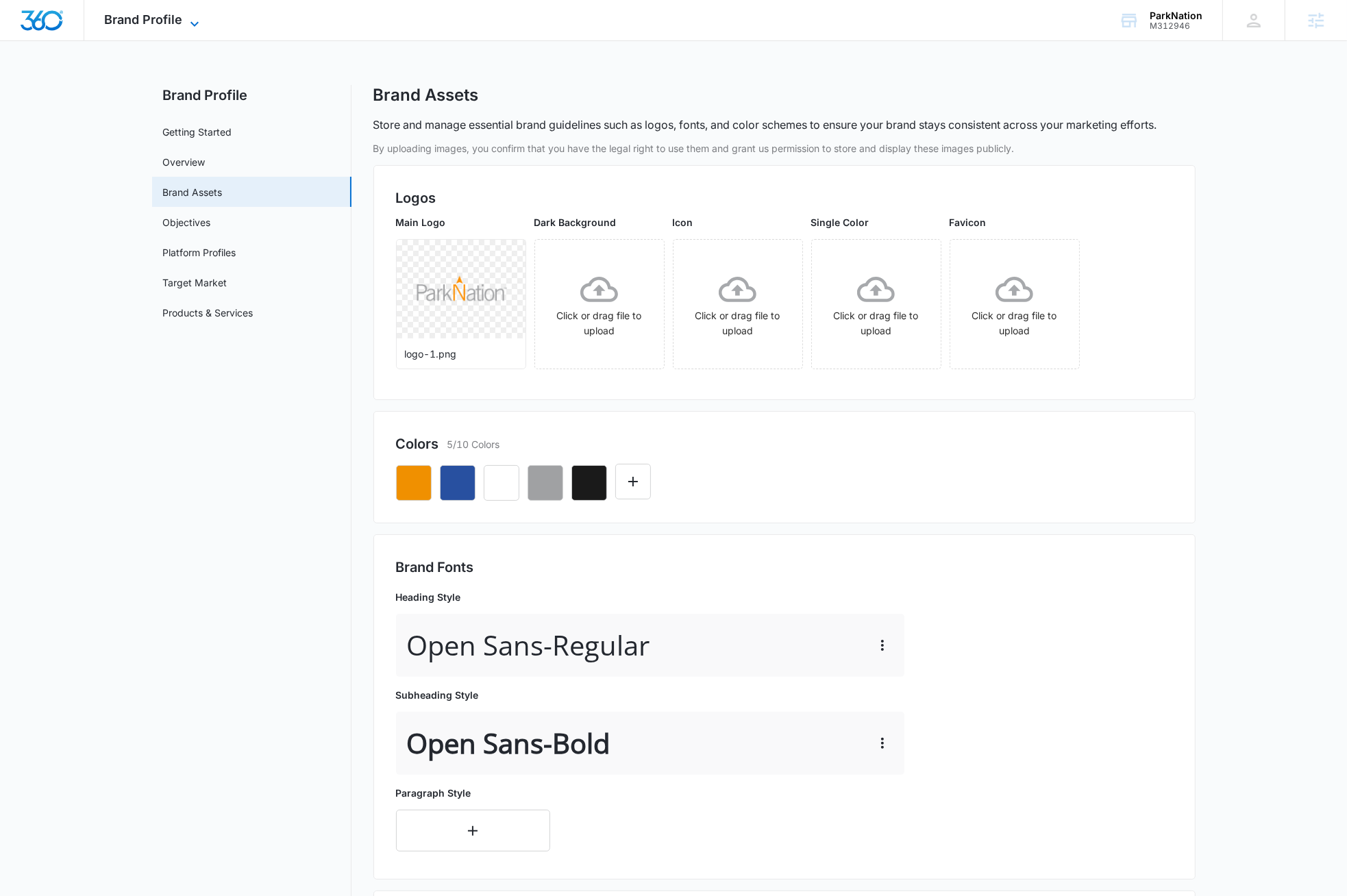
click at [194, 21] on icon at bounding box center [194, 24] width 17 height 17
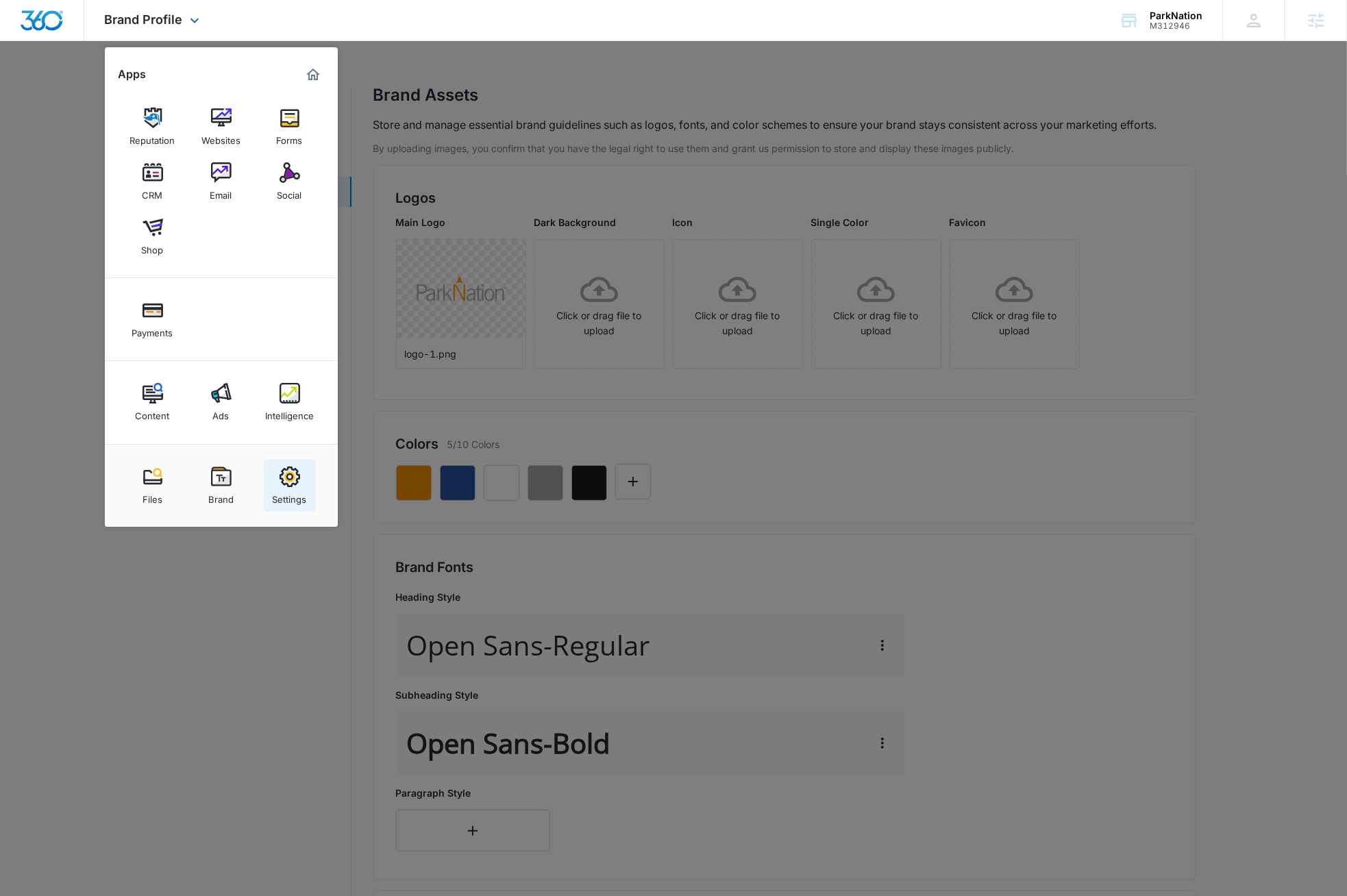
click at [294, 479] on img at bounding box center [289, 476] width 21 height 21
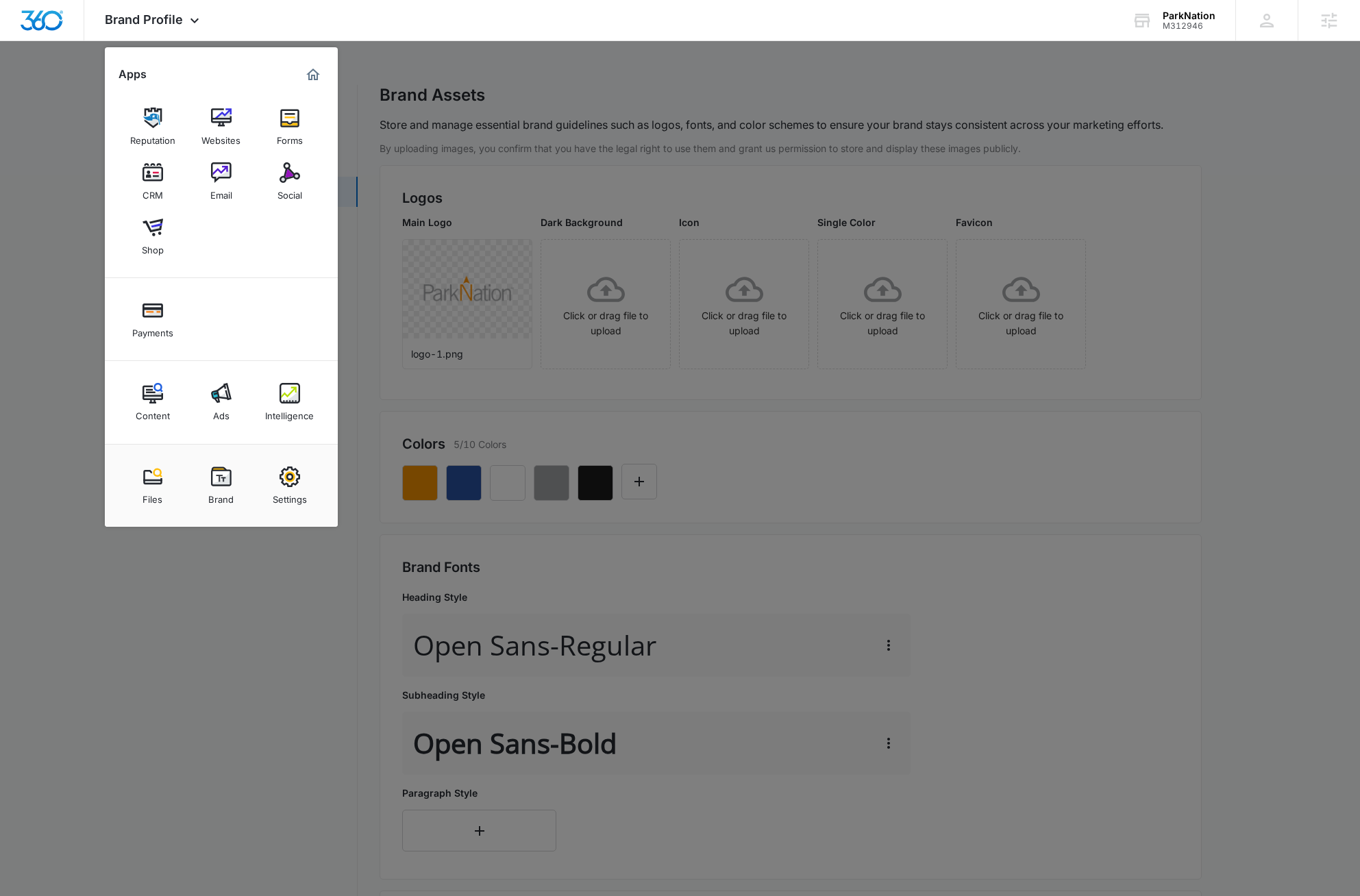
select select "35"
select select "US"
select select "America/Chicago"
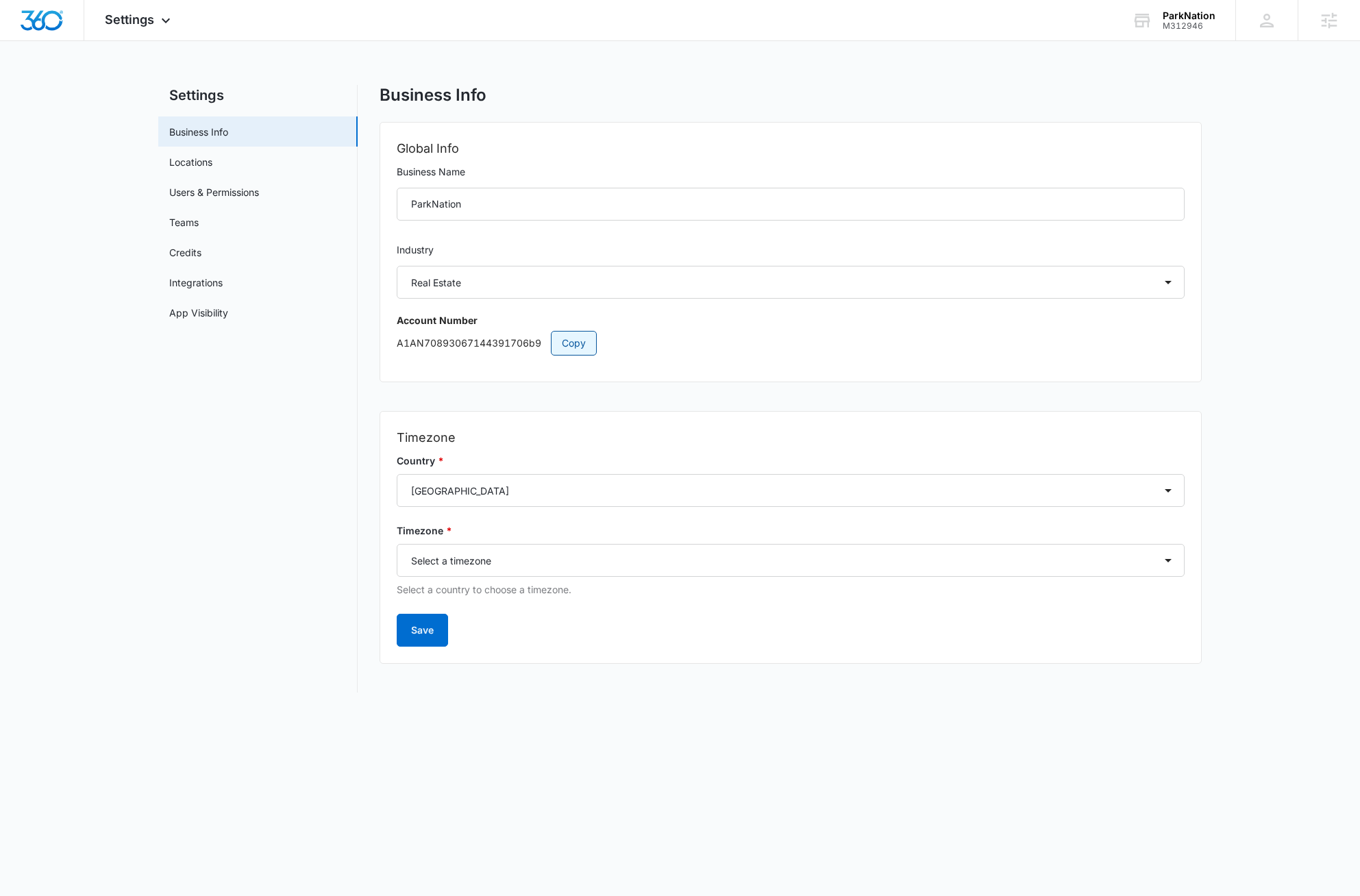
click at [575, 344] on span "Copy" at bounding box center [574, 343] width 24 height 15
click at [226, 476] on nav "Settings Business Info Locations Users & Permissions Teams Credits Integrations…" at bounding box center [258, 389] width 199 height 608
click at [199, 590] on nav "Settings Business Info Locations Users & Permissions Teams Credits Integrations…" at bounding box center [258, 389] width 199 height 608
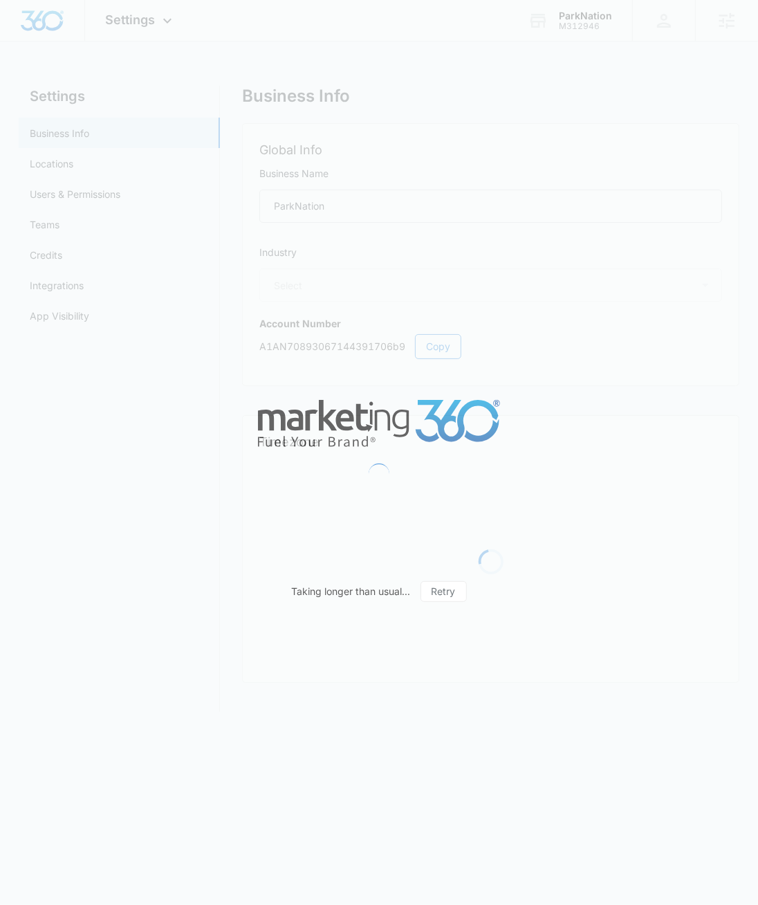
select select "US"
select select "America/[GEOGRAPHIC_DATA]"
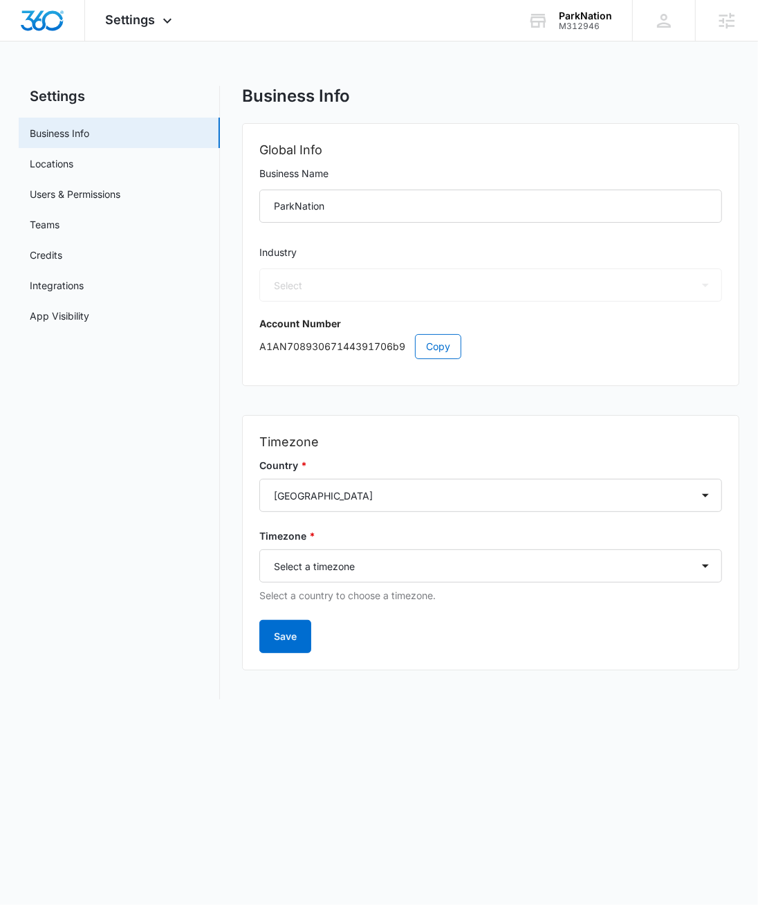
select select "35"
click at [437, 342] on span "Copy" at bounding box center [438, 346] width 24 height 15
click at [151, 565] on nav "Settings Business Info Locations Users & Permissions Teams Credits Integrations…" at bounding box center [119, 393] width 201 height 614
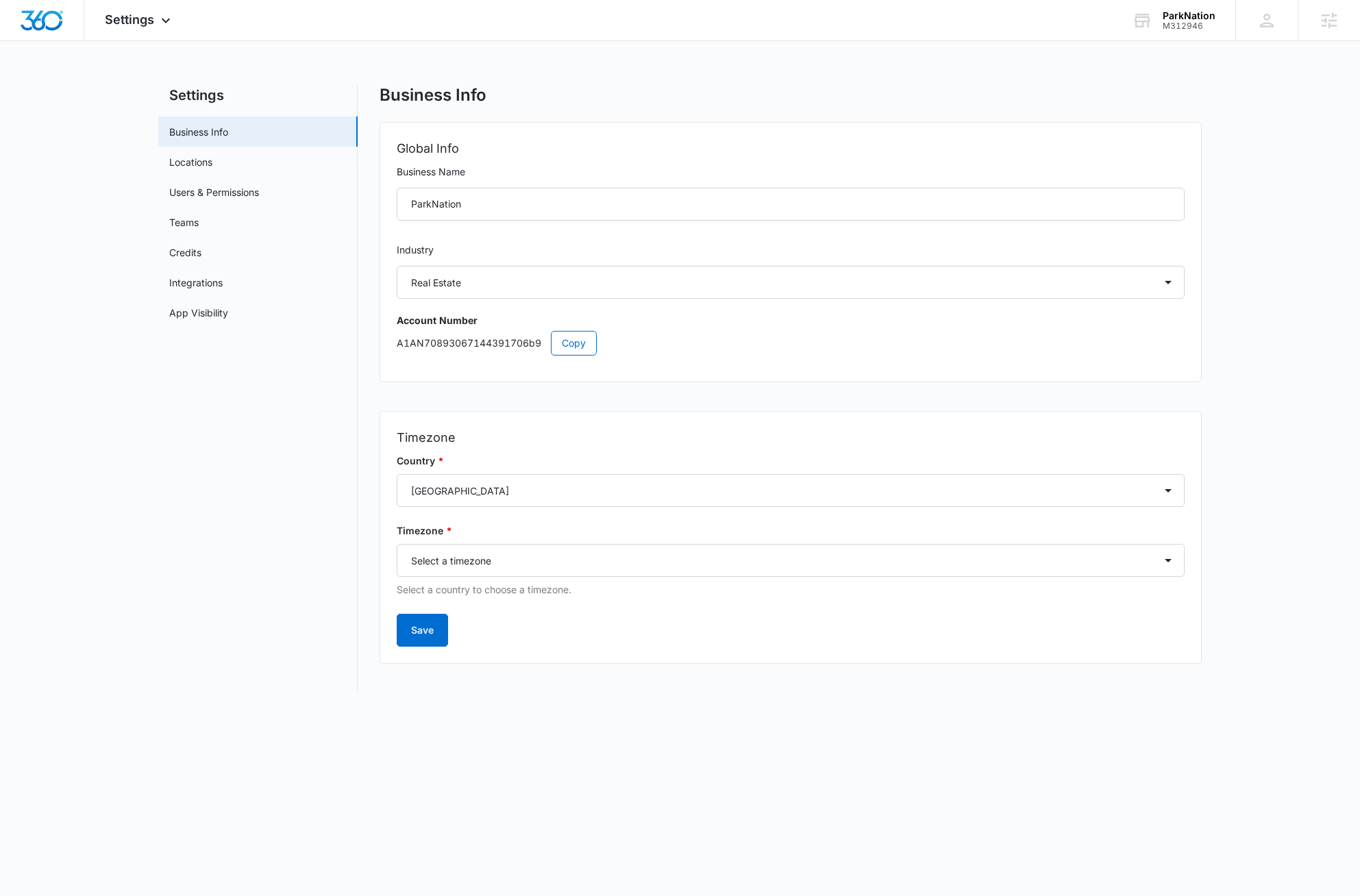
click at [130, 548] on main "Settings Business Info Locations Users & Permissions Teams Credits Integrations…" at bounding box center [680, 397] width 1360 height 624
click at [45, 24] on img "Dashboard" at bounding box center [42, 20] width 44 height 21
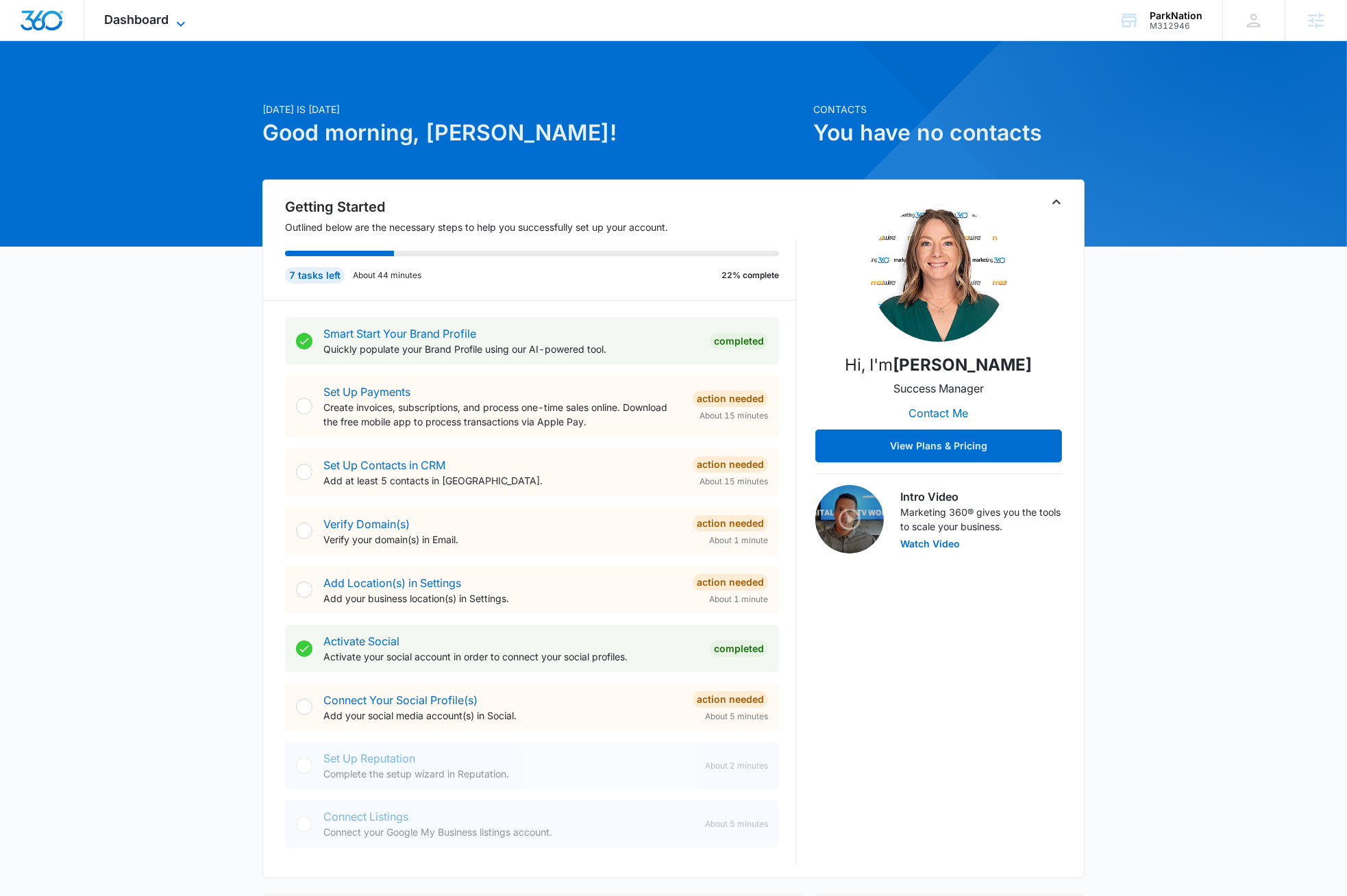
click at [185, 21] on icon at bounding box center [180, 24] width 17 height 17
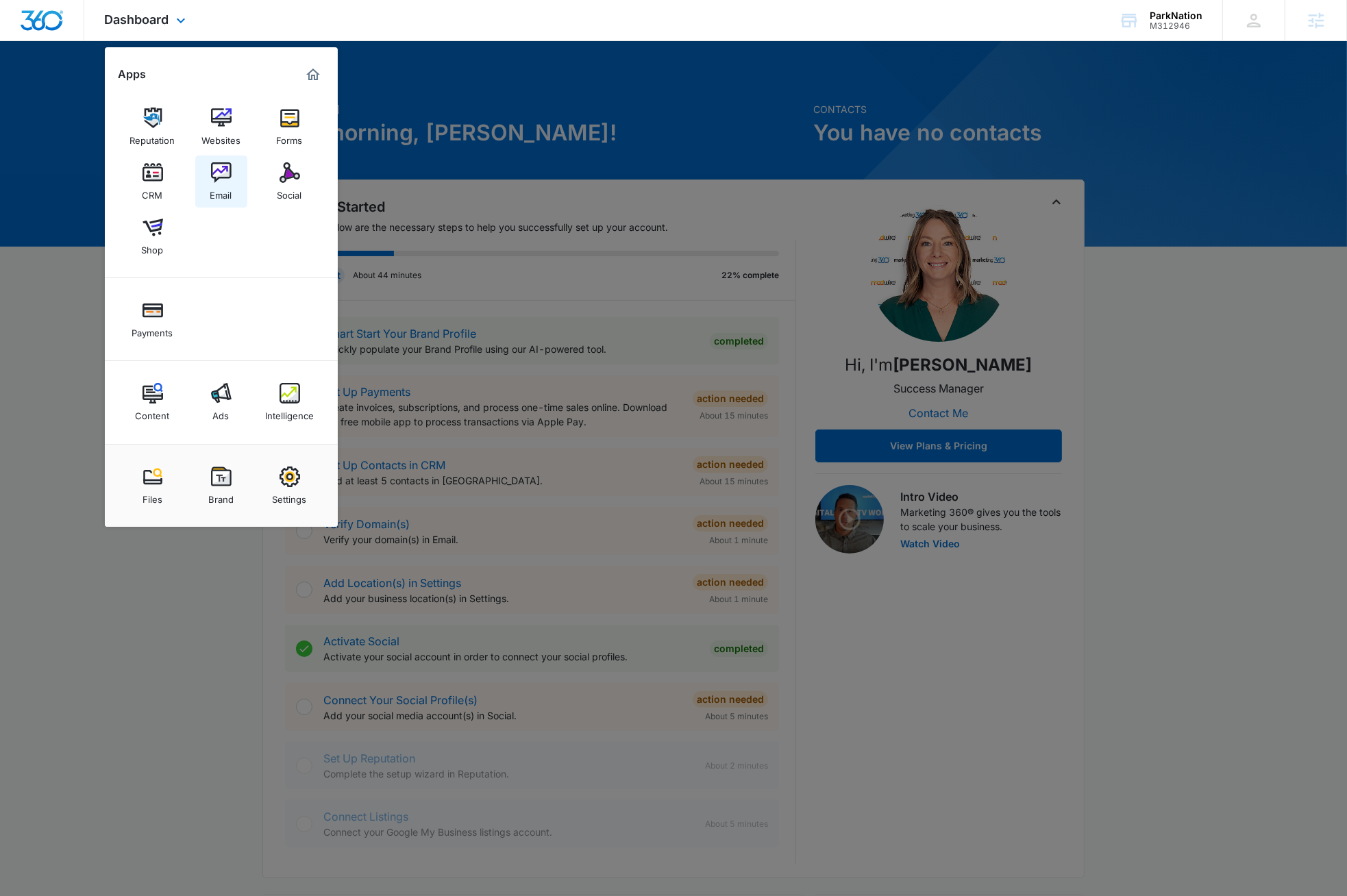
click at [214, 185] on div "Email" at bounding box center [221, 192] width 22 height 18
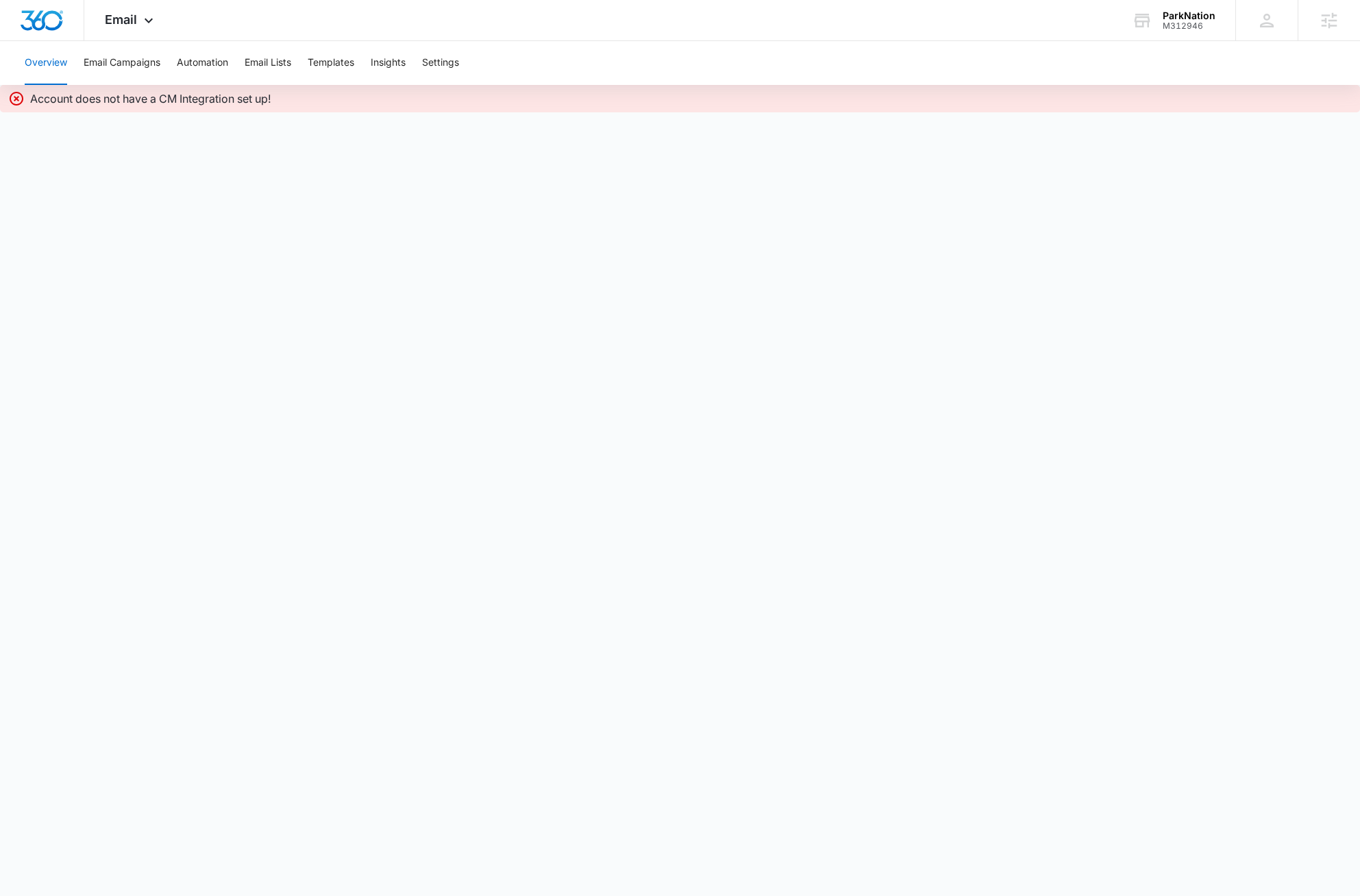
click at [361, 407] on body "Email Apps Reputation Websites Forms CRM Email Social Shop Payments Content Ads…" at bounding box center [680, 448] width 1360 height 896
click at [419, 421] on body "Email Apps Reputation Websites Forms CRM Email Social Shop Payments Content Ads…" at bounding box center [680, 448] width 1360 height 896
click at [455, 420] on body "Email Apps Reputation Websites Forms CRM Email Social Shop Payments Content Ads…" at bounding box center [680, 448] width 1360 height 896
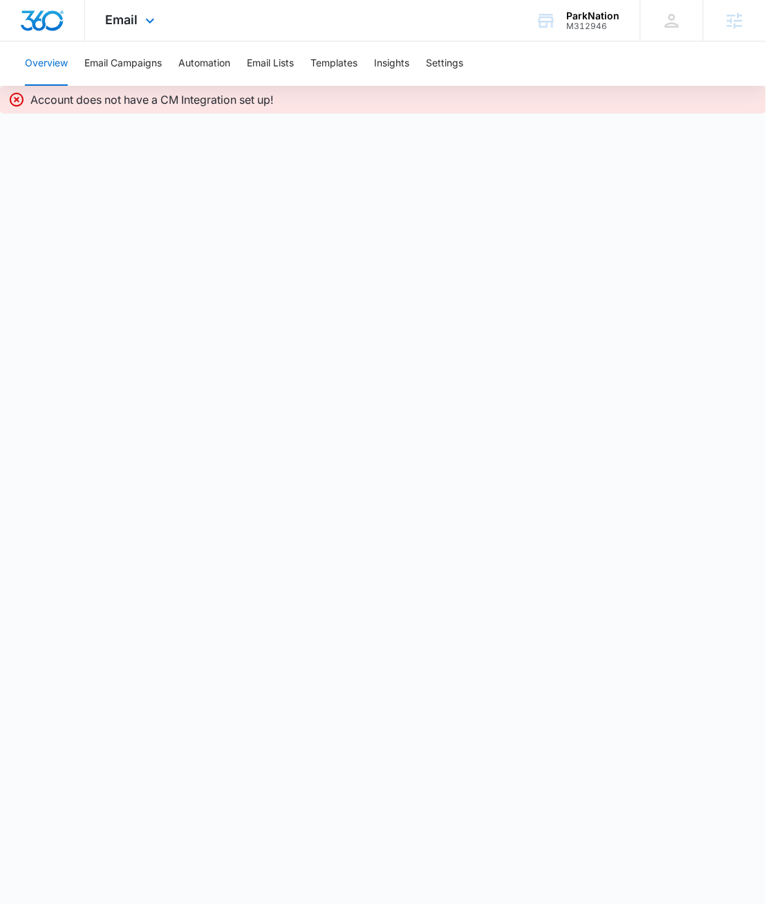
click at [140, 24] on div "Email Apps Reputation Websites Forms CRM Email Social Shop Payments Content Ads…" at bounding box center [132, 20] width 94 height 41
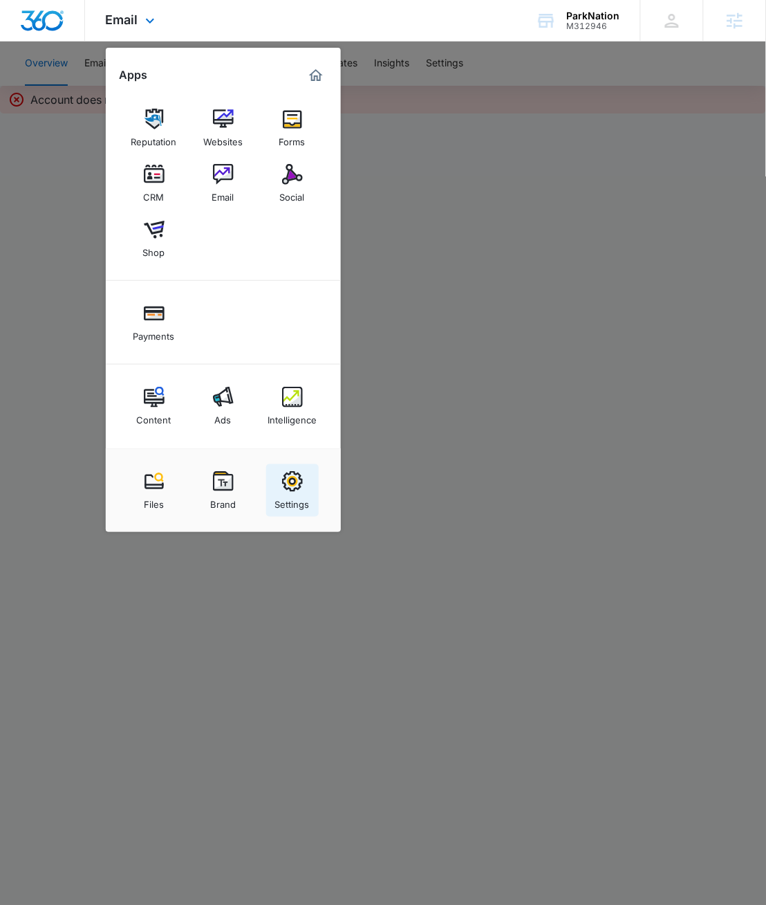
click at [293, 489] on img at bounding box center [292, 481] width 21 height 21
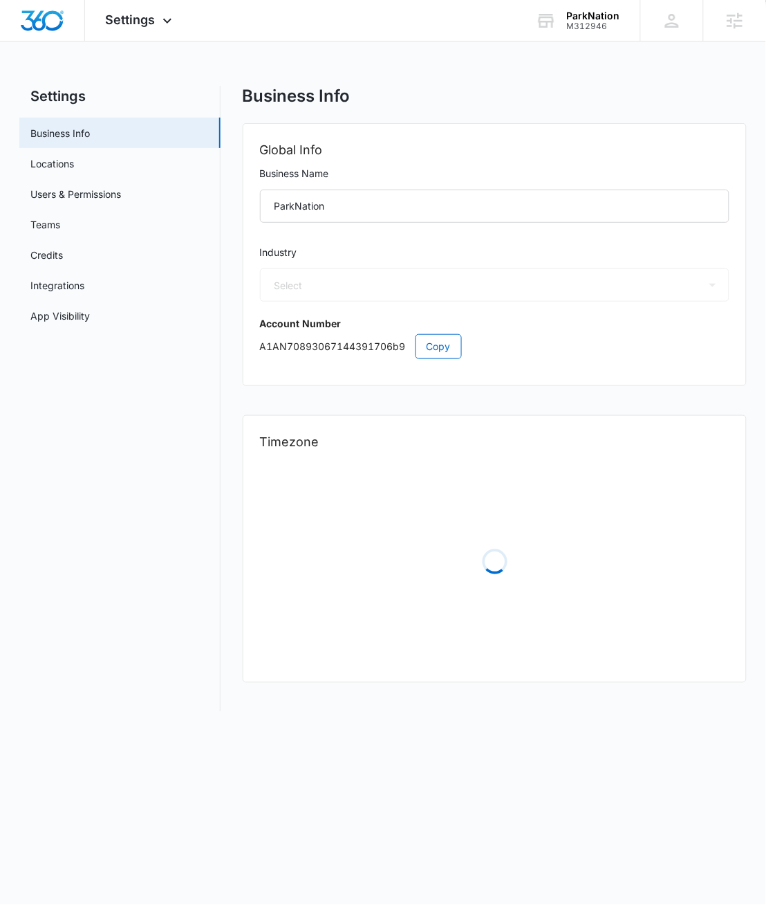
select select "35"
select select "US"
select select "America/[GEOGRAPHIC_DATA]"
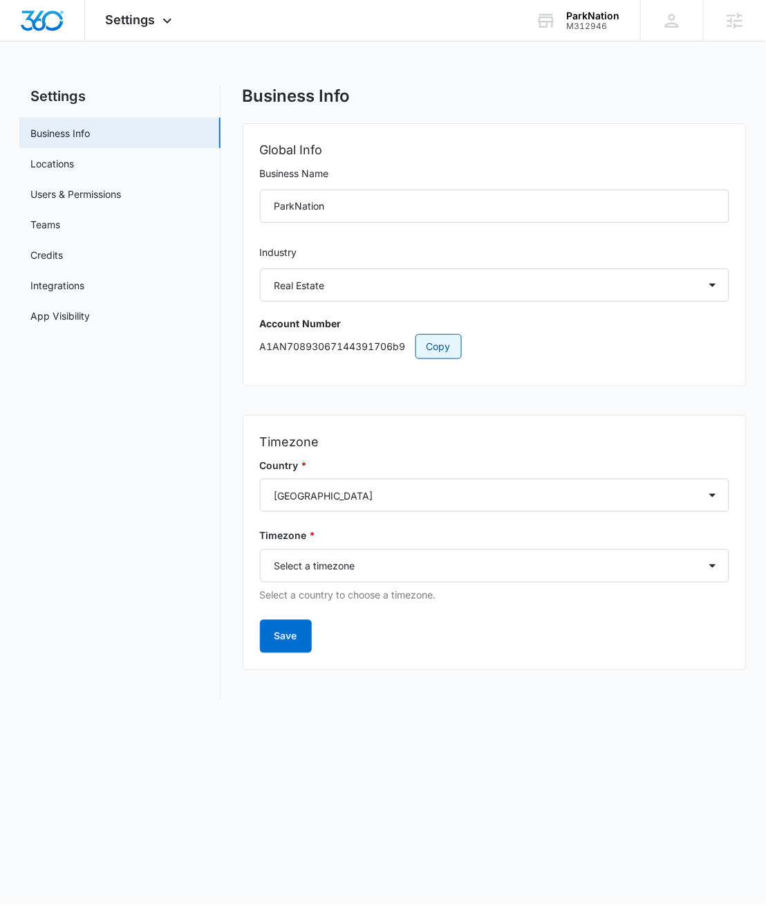
click at [442, 344] on span "Copy" at bounding box center [439, 346] width 24 height 15
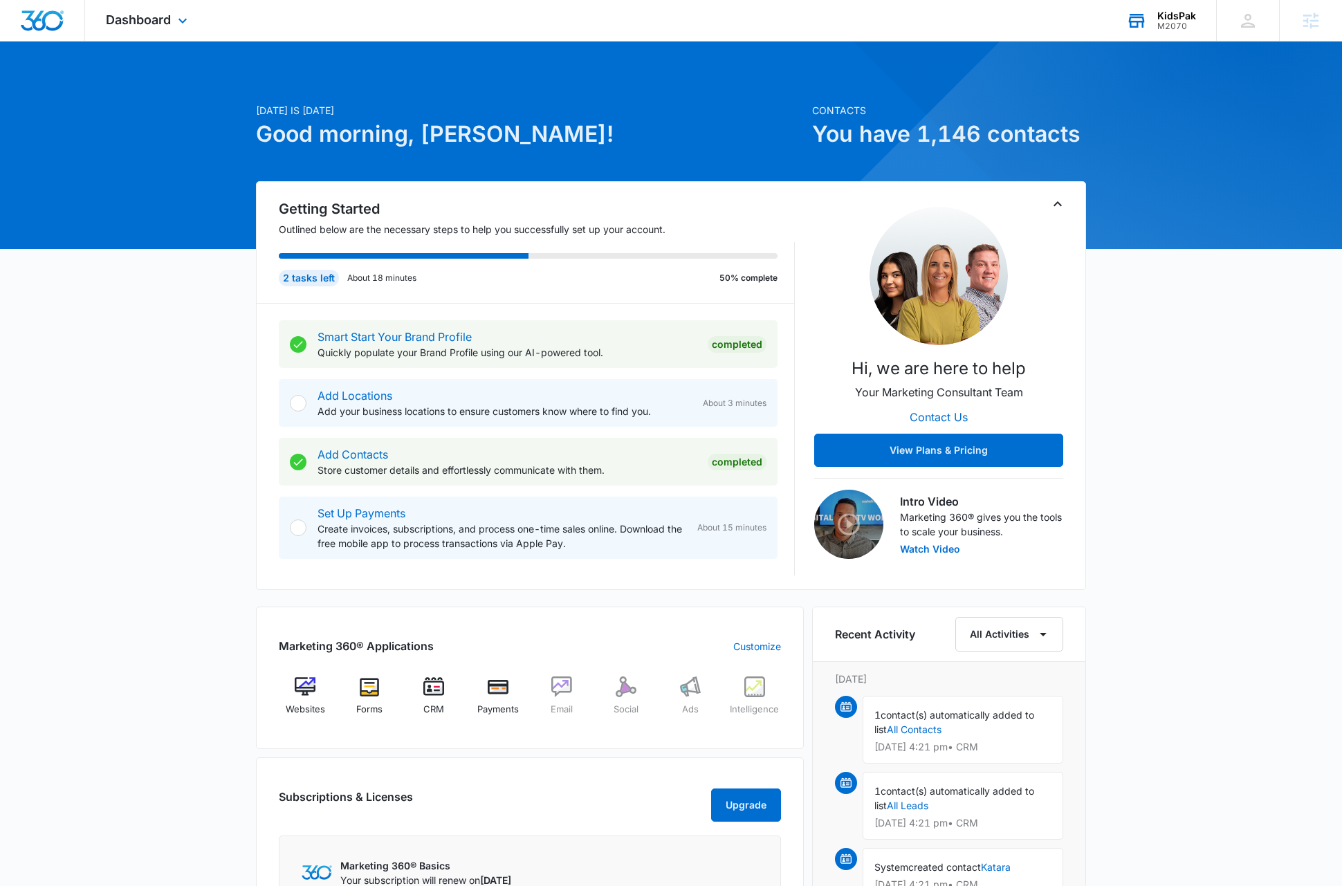
click at [1183, 17] on div "KidsPak" at bounding box center [1176, 15] width 39 height 11
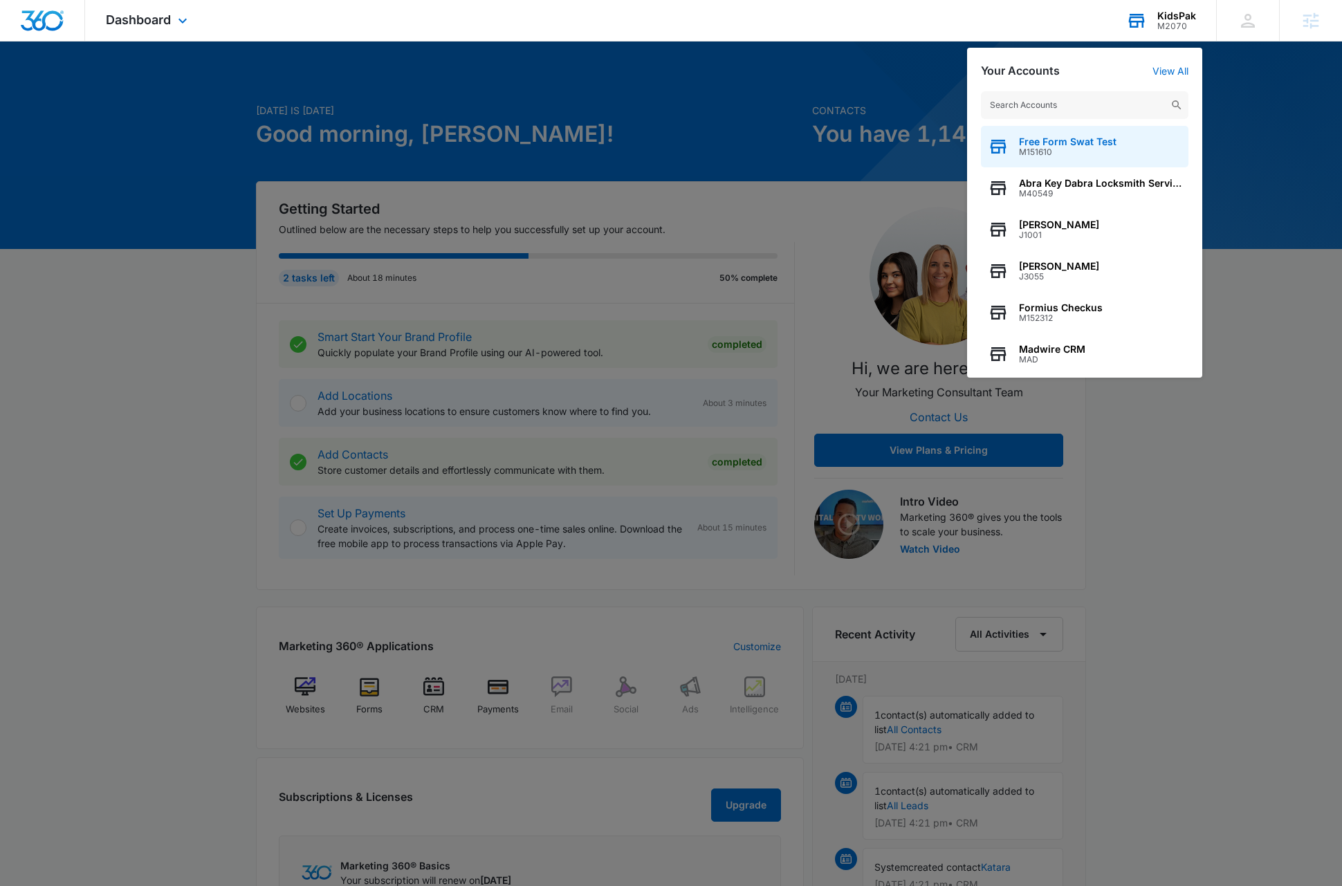
click at [1101, 144] on span "Free Form Swat Test" at bounding box center [1068, 141] width 98 height 11
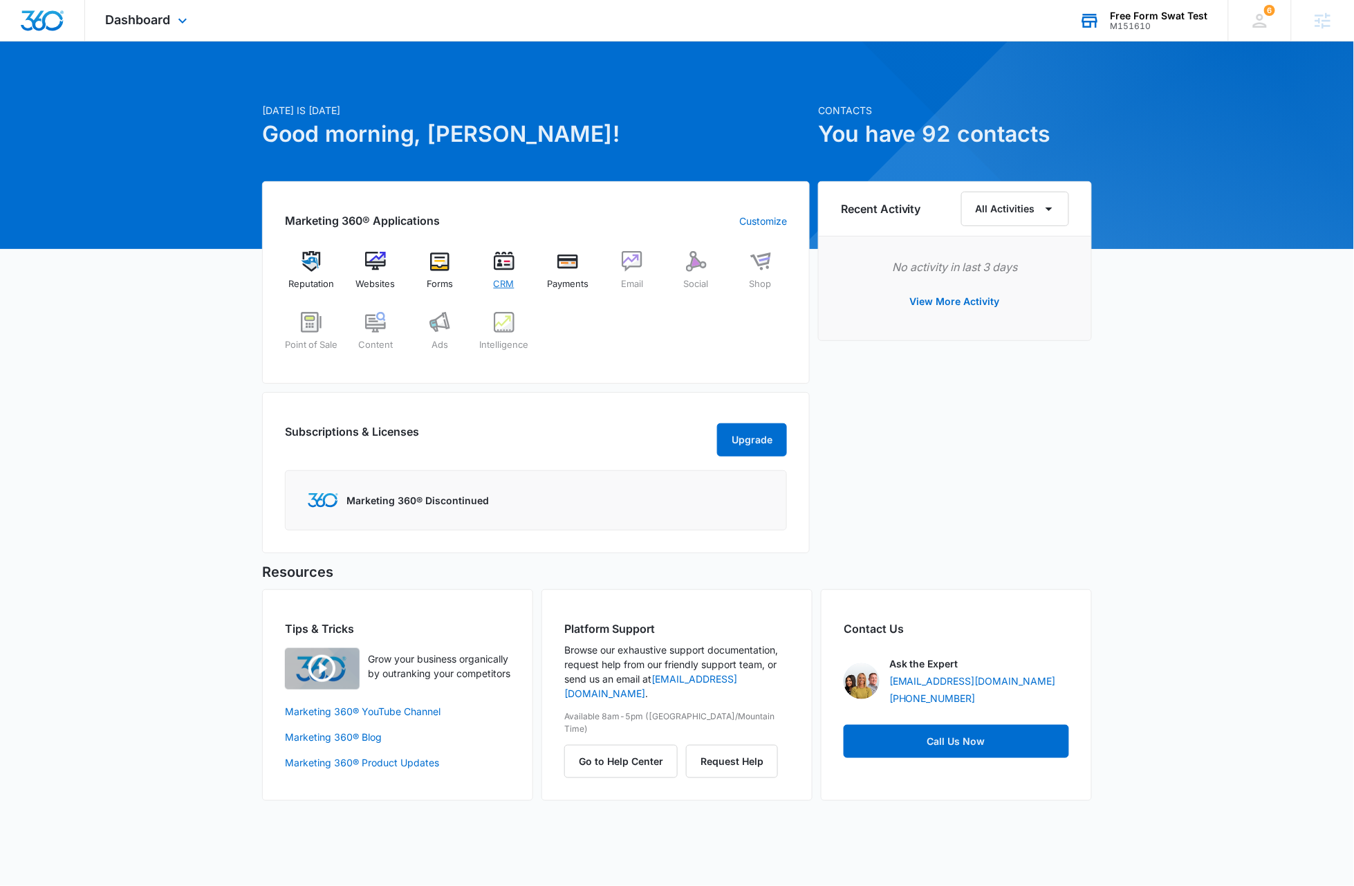
click at [506, 267] on img at bounding box center [504, 261] width 21 height 21
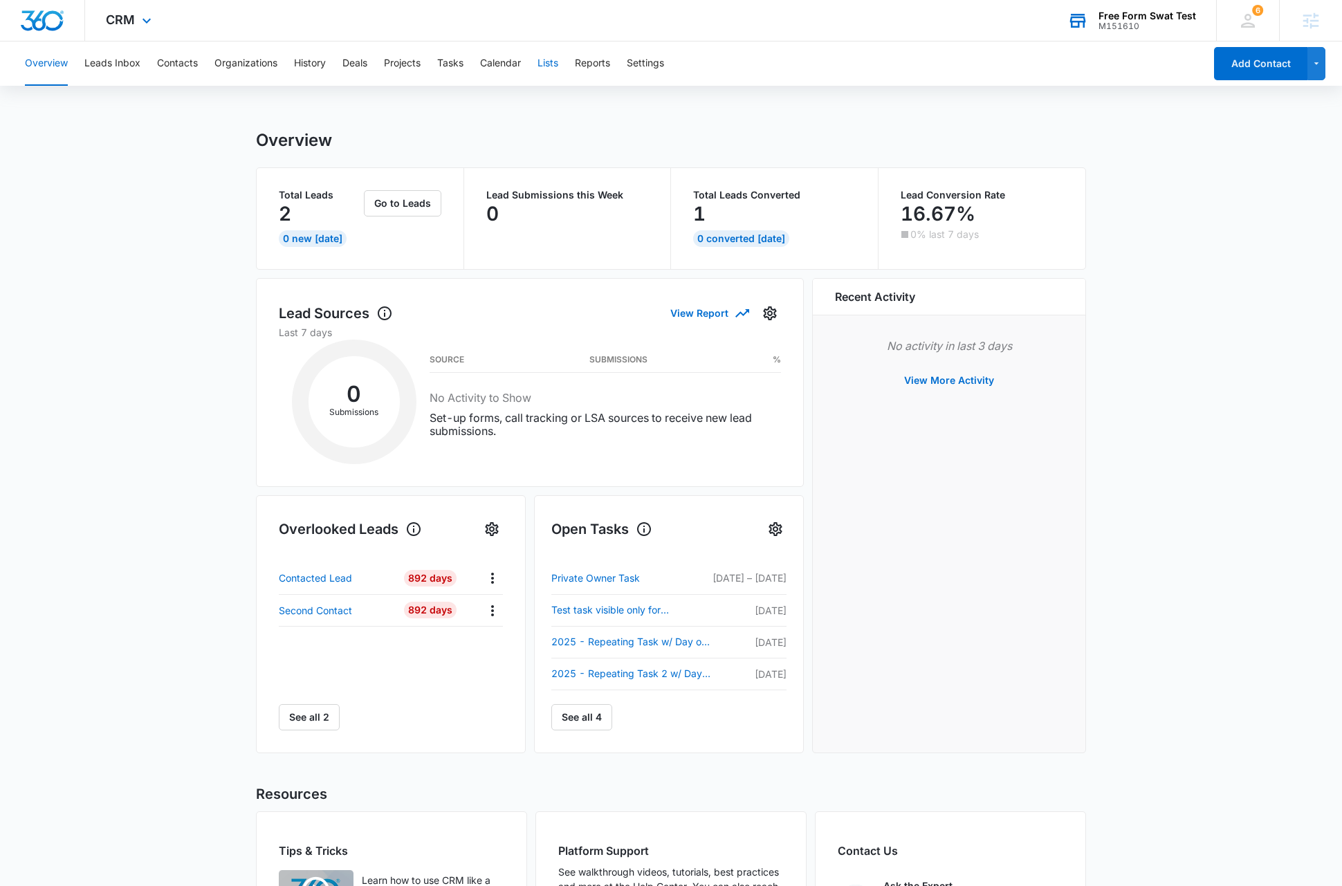
click at [551, 65] on button "Lists" at bounding box center [547, 63] width 21 height 44
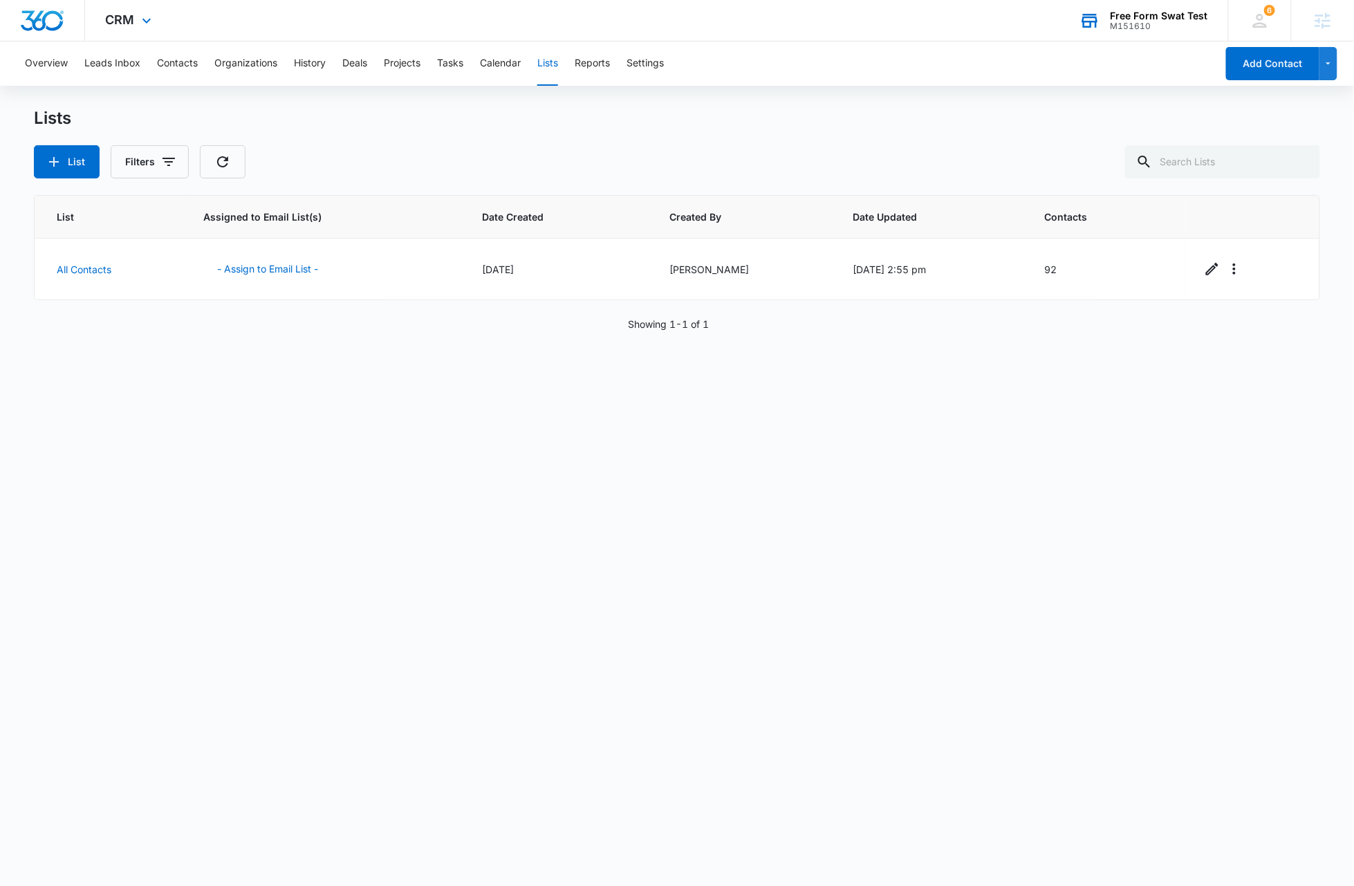
click at [470, 126] on div "Lists" at bounding box center [677, 118] width 1286 height 21
click at [57, 160] on icon "button" at bounding box center [54, 162] width 17 height 17
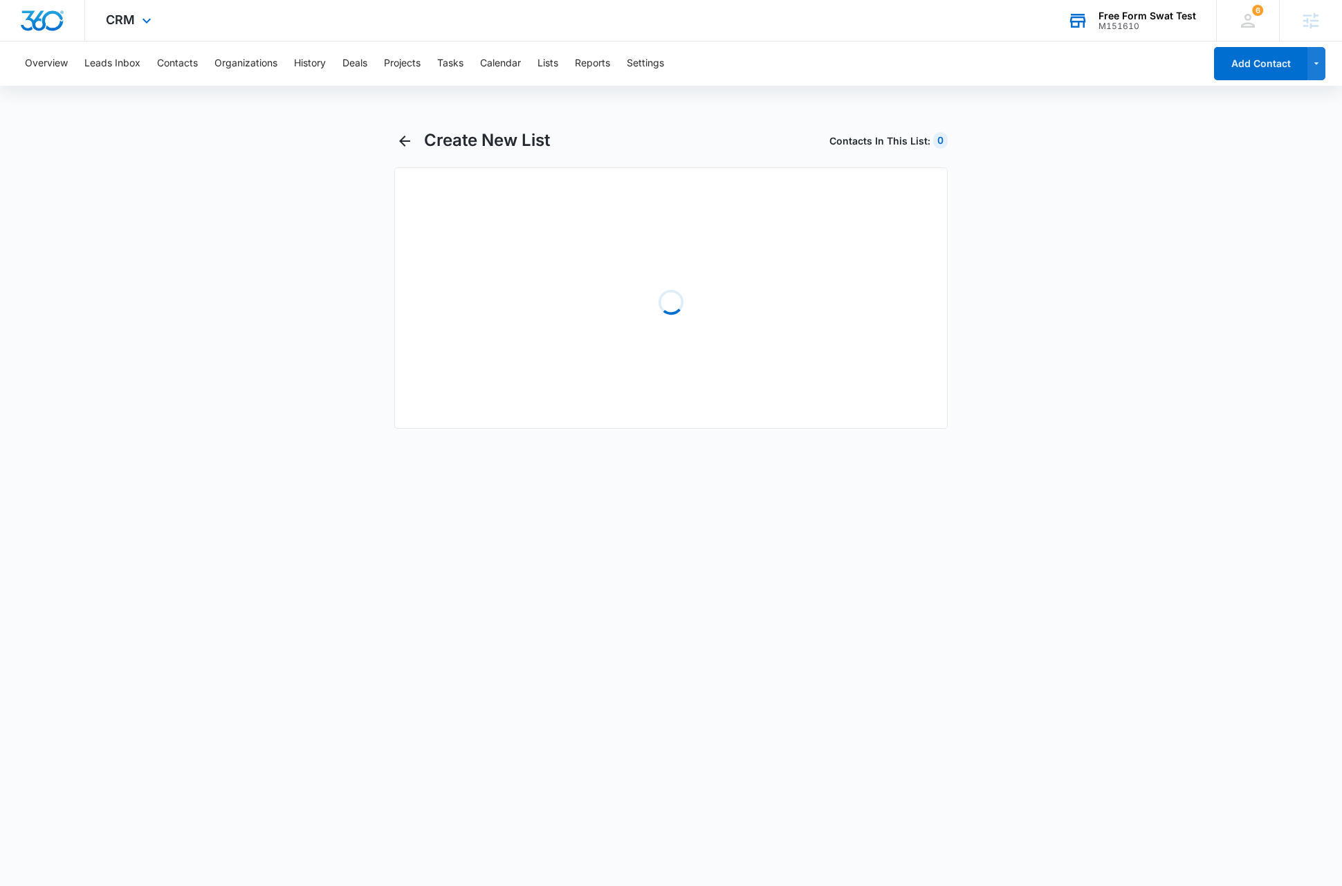
select select "31"
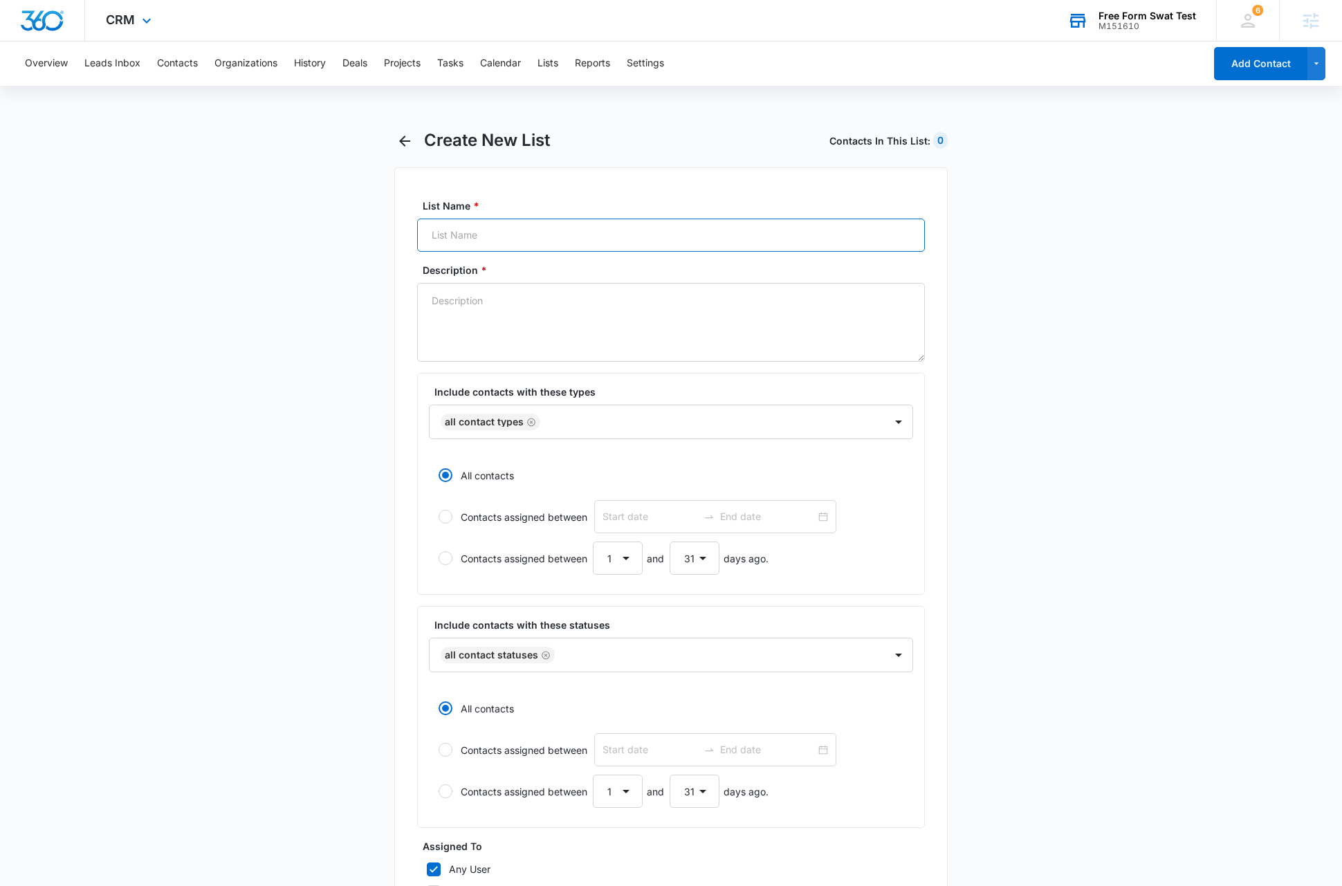
click at [499, 239] on input "List Name *" at bounding box center [671, 235] width 508 height 33
type input "New 0811"
click at [503, 303] on textarea "Description *" at bounding box center [671, 322] width 508 height 79
type textarea "List testing"
click at [580, 425] on div at bounding box center [705, 422] width 322 height 17
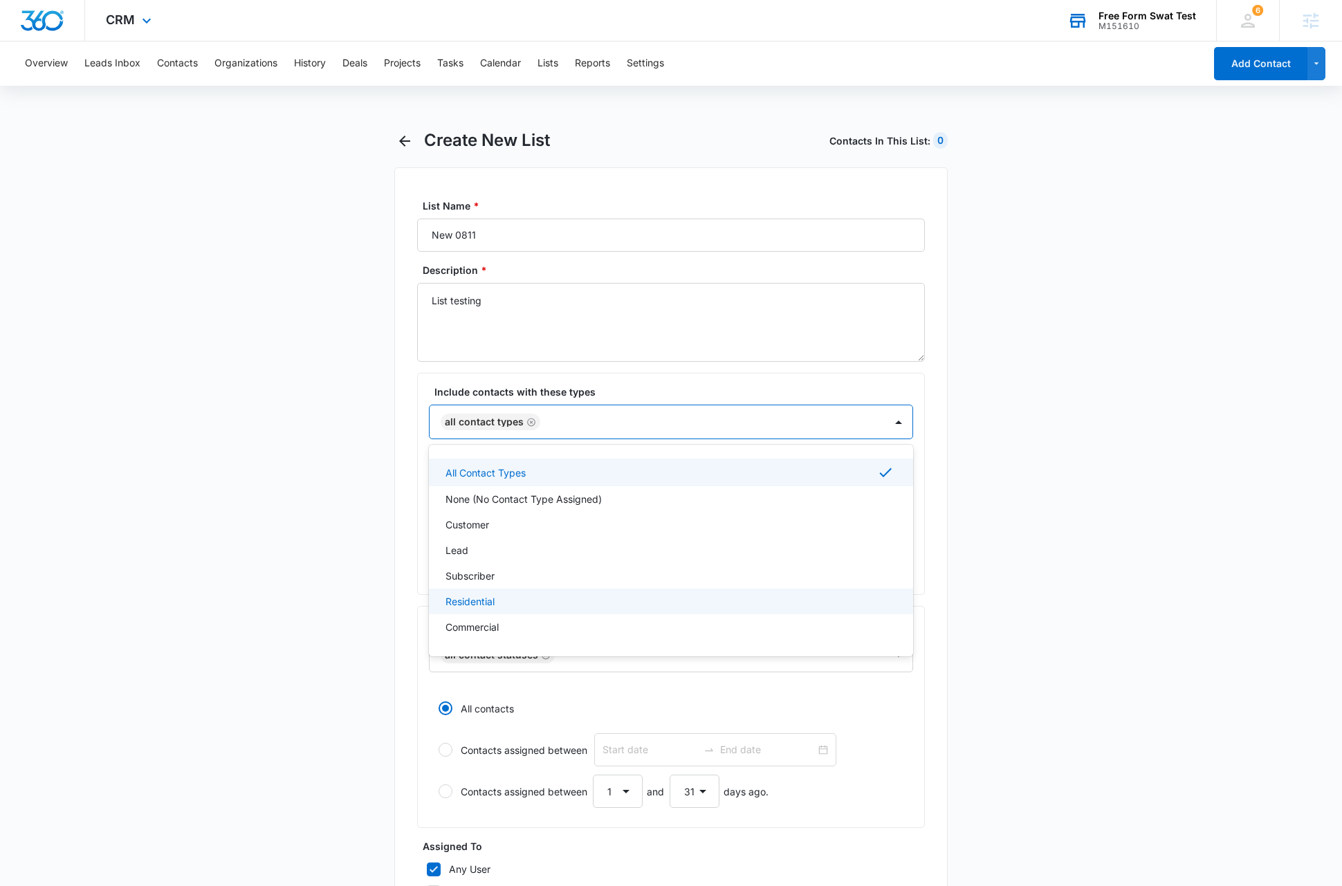
scroll to position [22, 0]
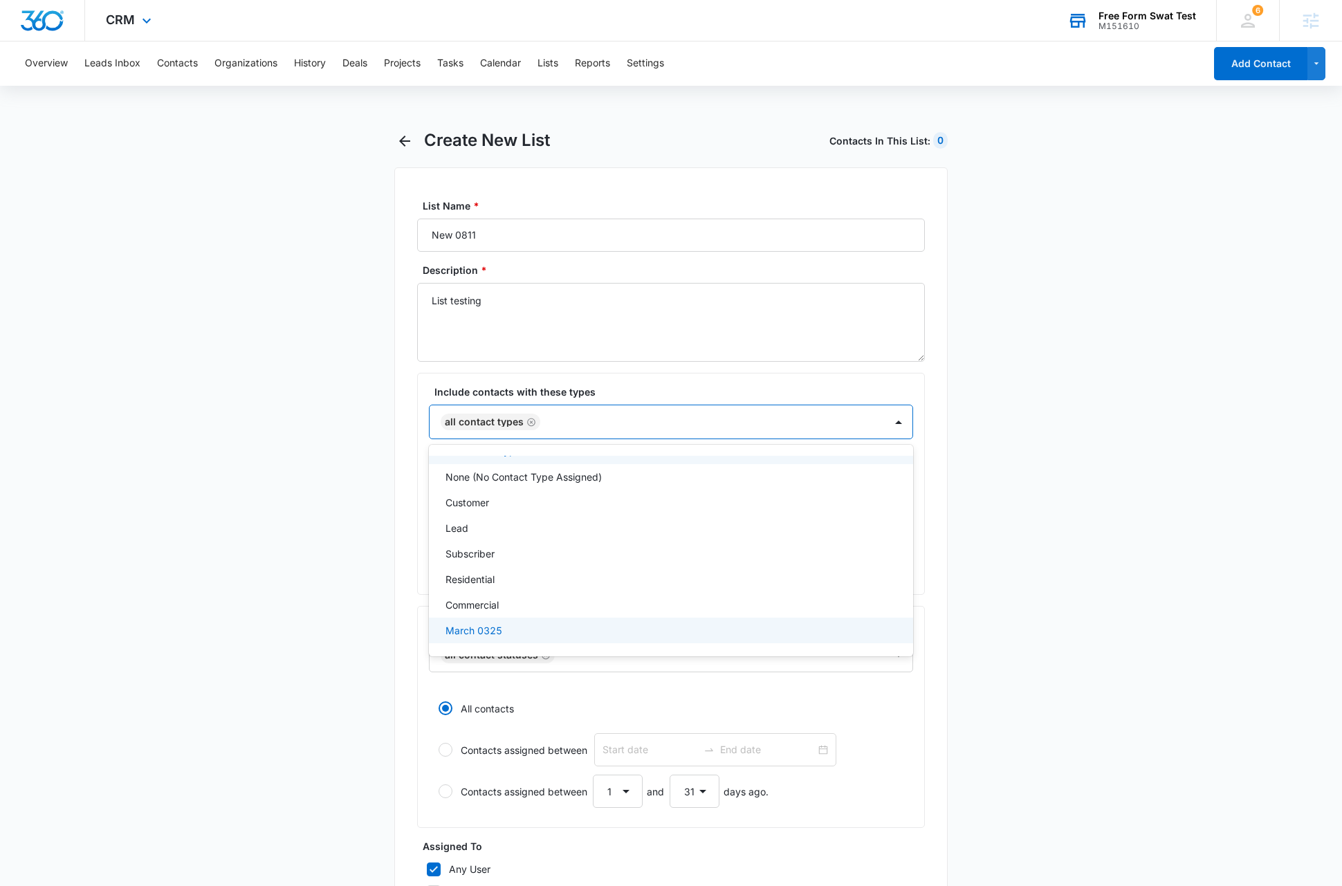
click at [555, 631] on div "March 0325" at bounding box center [669, 630] width 448 height 15
click at [528, 422] on icon "Remove All Contact Types" at bounding box center [531, 422] width 10 height 10
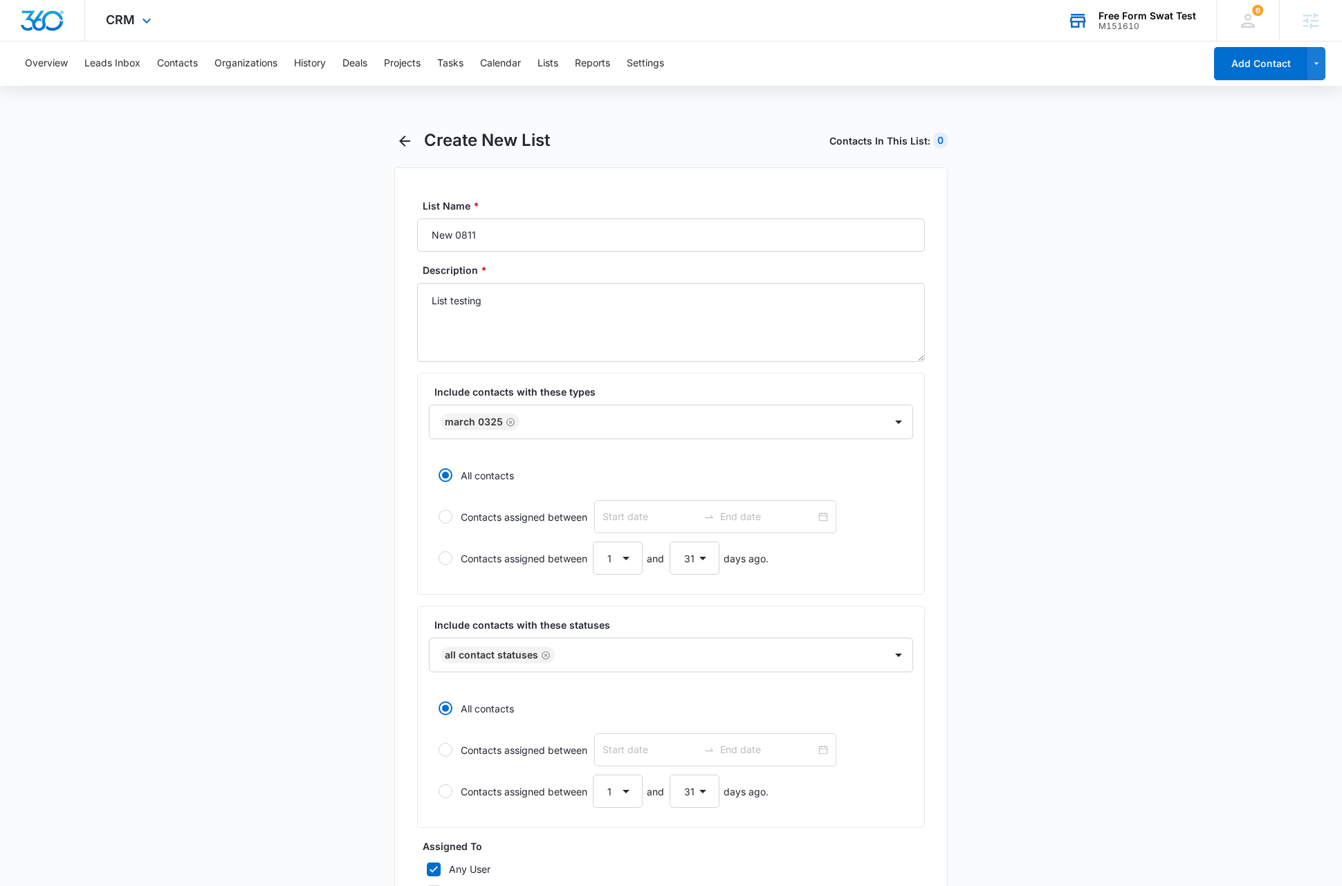
click at [310, 479] on main "Create New List Contacts In This List : 0 List Name * New 0811 Description * Li…" at bounding box center [671, 660] width 1342 height 1061
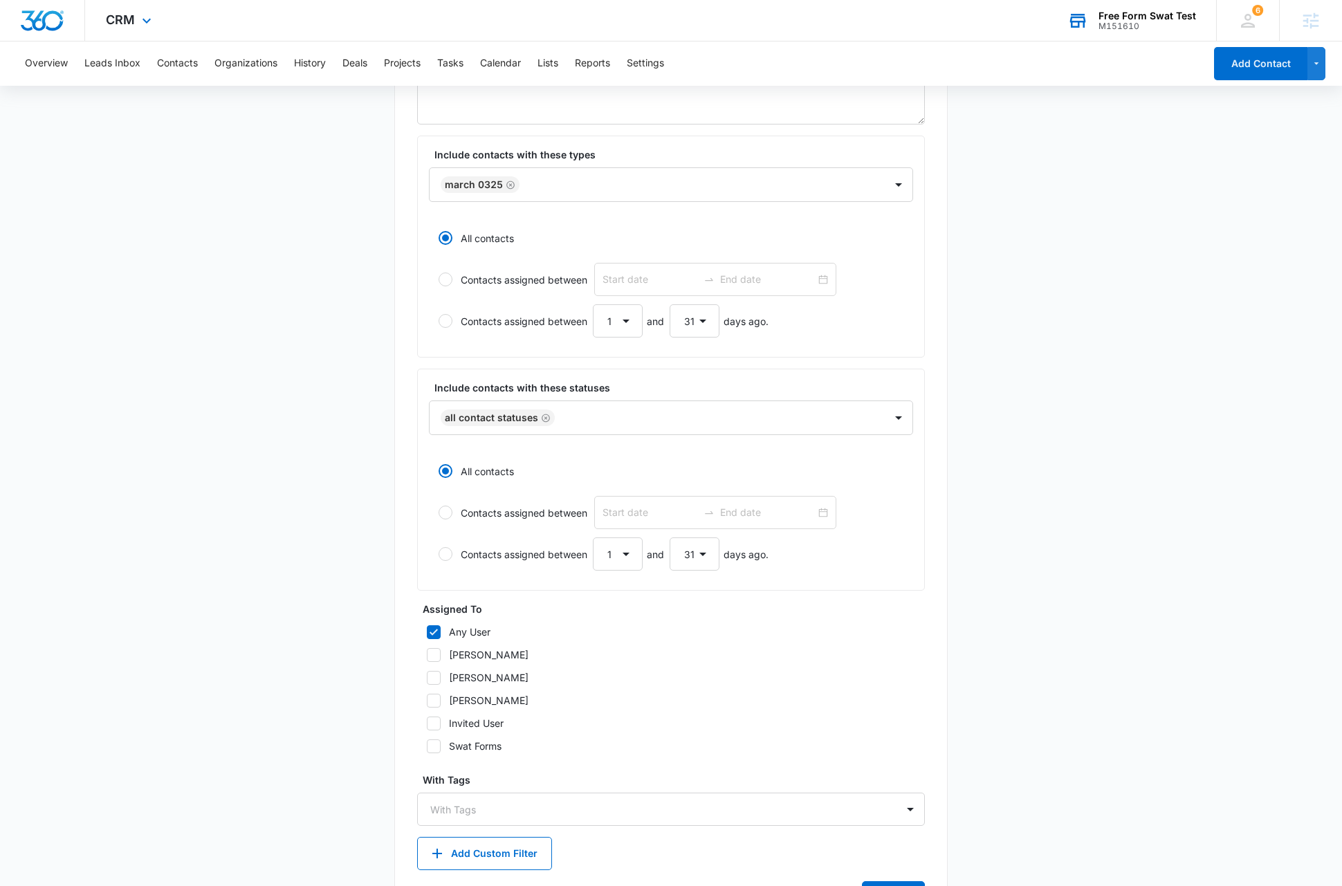
scroll to position [306, 0]
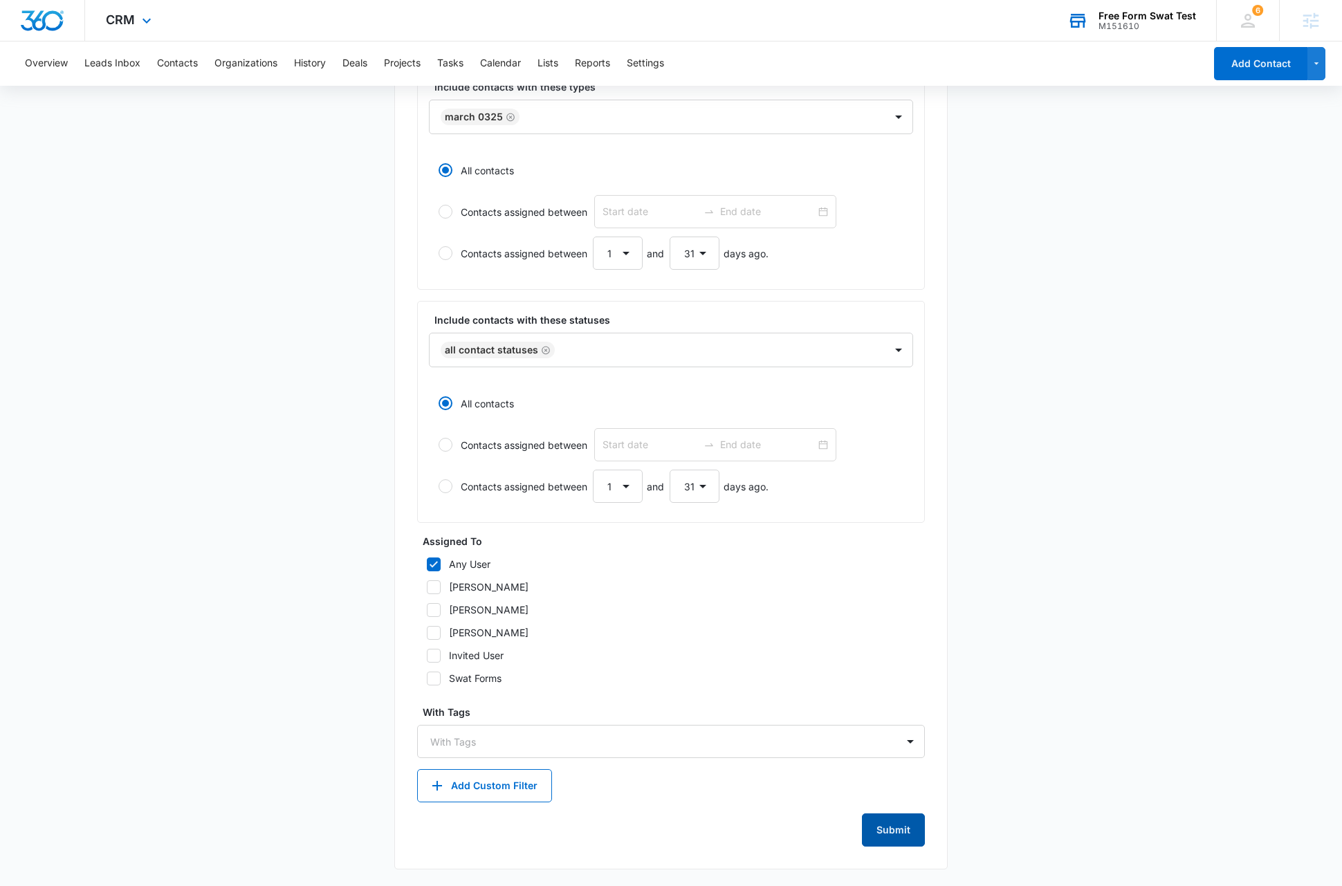
click at [916, 838] on button "Submit" at bounding box center [893, 829] width 63 height 33
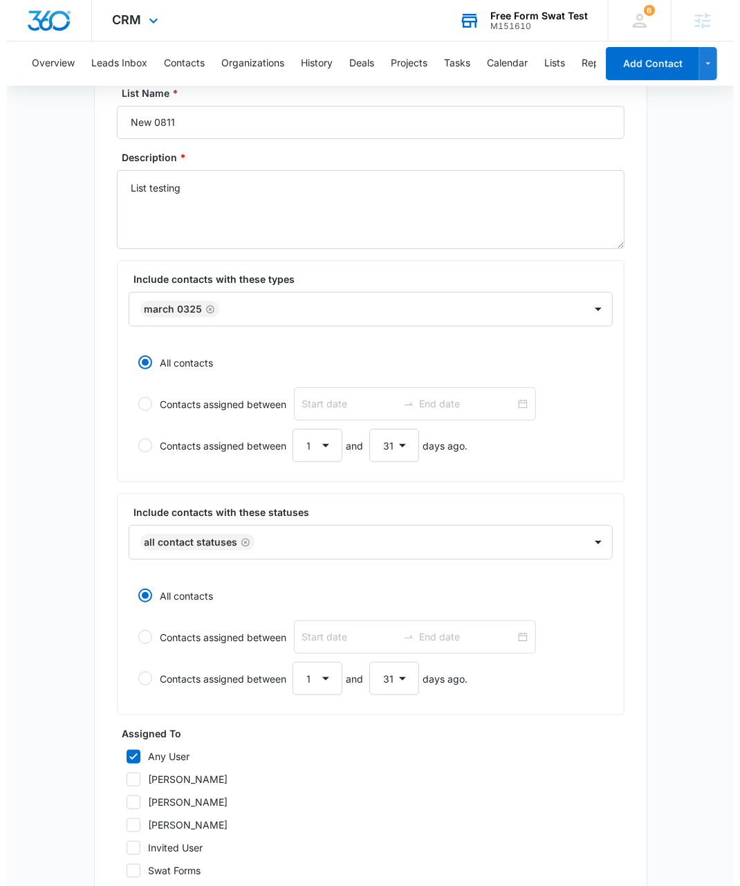
scroll to position [0, 0]
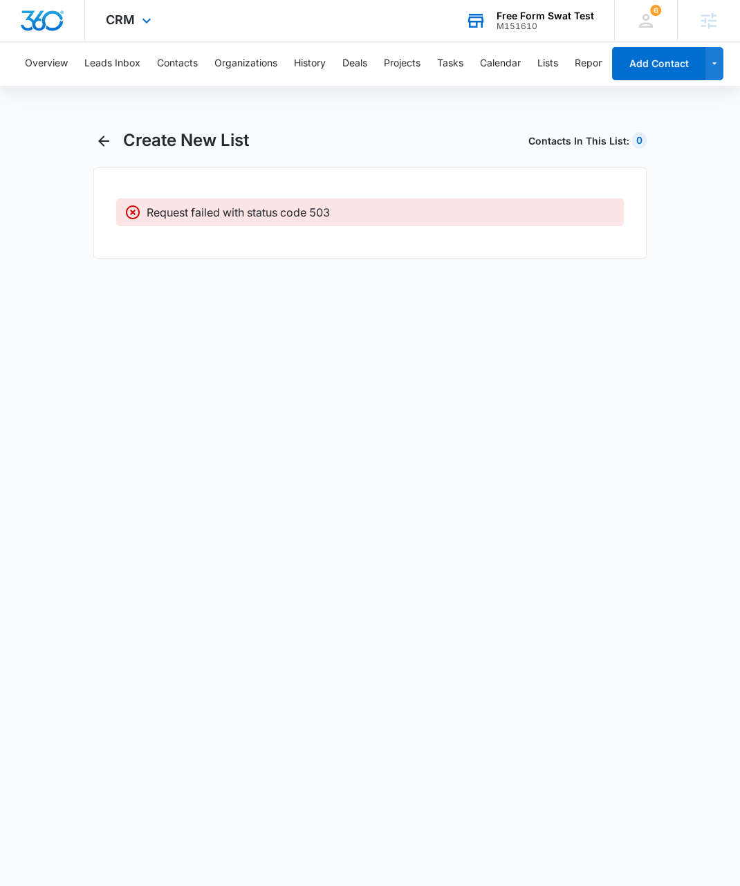
click at [330, 400] on body "CRM Apps Reputation Websites Forms CRM Email Social Shop Payments POS Content A…" at bounding box center [370, 443] width 740 height 886
click at [550, 59] on button "Lists" at bounding box center [547, 63] width 21 height 44
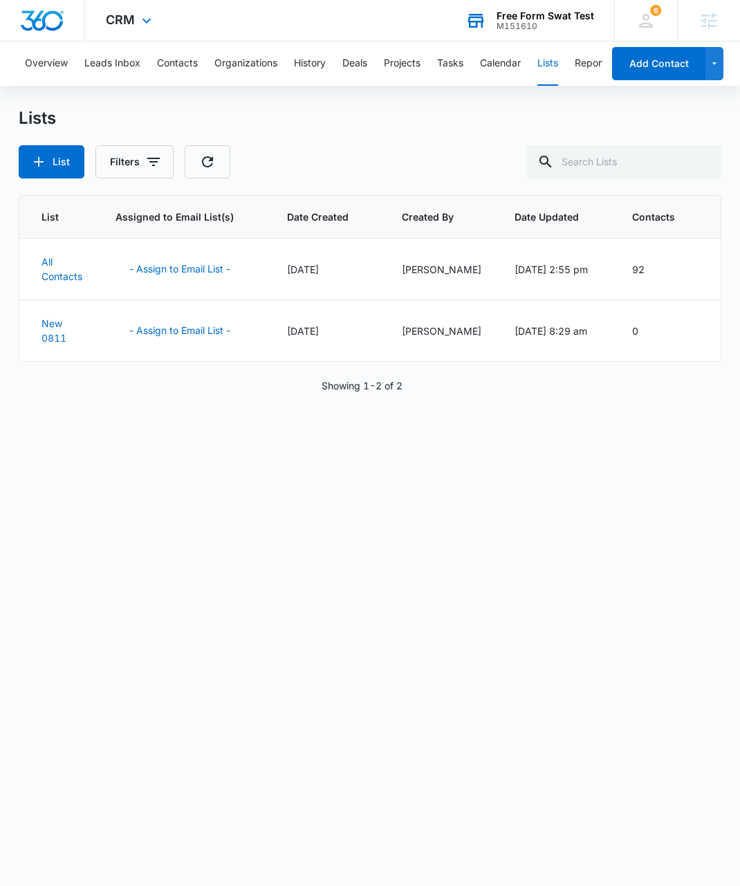
click at [308, 535] on div "List Assigned to Email List(s) Date Created Created By Date Updated Contacts Al…" at bounding box center [370, 531] width 703 height 672
click at [51, 325] on link "New 0811" at bounding box center [53, 330] width 25 height 26
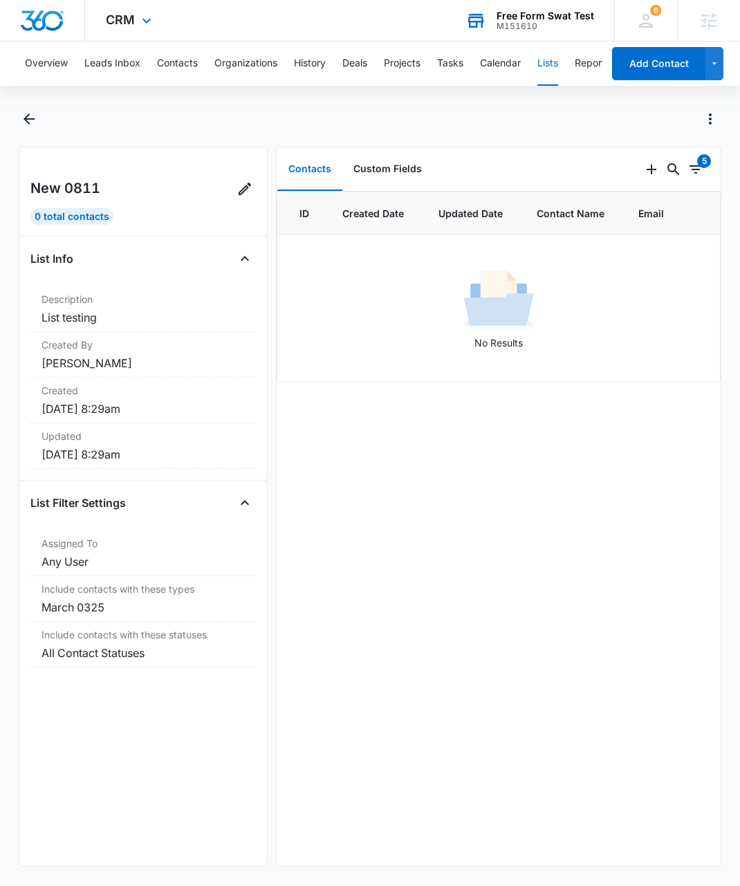
click at [537, 19] on div "Free Form Swat Test" at bounding box center [546, 15] width 98 height 11
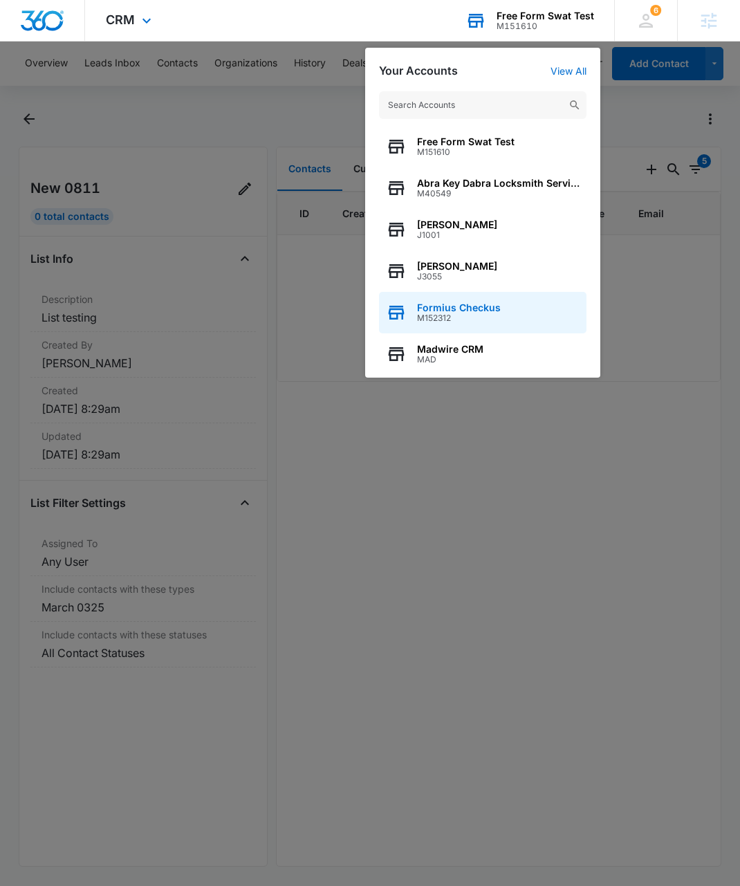
click at [467, 313] on span "M152312" at bounding box center [459, 318] width 84 height 10
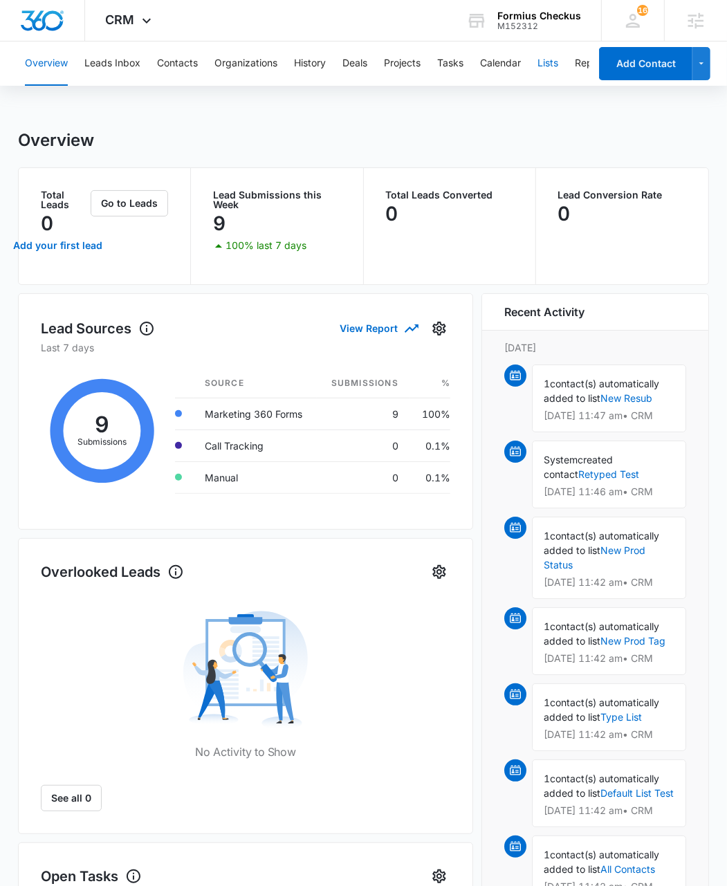
click at [548, 61] on button "Lists" at bounding box center [547, 63] width 21 height 44
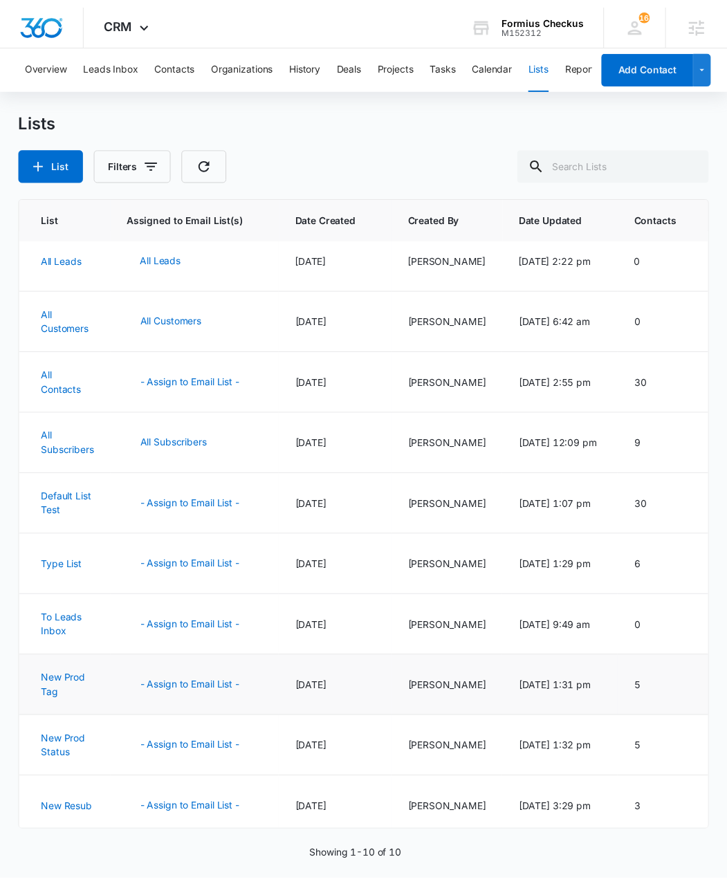
scroll to position [33, 0]
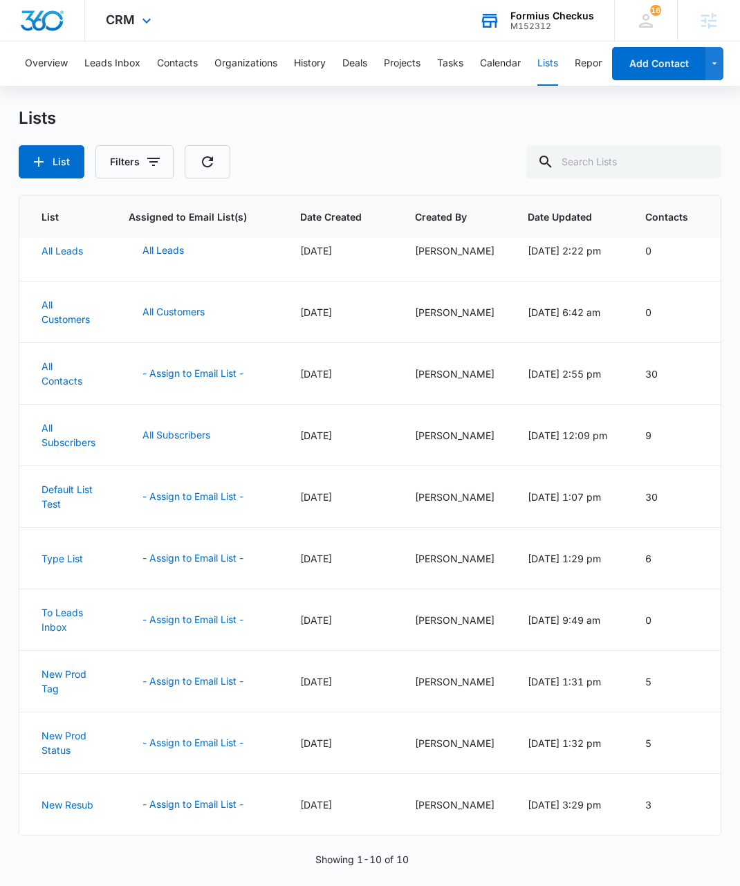
click at [583, 14] on div "Formius Checkus" at bounding box center [552, 15] width 84 height 11
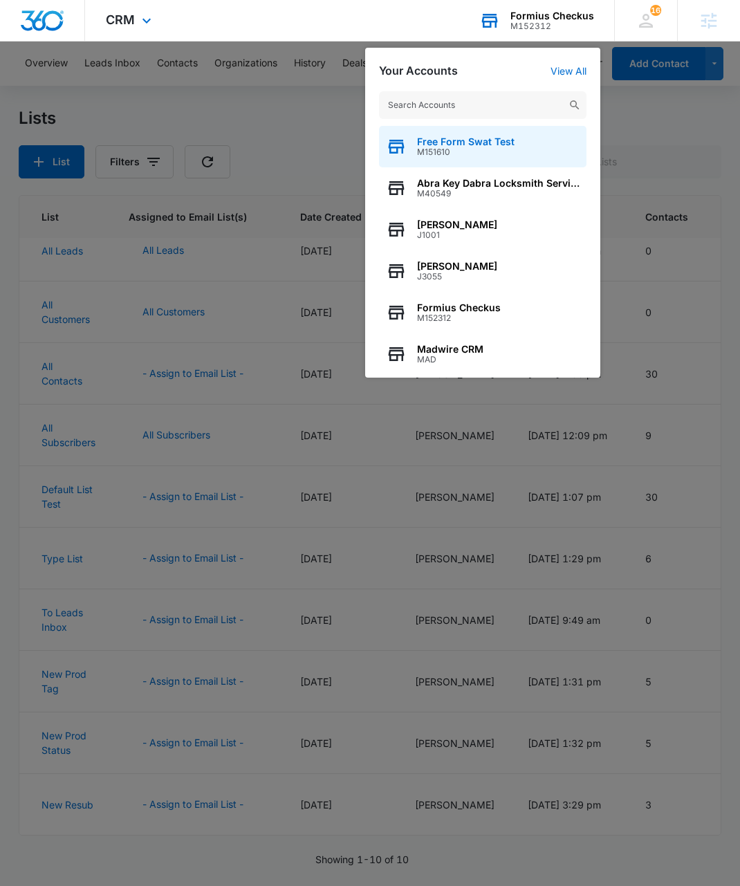
click at [472, 144] on span "Free Form Swat Test" at bounding box center [466, 141] width 98 height 11
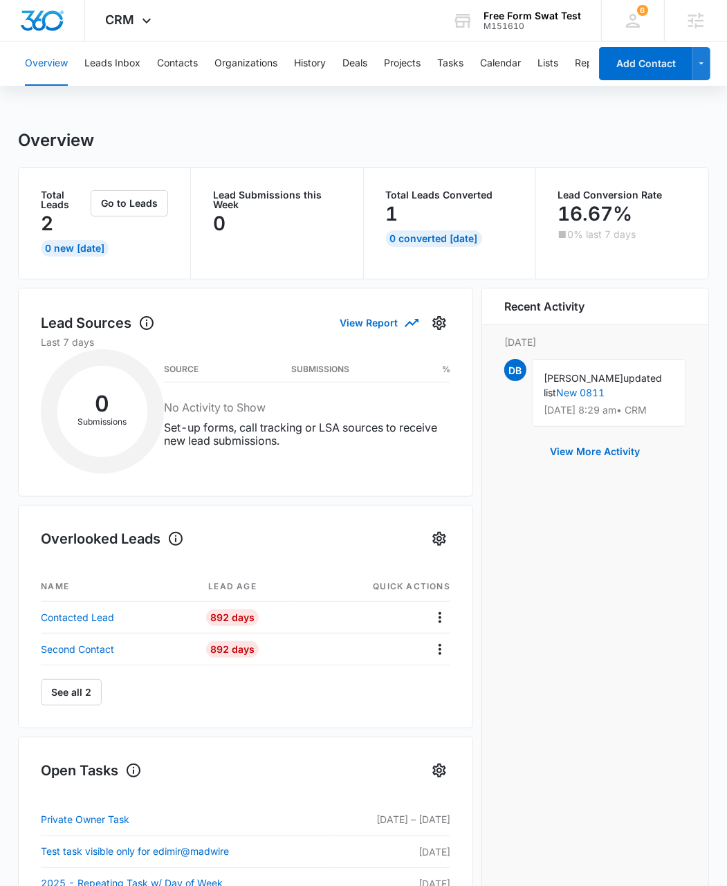
scroll to position [0, 86]
click at [572, 55] on button "Settings" at bounding box center [562, 63] width 37 height 44
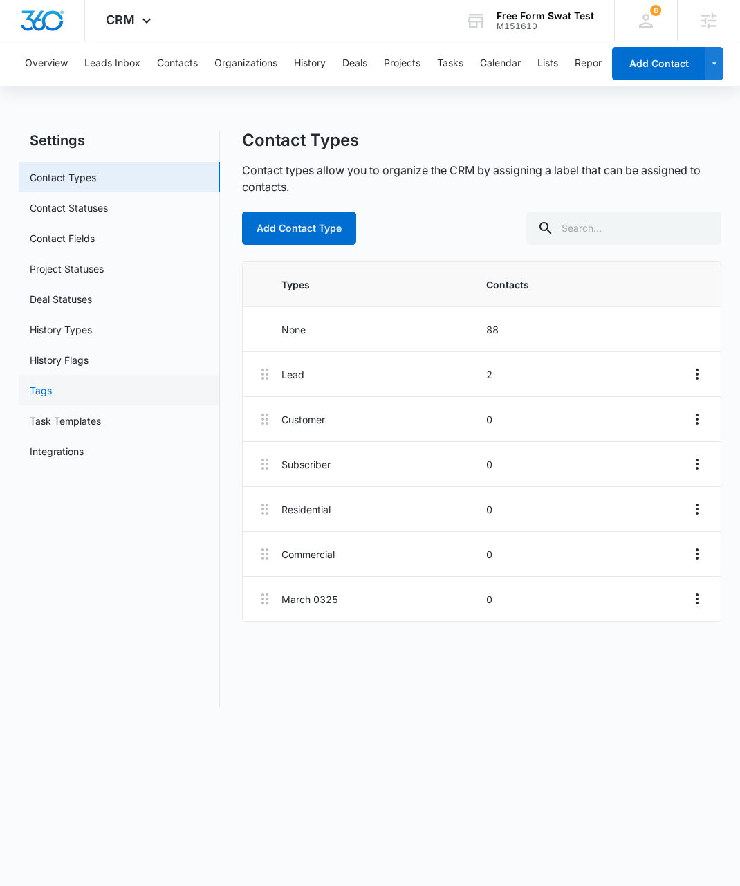
click at [46, 389] on link "Tags" at bounding box center [41, 390] width 22 height 15
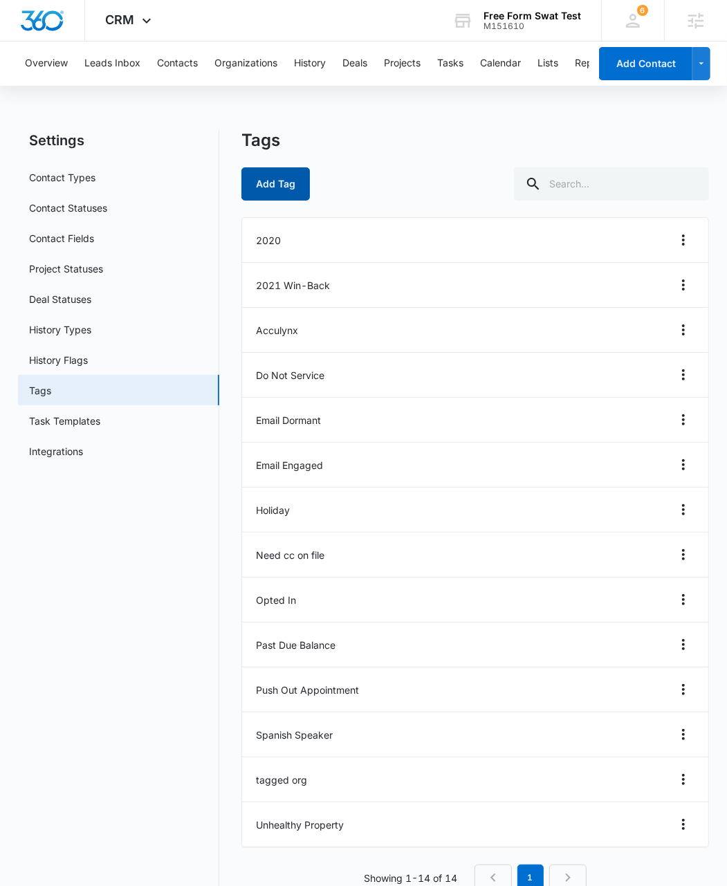
click at [275, 181] on button "Add Tag" at bounding box center [275, 183] width 68 height 33
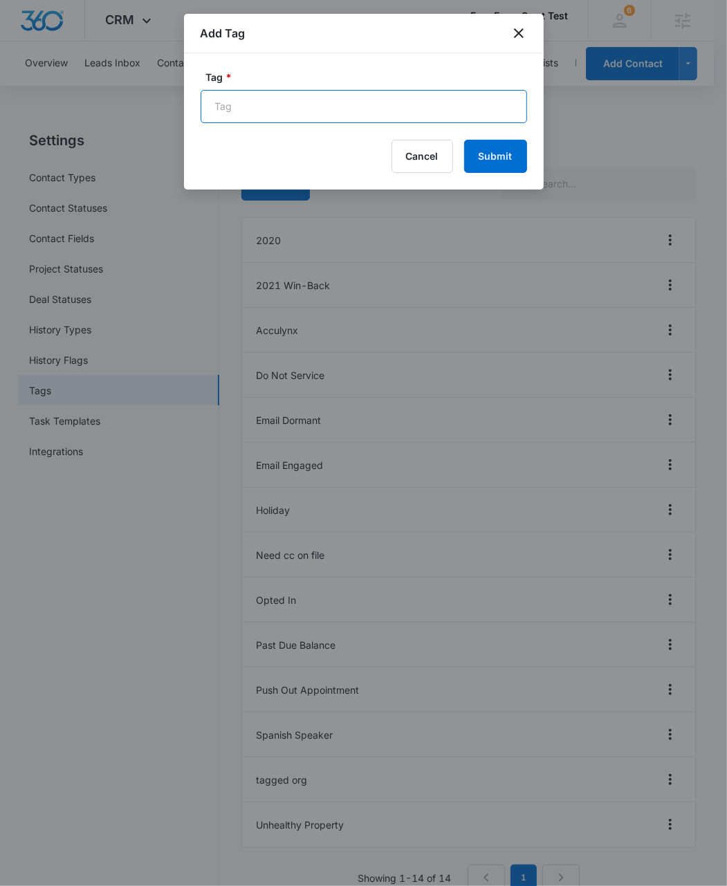
click at [238, 104] on input "Tag *" at bounding box center [364, 106] width 326 height 33
type input "New Tag 0811"
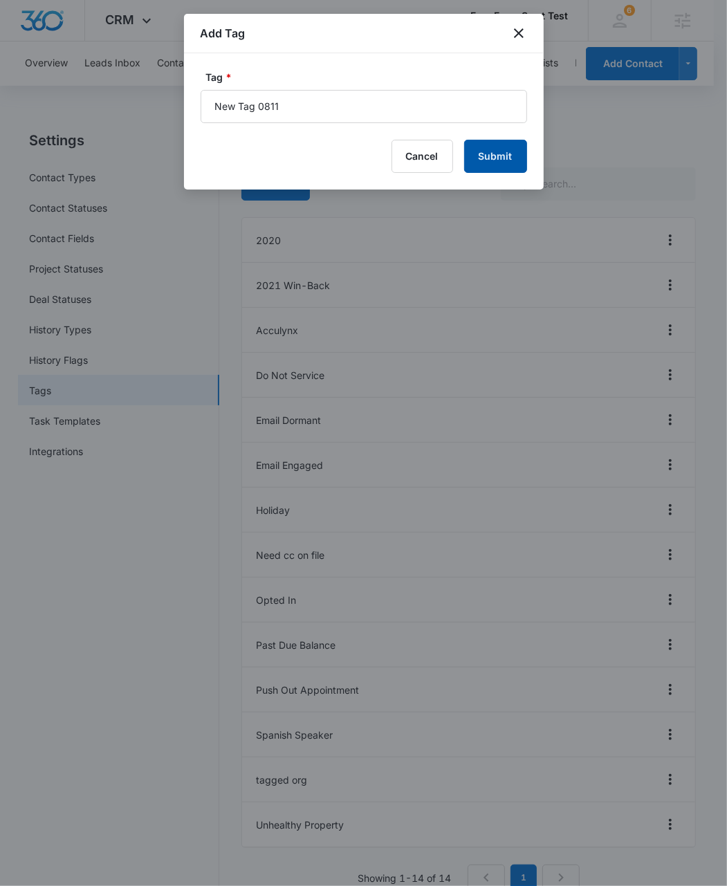
click at [498, 159] on button "Submit" at bounding box center [495, 156] width 63 height 33
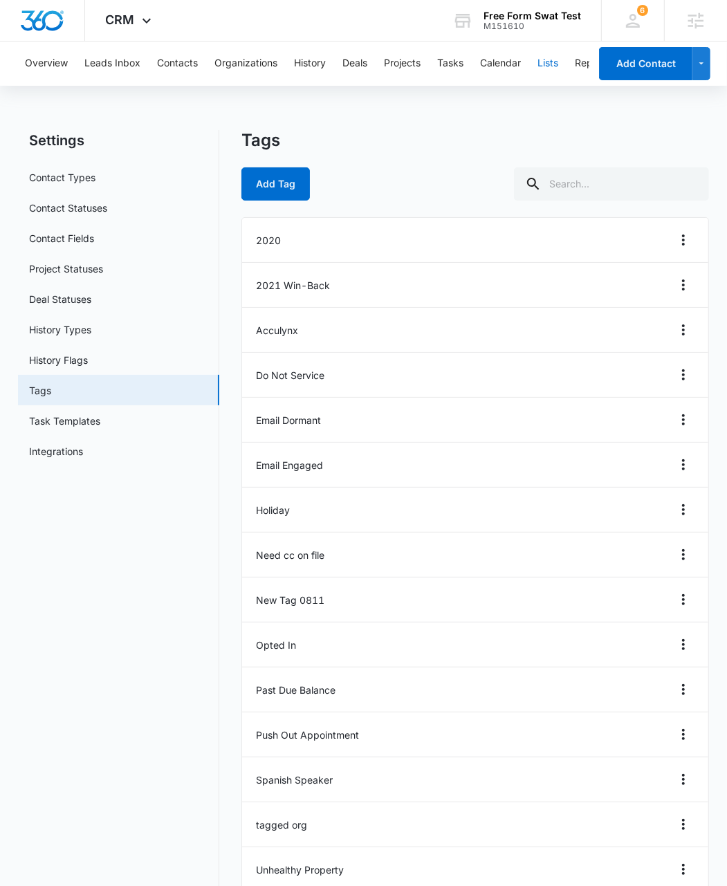
click at [551, 59] on button "Lists" at bounding box center [547, 63] width 21 height 44
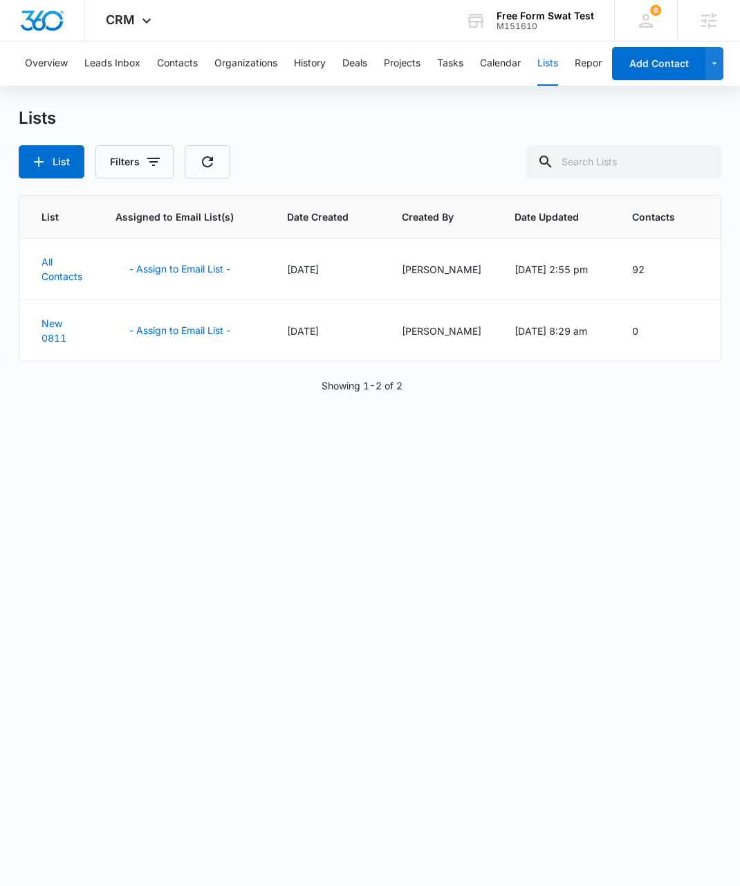
click at [142, 605] on div "List Assigned to Email List(s) Date Created Created By Date Updated Contacts Al…" at bounding box center [370, 531] width 703 height 672
click at [47, 164] on button "List" at bounding box center [52, 161] width 66 height 33
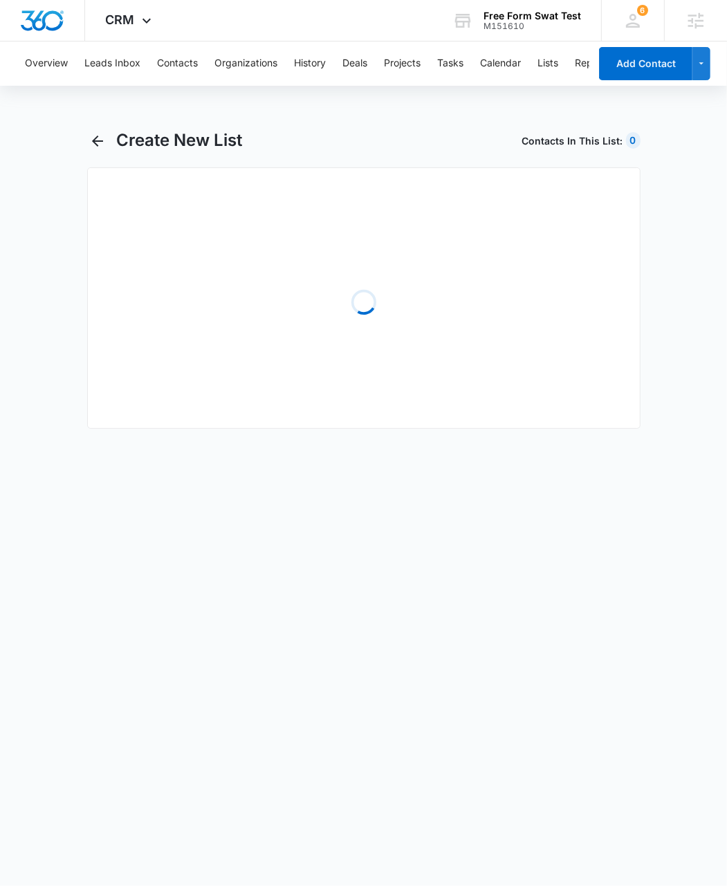
select select "31"
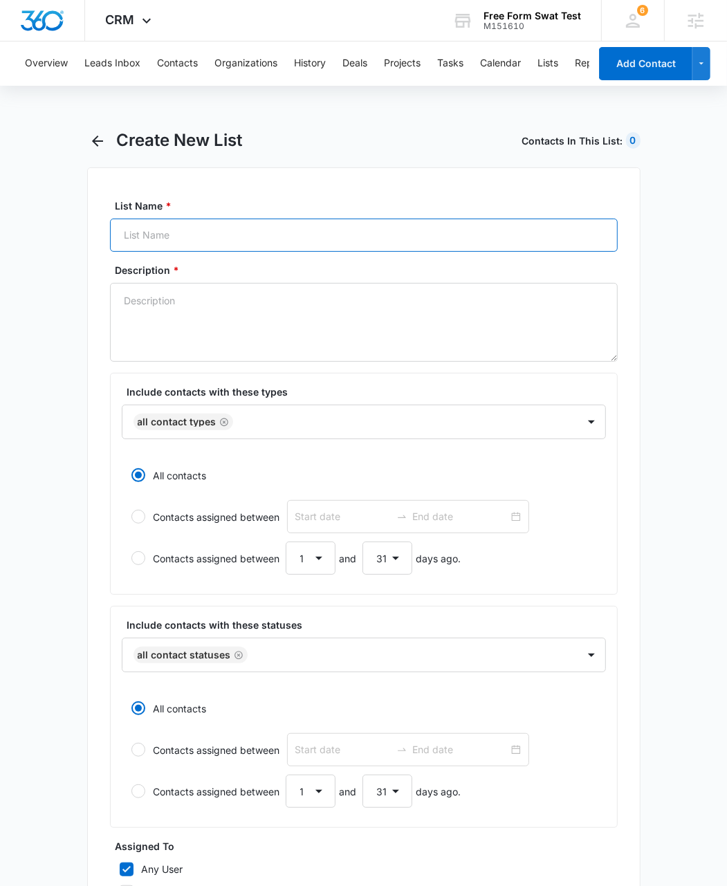
click at [185, 234] on input "List Name *" at bounding box center [364, 235] width 508 height 33
type input "Tag 8011"
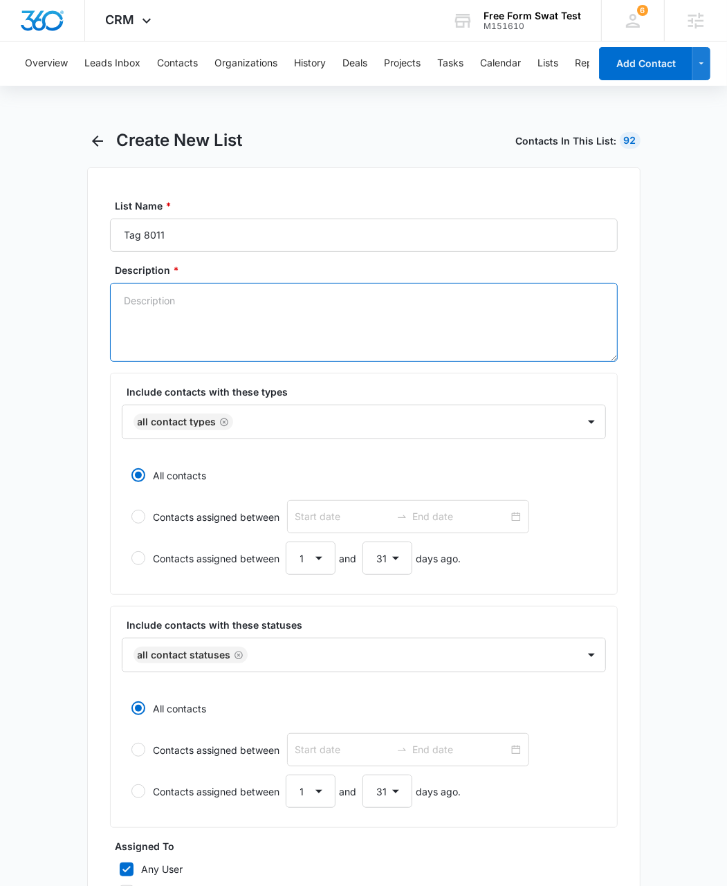
click at [221, 326] on textarea "Description *" at bounding box center [364, 322] width 508 height 79
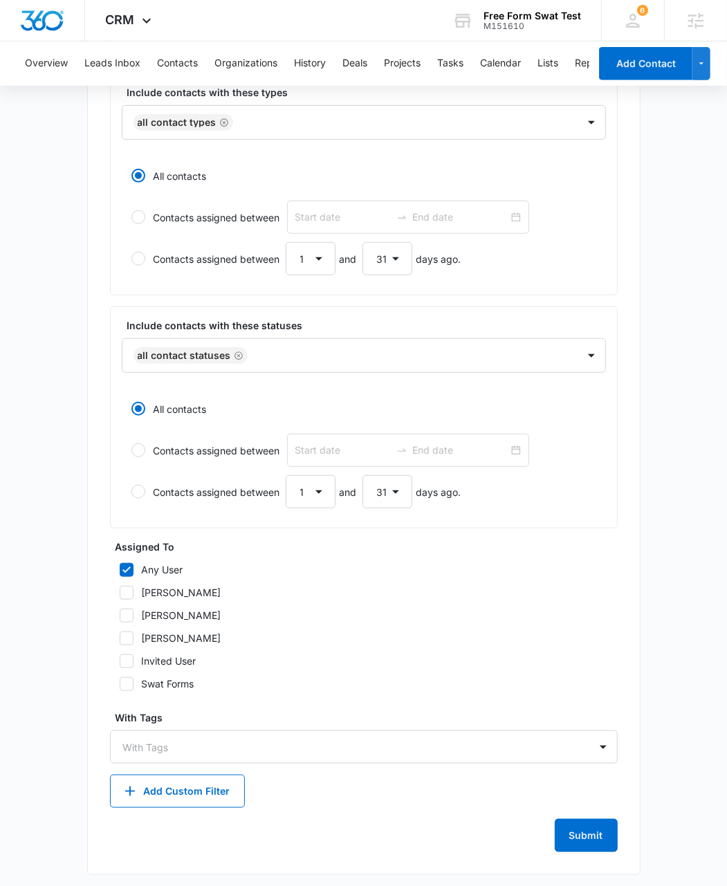
scroll to position [306, 0]
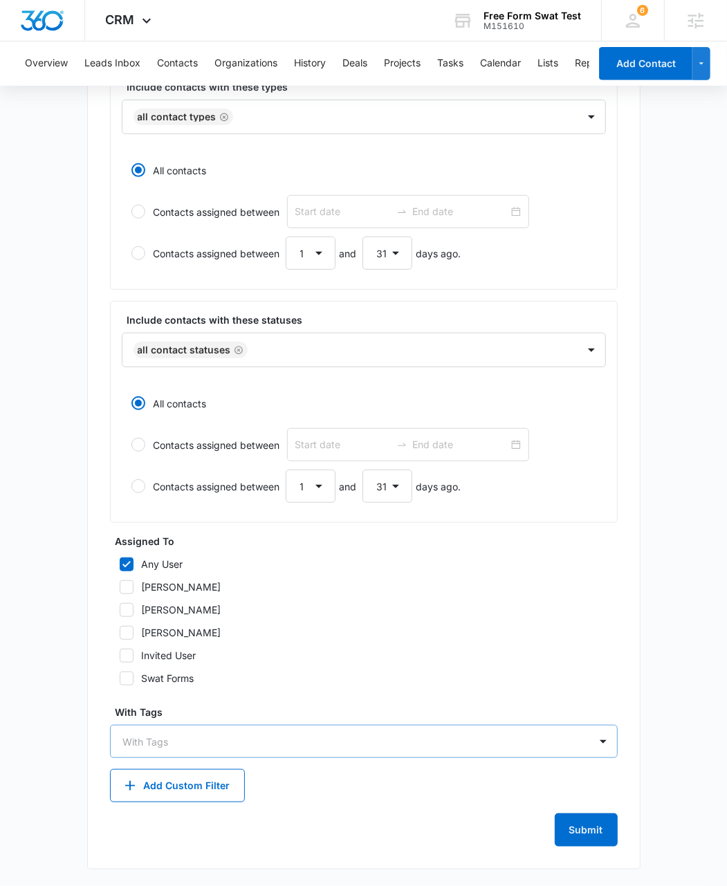
type textarea "tag 0811"
click at [249, 745] on div at bounding box center [355, 741] width 465 height 17
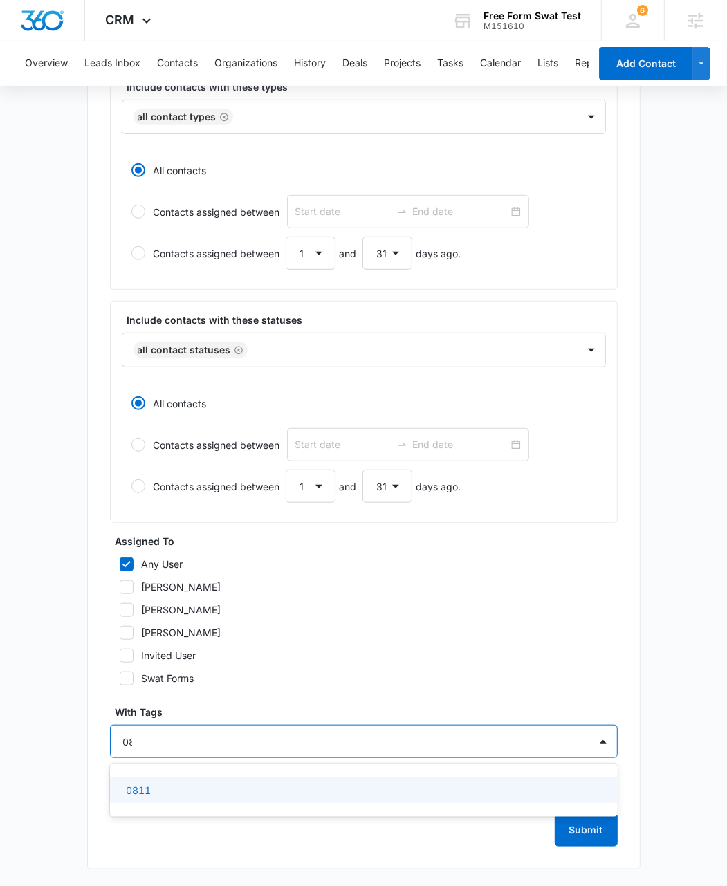
type input "0"
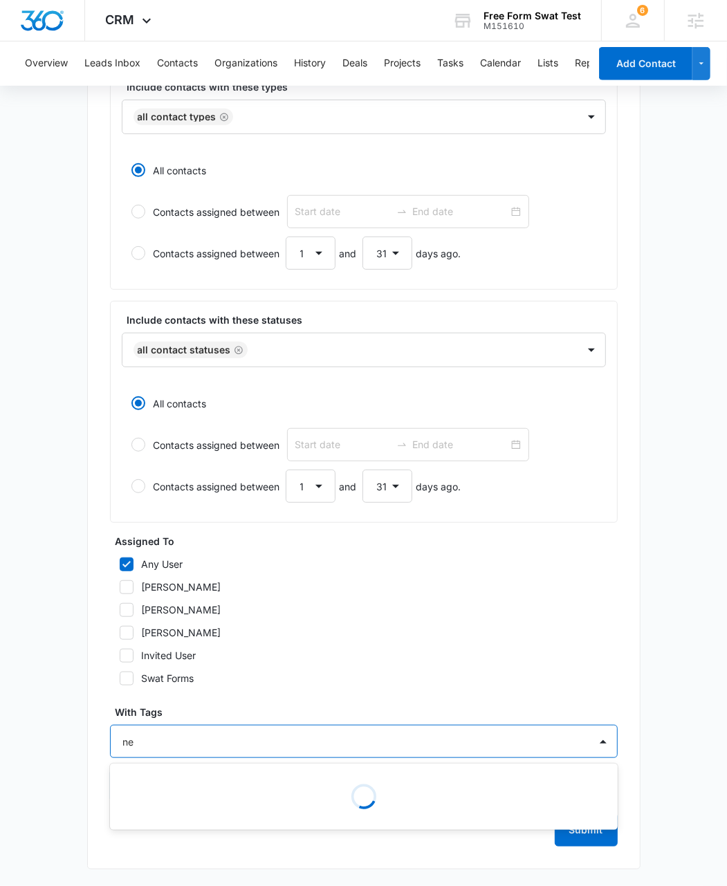
type input "new"
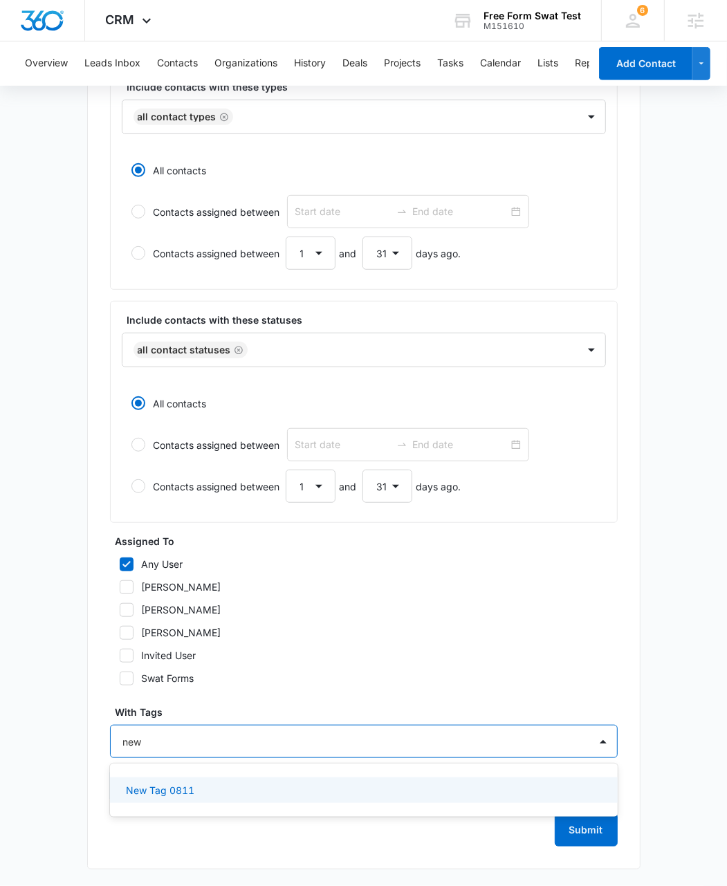
click at [156, 788] on p "New Tag 0811" at bounding box center [161, 790] width 68 height 15
click at [575, 837] on button "Submit" at bounding box center [586, 830] width 63 height 33
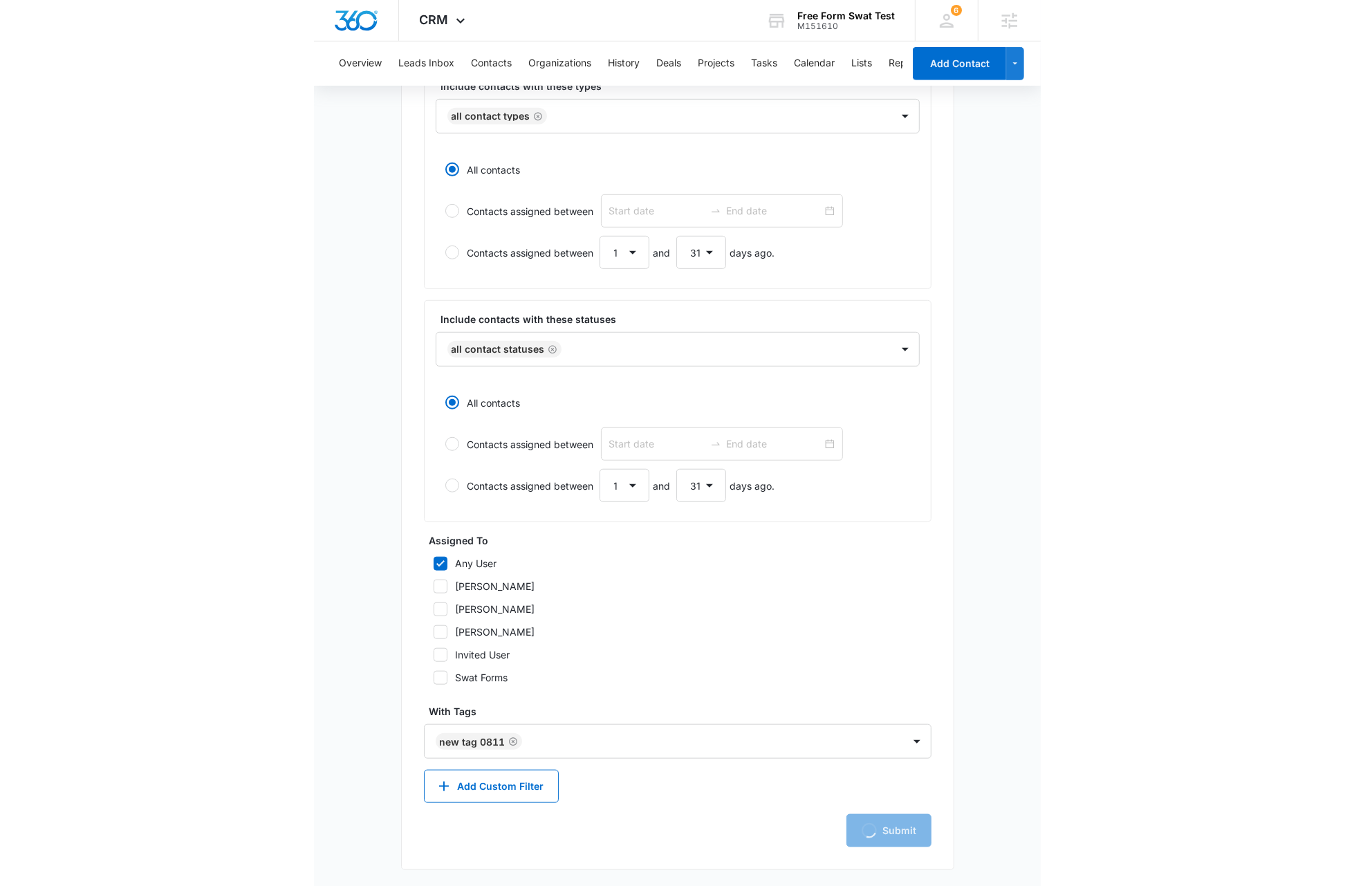
scroll to position [0, 0]
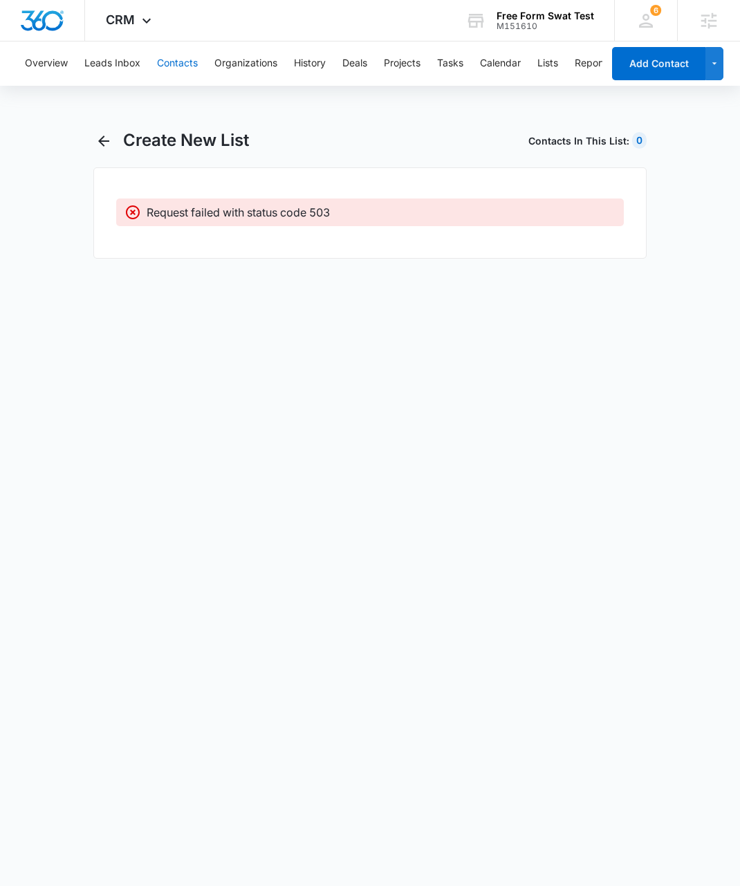
click at [175, 57] on button "Contacts" at bounding box center [177, 63] width 41 height 44
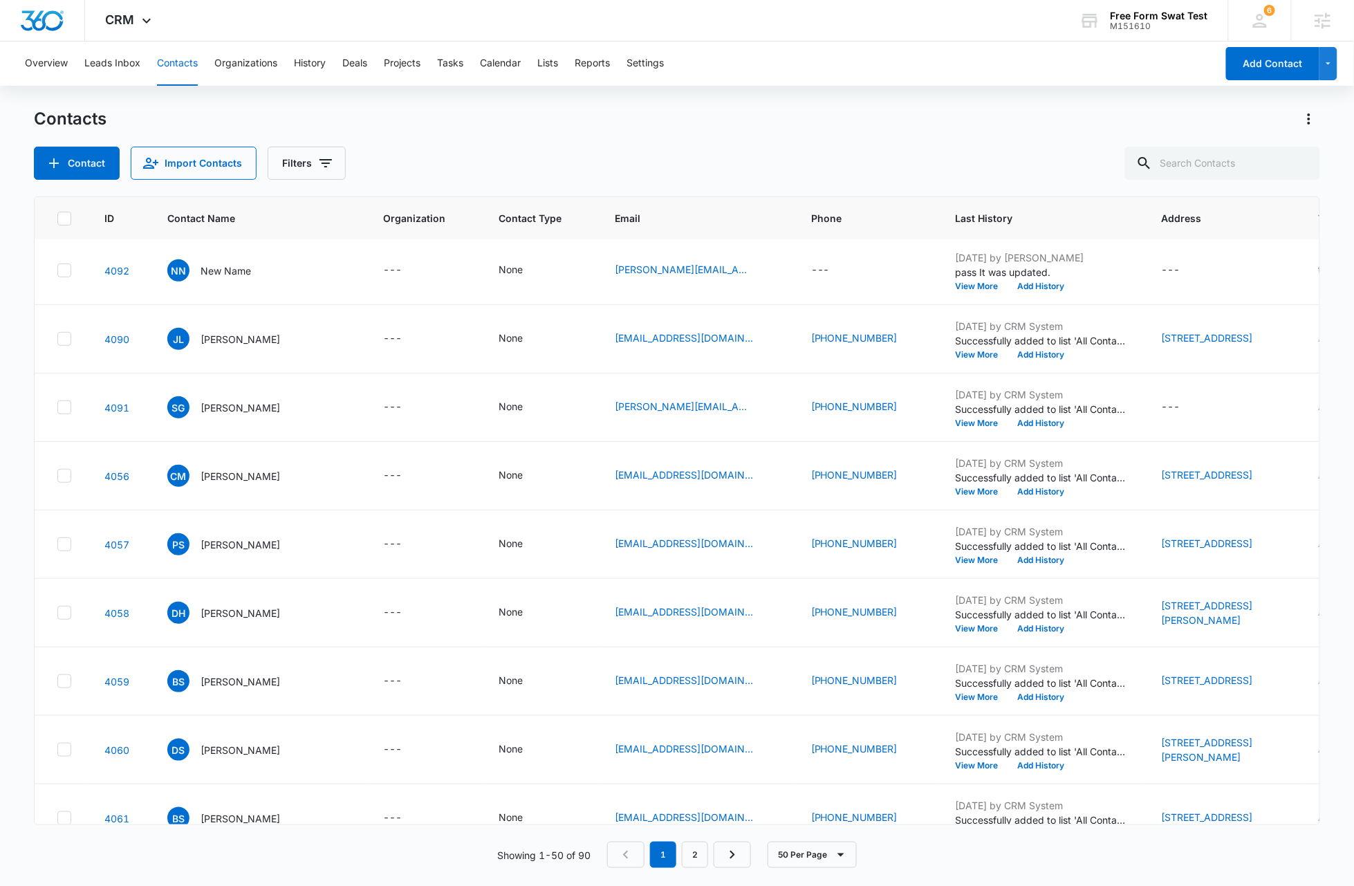
scroll to position [3, 147]
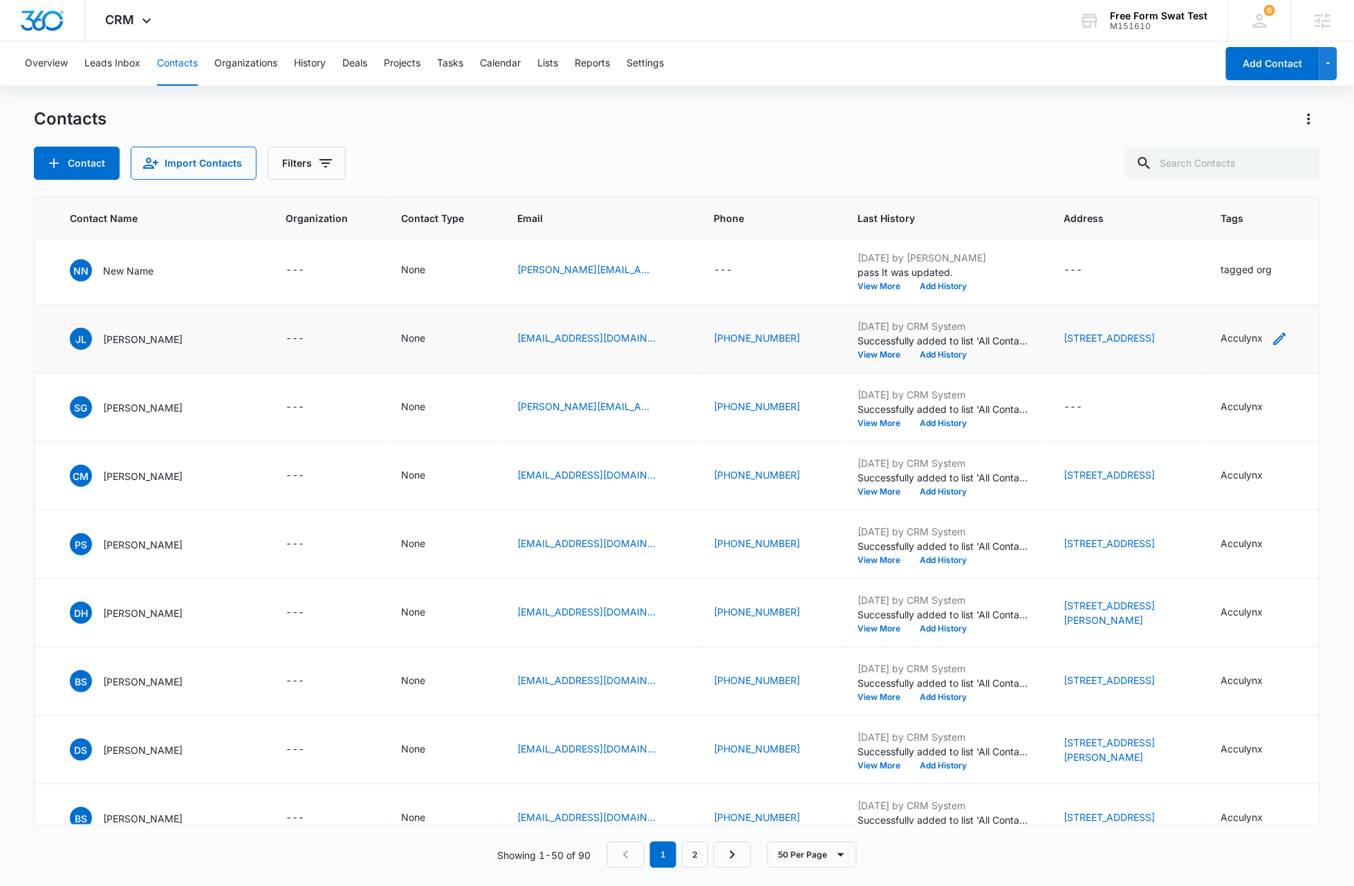
click at [739, 340] on icon "Tags - Acculynx - Select to Edit Field" at bounding box center [1280, 339] width 17 height 17
click at [739, 297] on button "Cancel" at bounding box center [1224, 293] width 48 height 26
click at [739, 270] on icon "Tags - tagged org - Select to Edit Field" at bounding box center [1289, 270] width 12 height 12
click at [739, 181] on icon "Remove tagged org" at bounding box center [1265, 181] width 10 height 10
click at [739, 180] on div "Tags Tags" at bounding box center [1238, 171] width 100 height 53
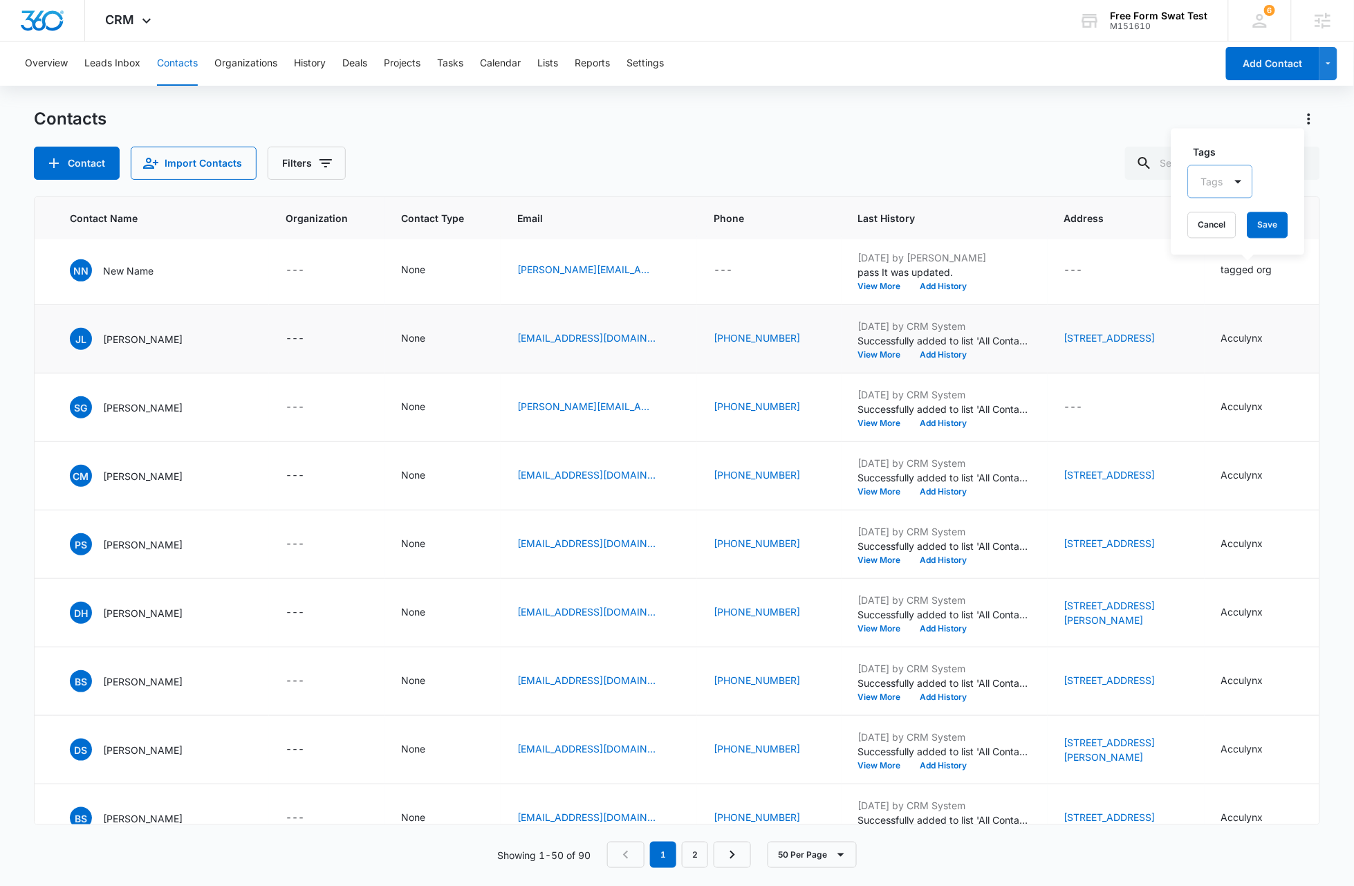
click at [739, 179] on div at bounding box center [1212, 181] width 22 height 17
type input "new"
click at [739, 256] on p "New Tag 0811" at bounding box center [1219, 245] width 28 height 44
click at [739, 144] on label "Tags" at bounding box center [1261, 151] width 135 height 15
click at [739, 225] on button "Save" at bounding box center [1302, 225] width 41 height 26
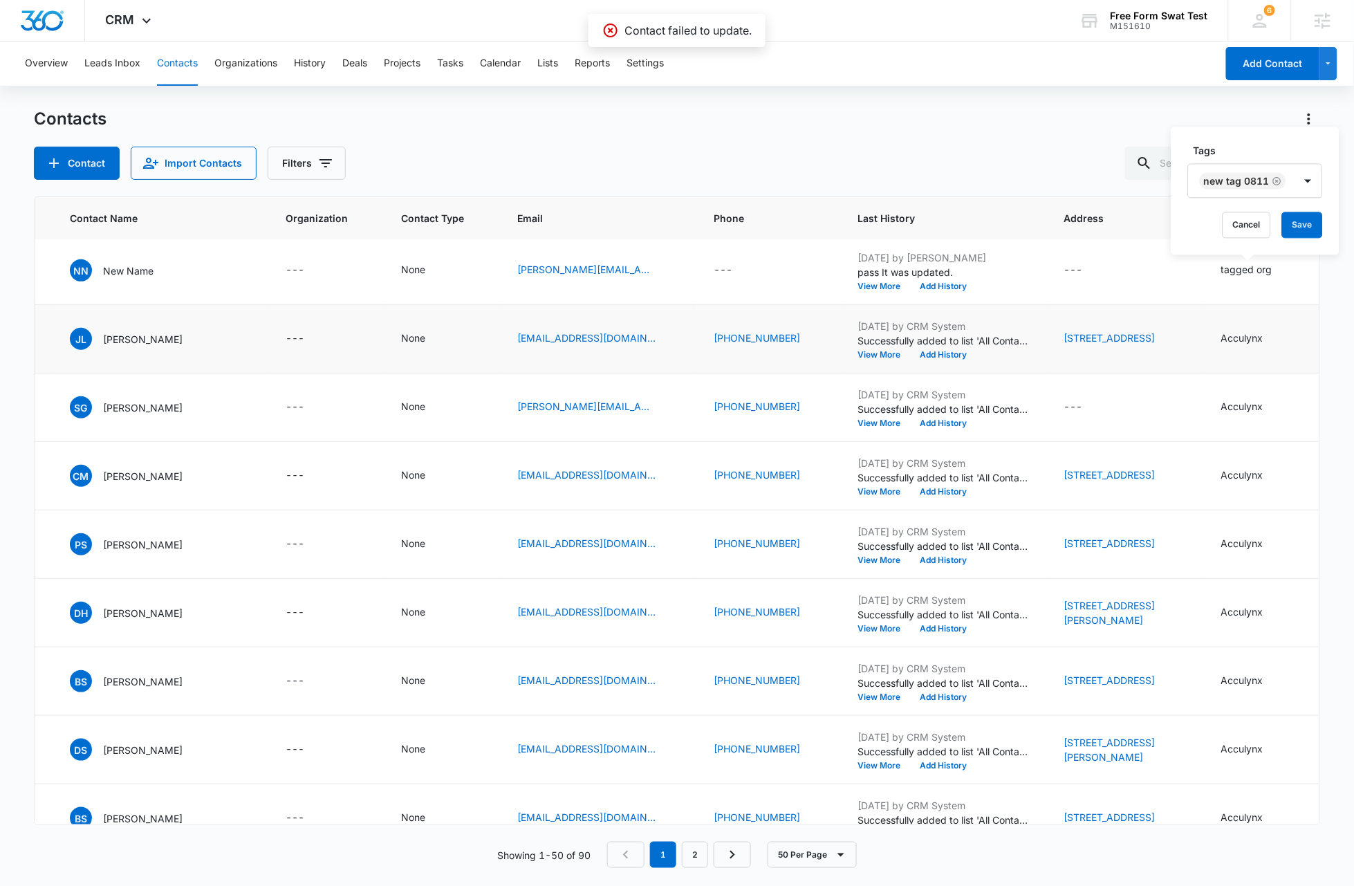
click at [534, 145] on div "Contacts Contact Import Contacts Filters" at bounding box center [677, 144] width 1286 height 72
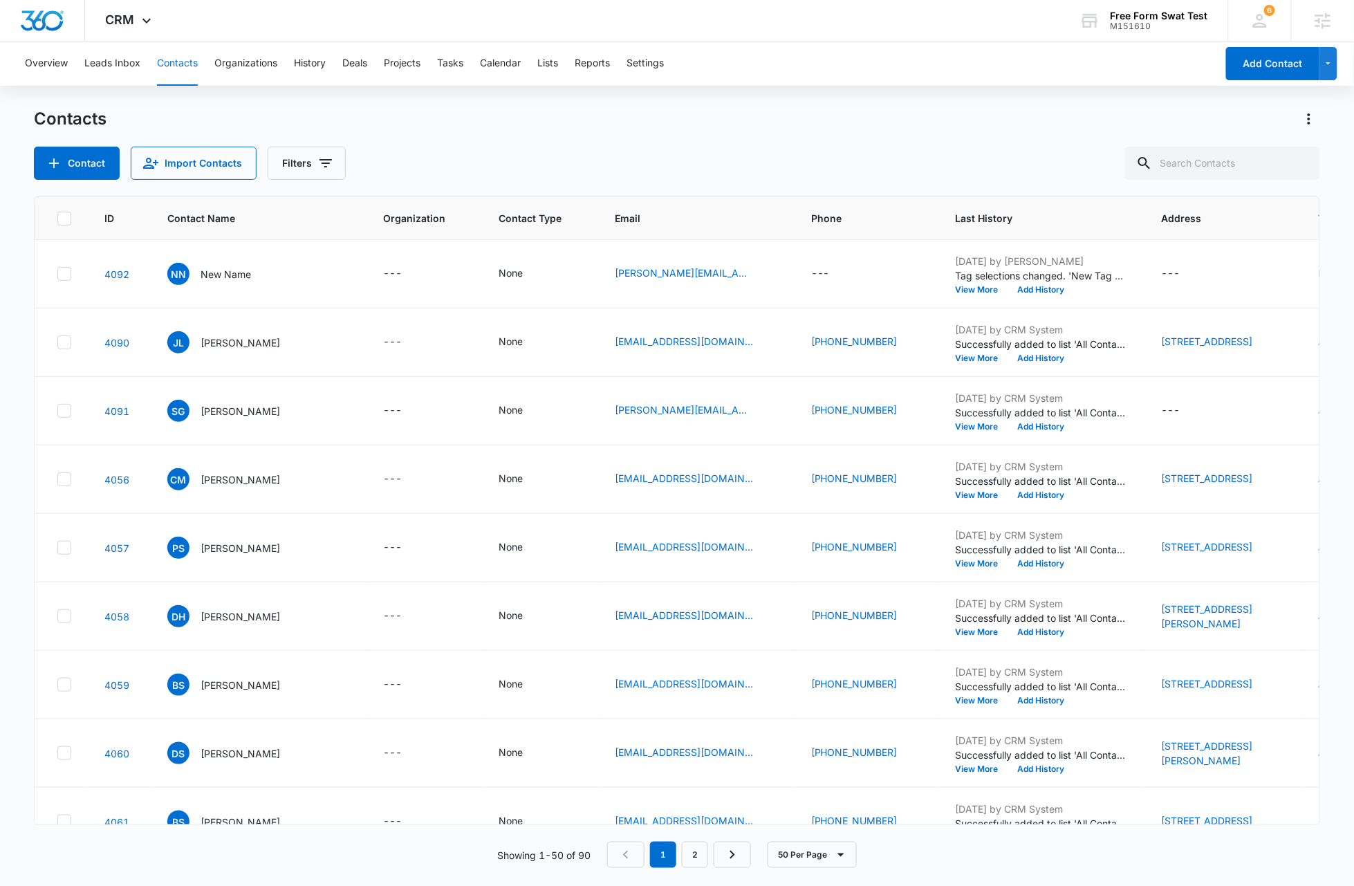
scroll to position [0, 165]
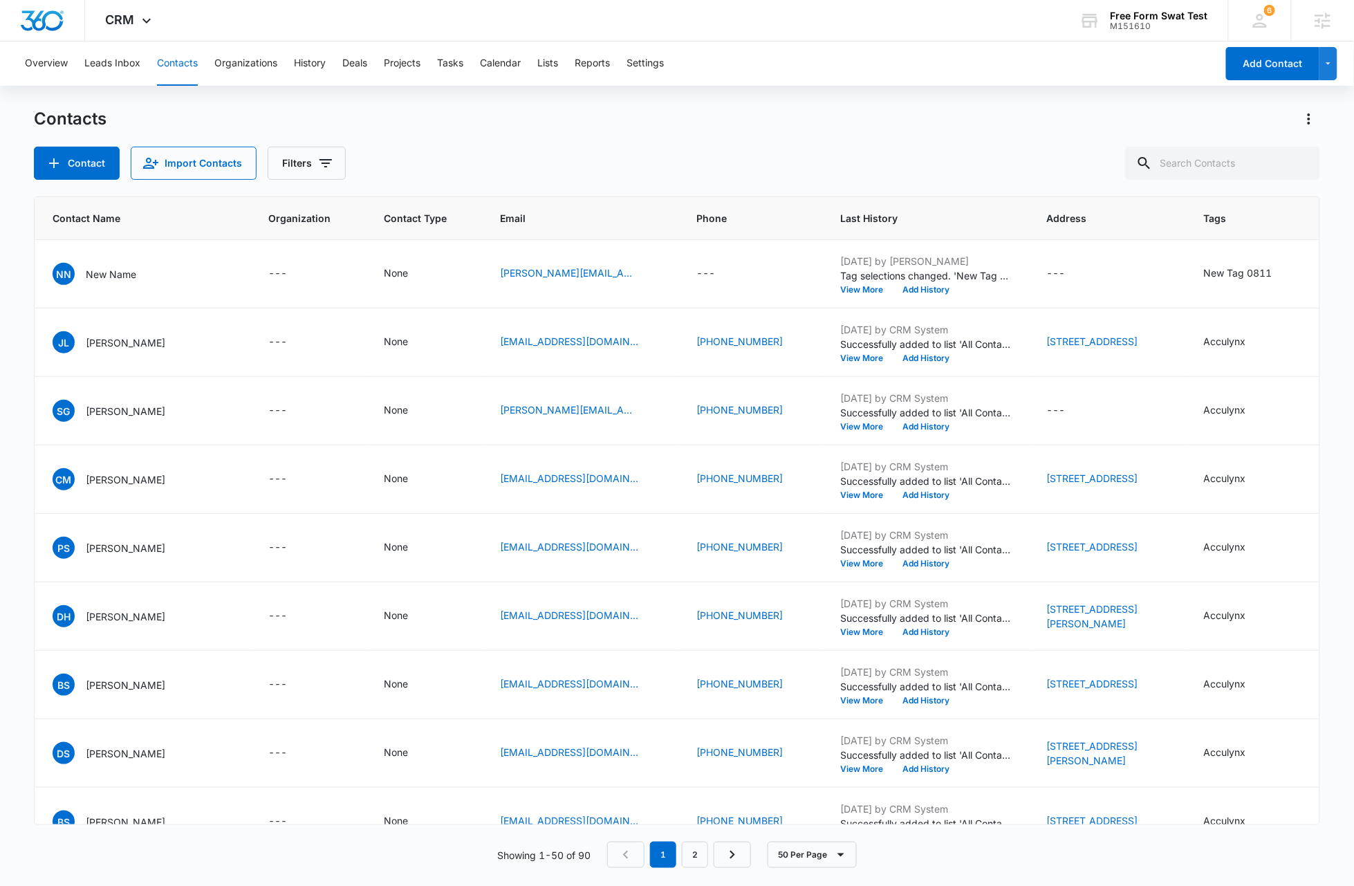
click at [773, 145] on div "Contacts Contact Import Contacts Filters" at bounding box center [677, 144] width 1286 height 72
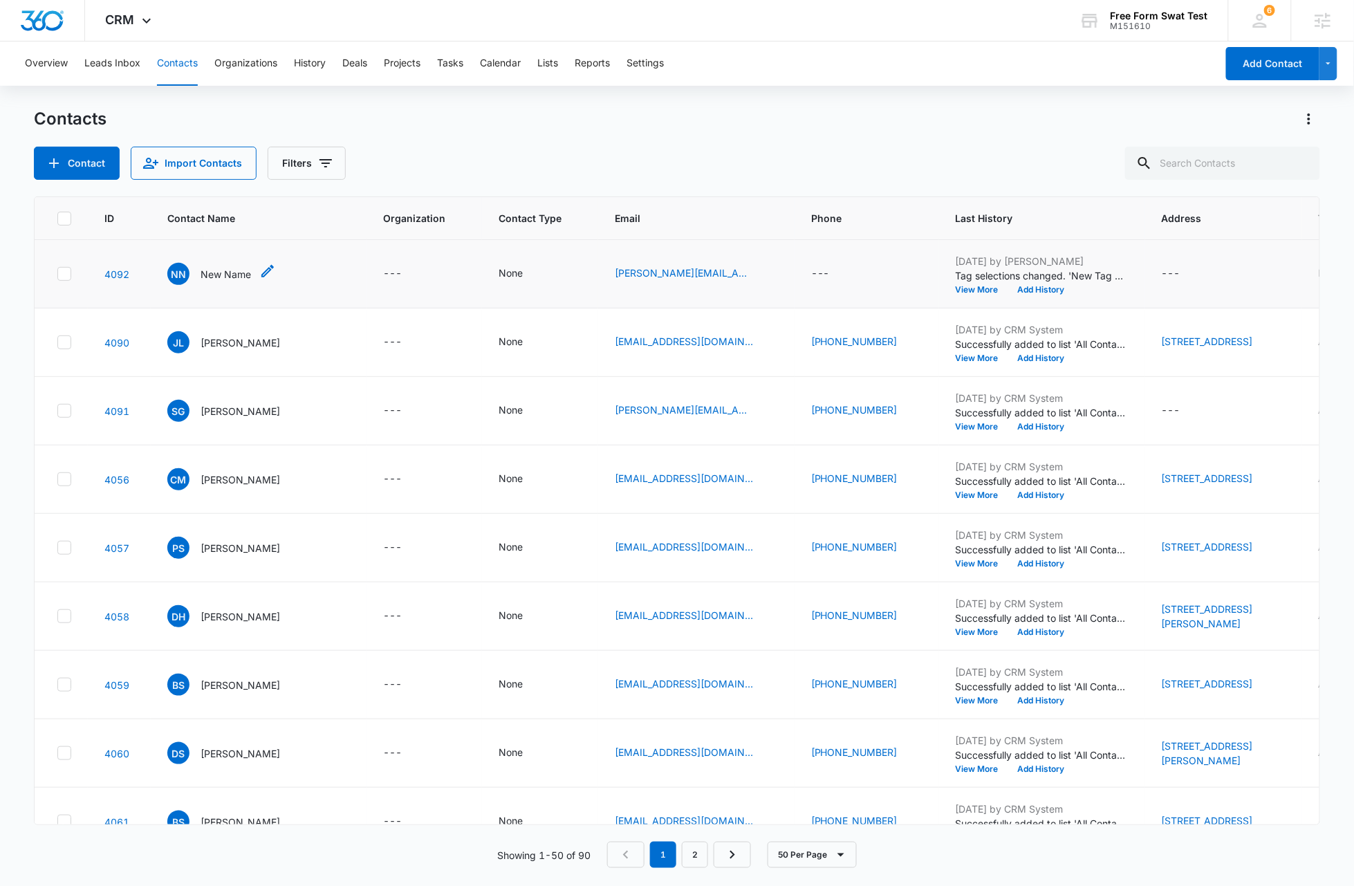
click at [234, 275] on p "New Name" at bounding box center [226, 274] width 50 height 15
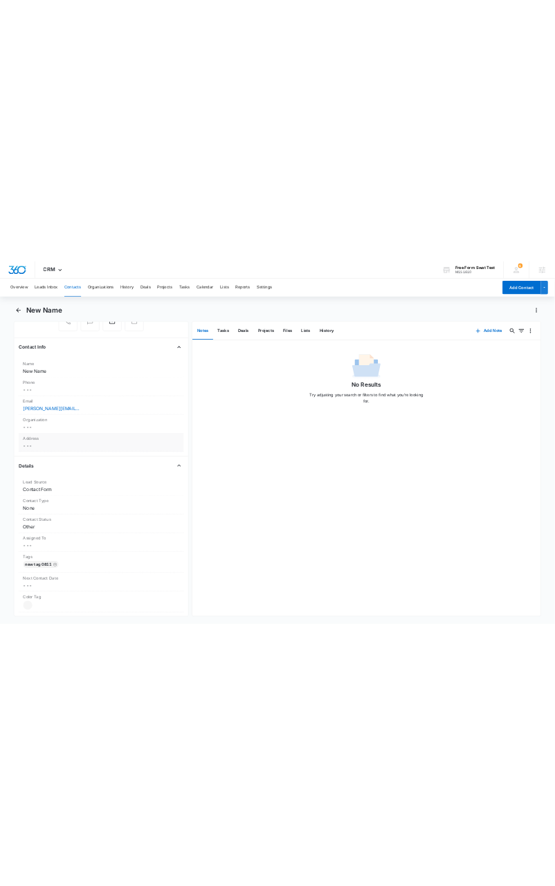
scroll to position [333, 0]
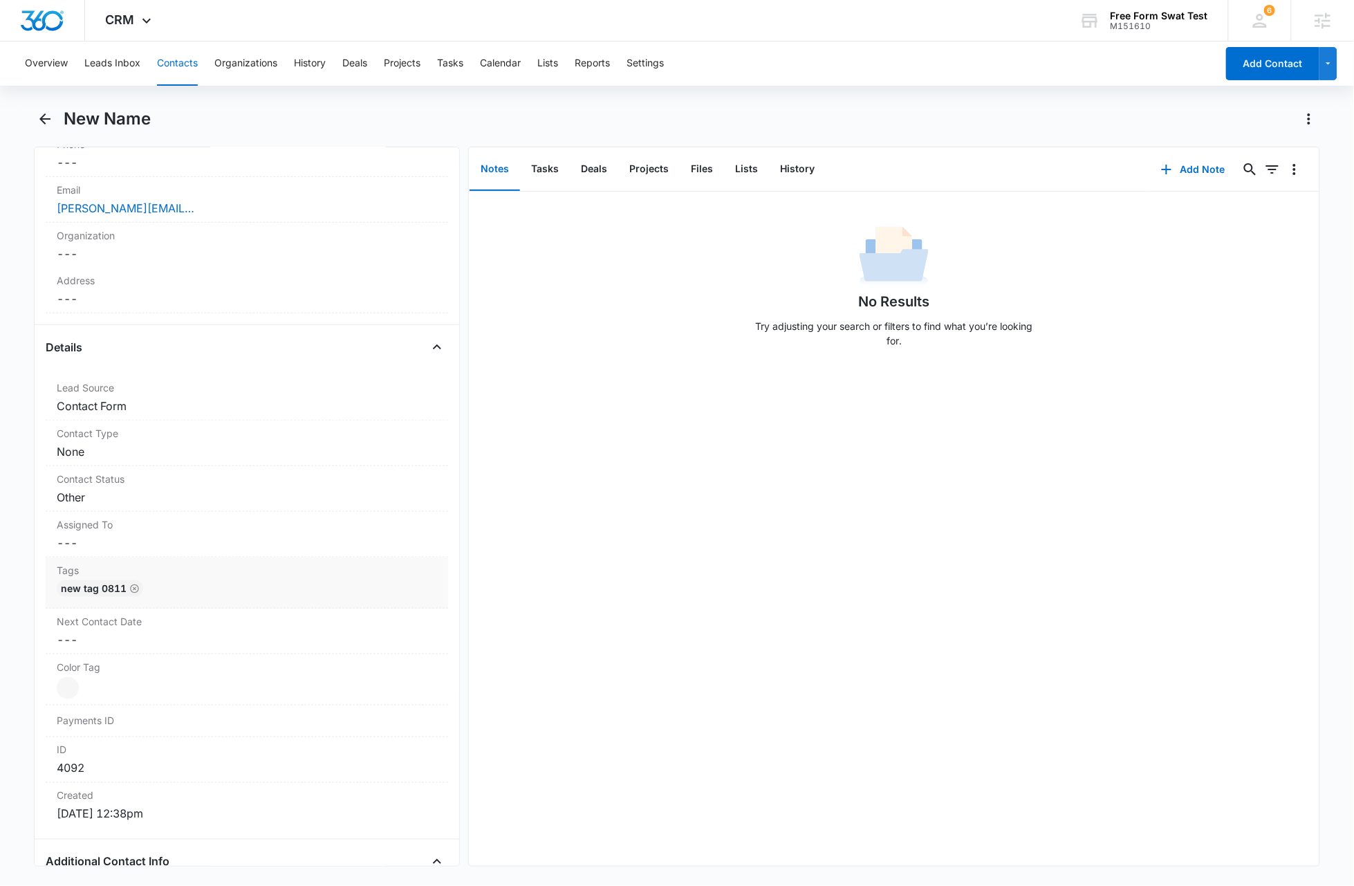
click at [325, 596] on div "New Tag 0811" at bounding box center [247, 591] width 380 height 22
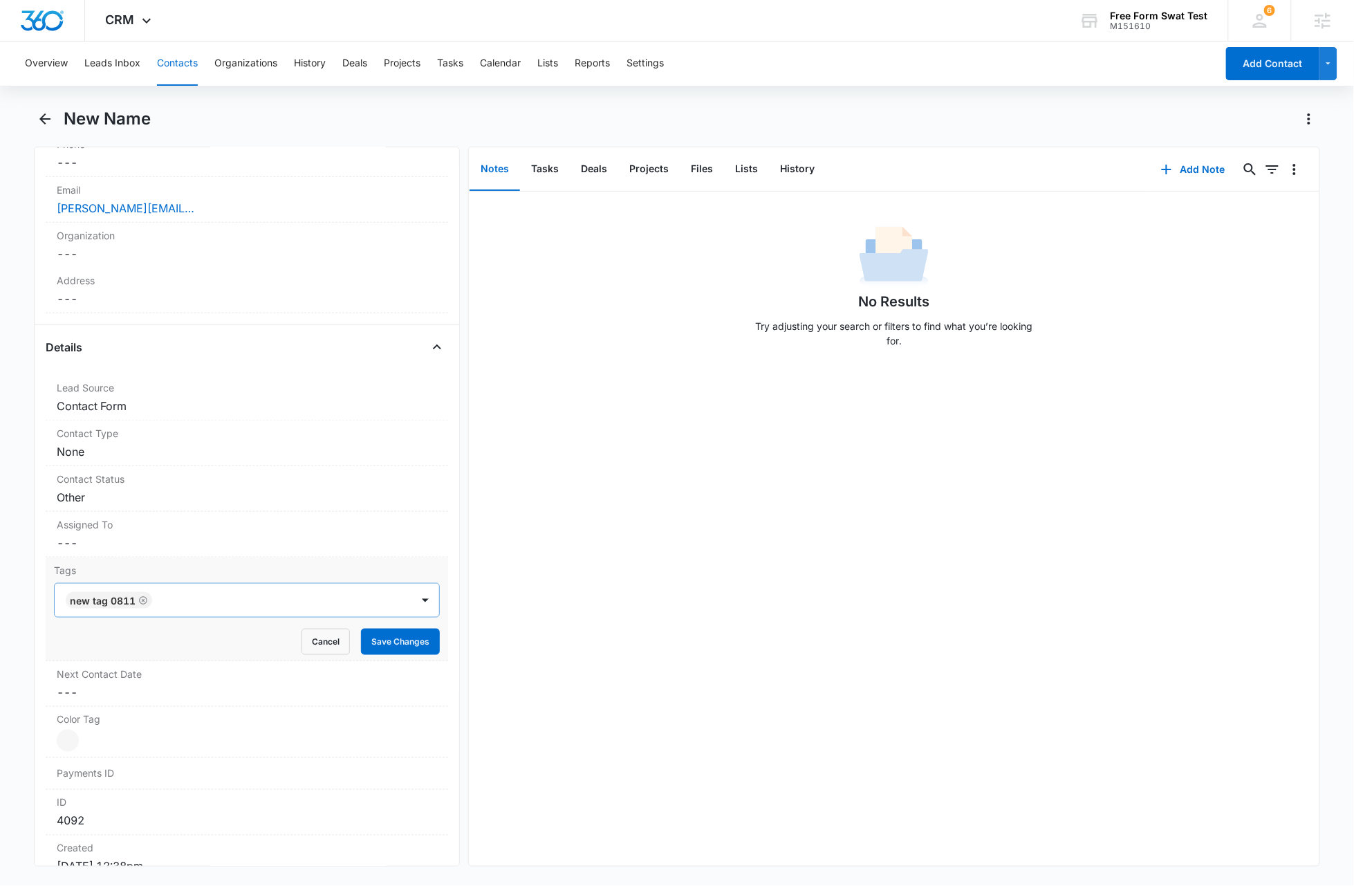
click at [299, 600] on div at bounding box center [283, 600] width 254 height 19
type input "tag"
click at [84, 646] on p "tagged org" at bounding box center [96, 650] width 51 height 15
click at [400, 566] on label "Tags" at bounding box center [247, 570] width 386 height 15
click at [401, 647] on button "Save Changes" at bounding box center [400, 642] width 79 height 26
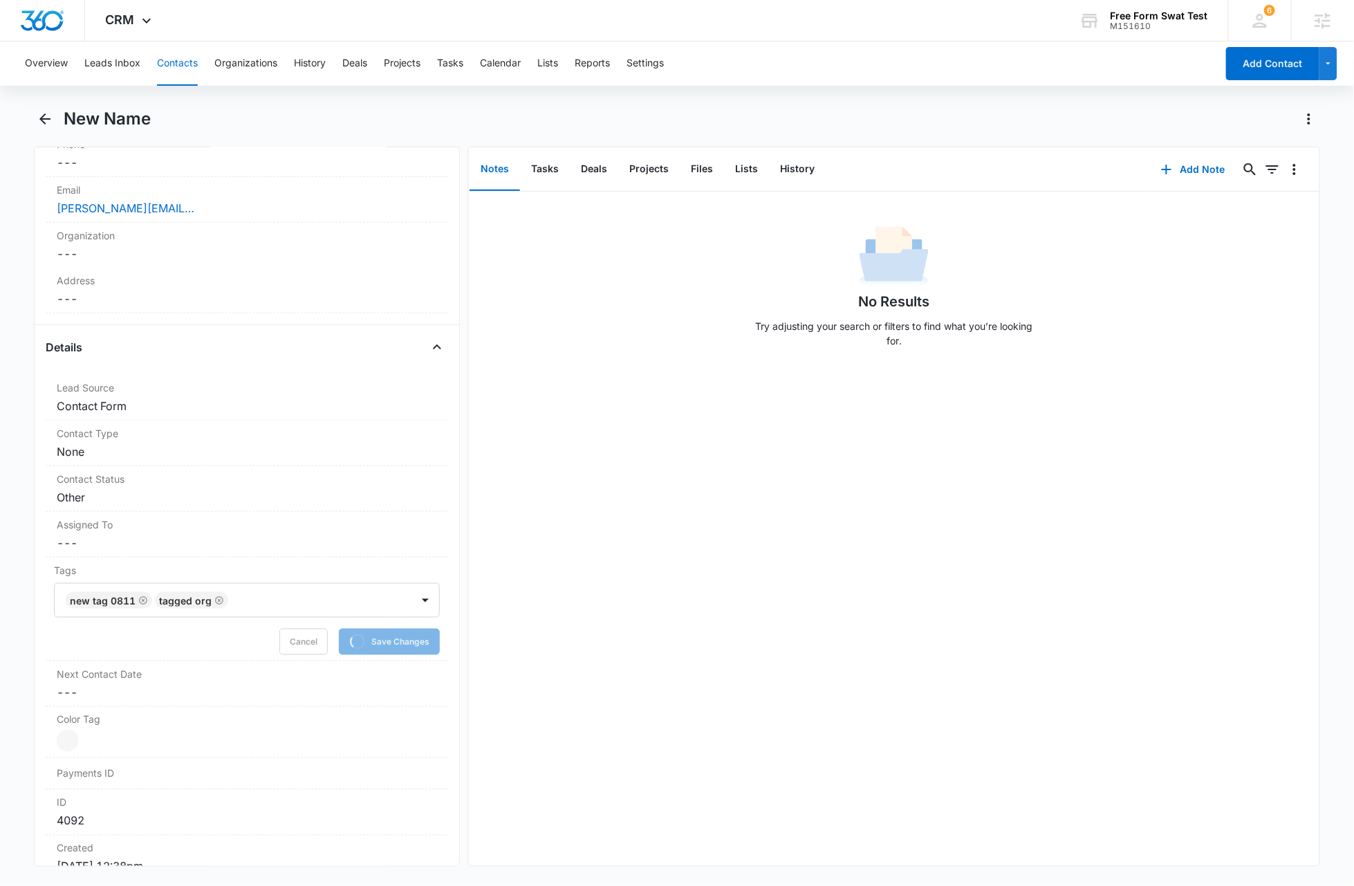
click at [693, 607] on div "No Results Try adjusting your search or filters to find what you’re looking for." at bounding box center [894, 529] width 851 height 674
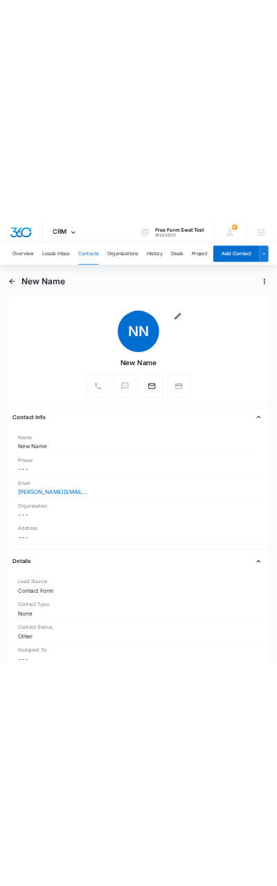
scroll to position [0, 0]
